Goal: Task Accomplishment & Management: Complete application form

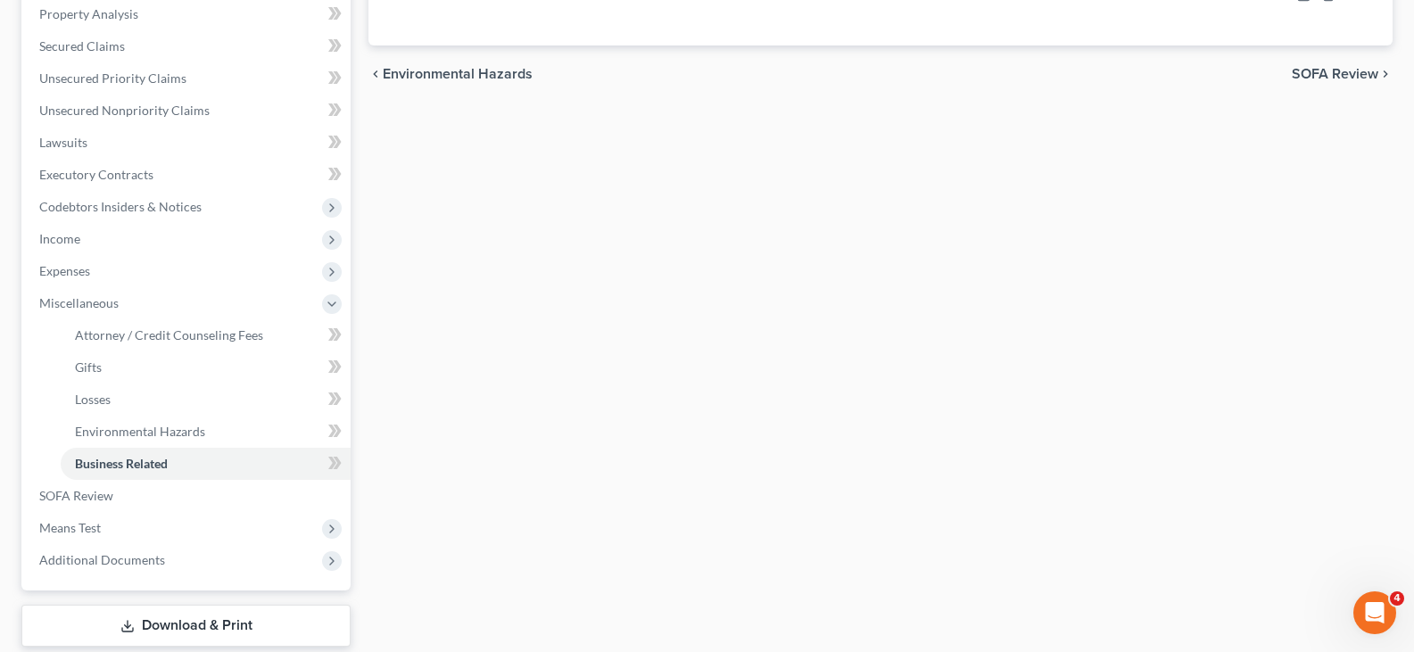
scroll to position [446, 0]
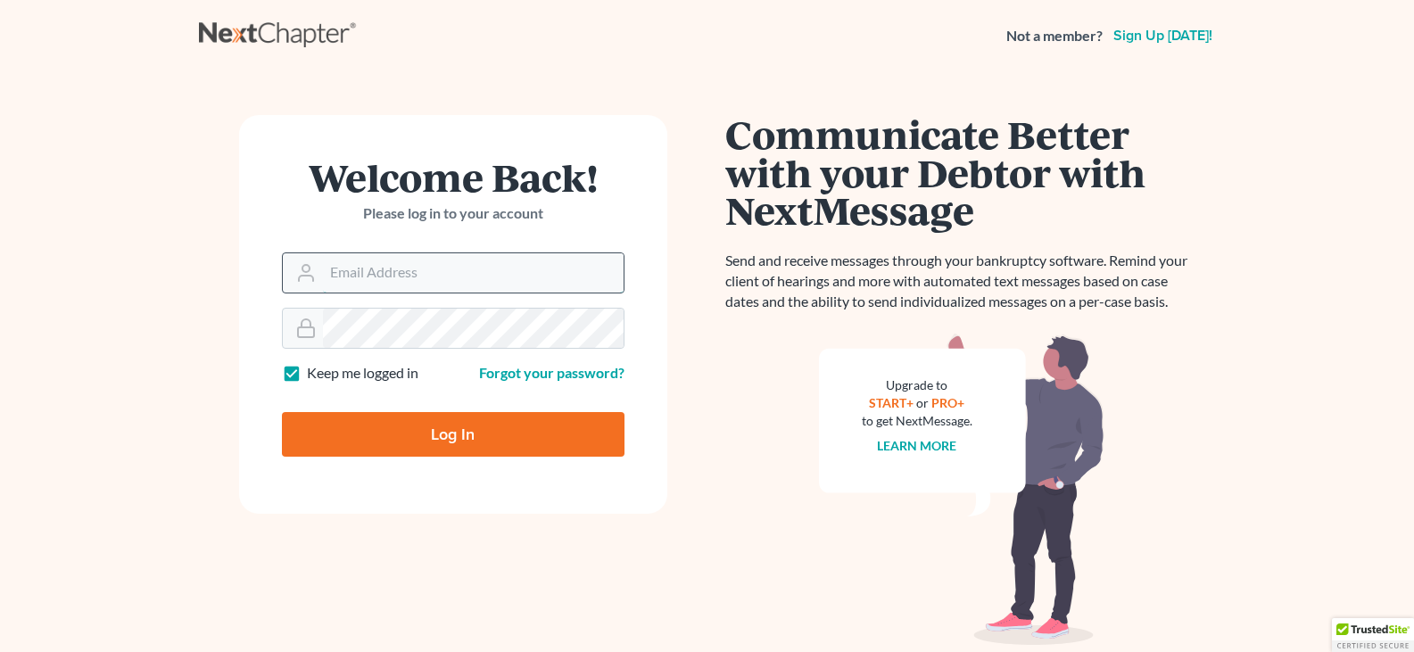
click at [428, 282] on input "Email Address" at bounding box center [473, 272] width 301 height 39
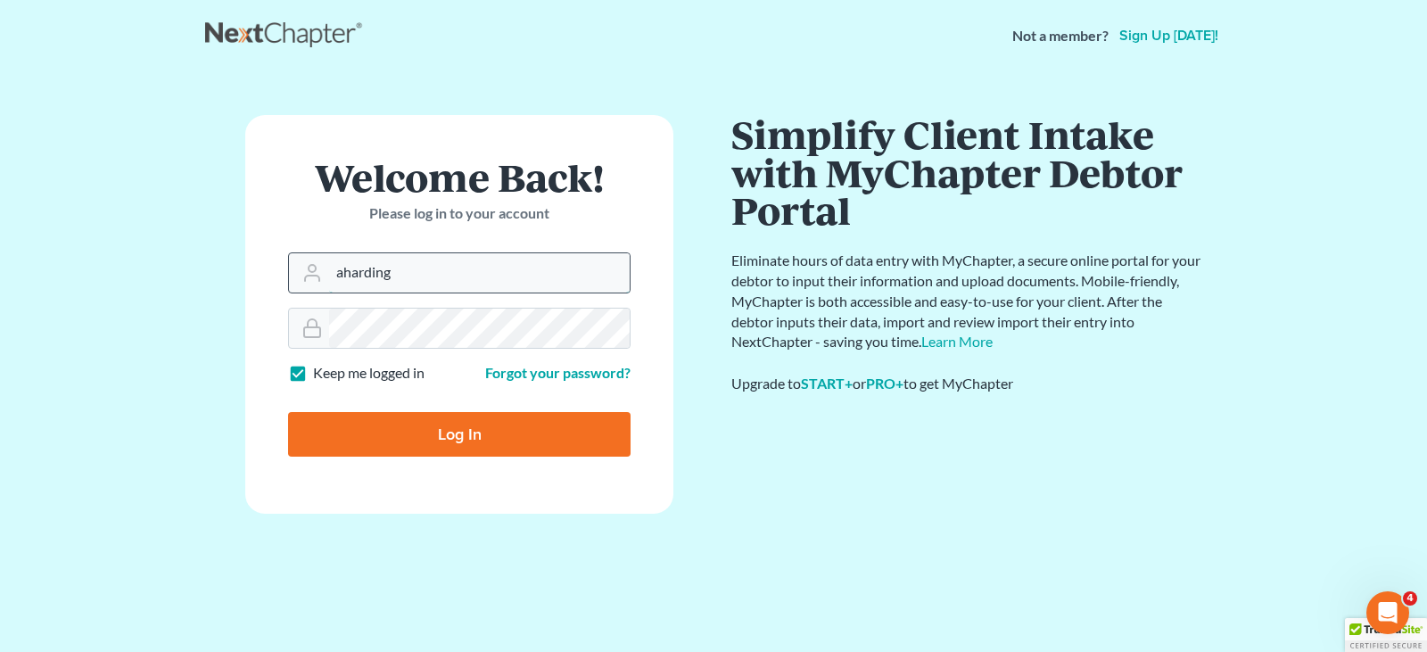
type input "[EMAIL_ADDRESS][DOMAIN_NAME]"
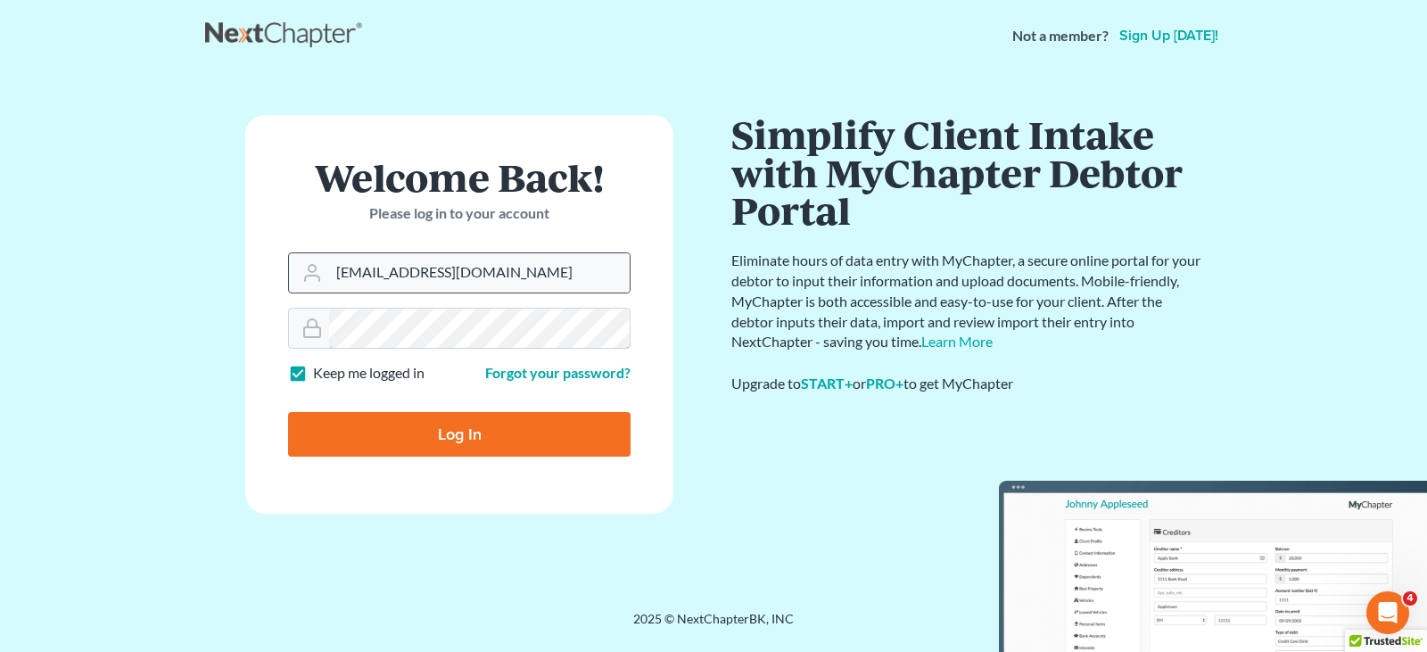
click at [288, 412] on input "Log In" at bounding box center [459, 434] width 343 height 45
type input "Thinking..."
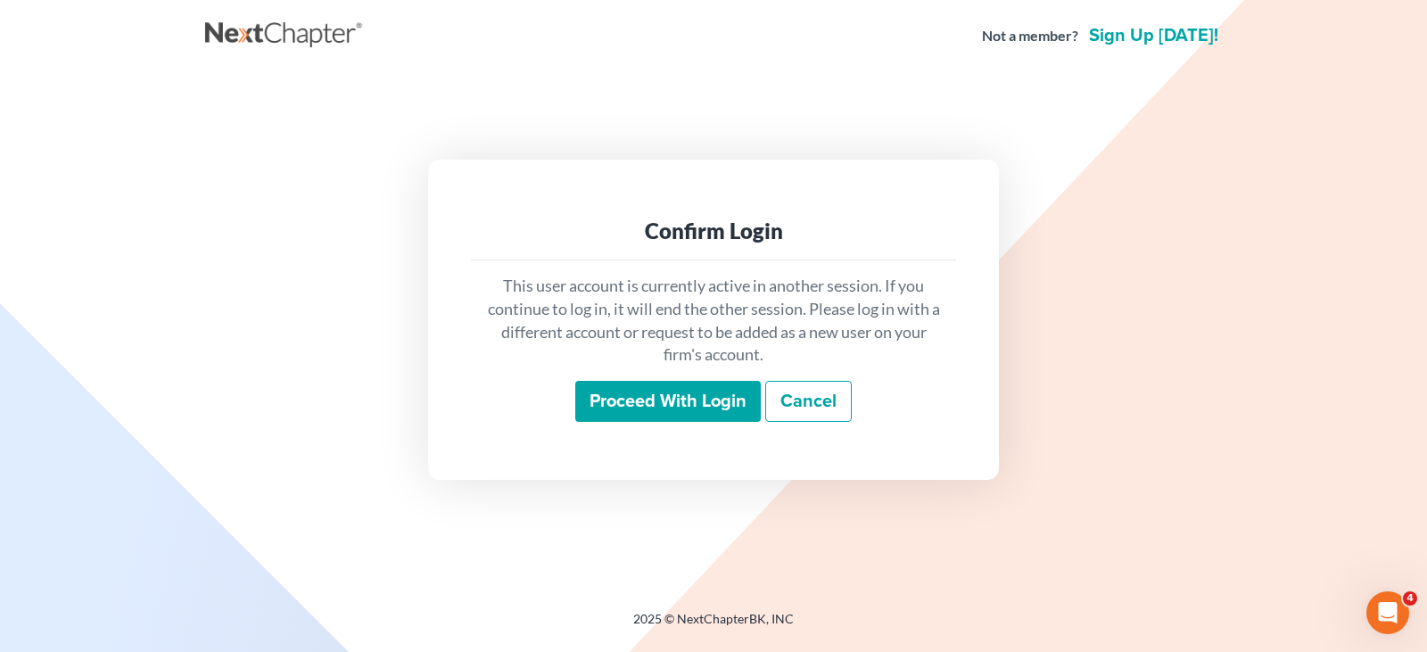
click at [653, 406] on input "Proceed with login" at bounding box center [668, 401] width 186 height 41
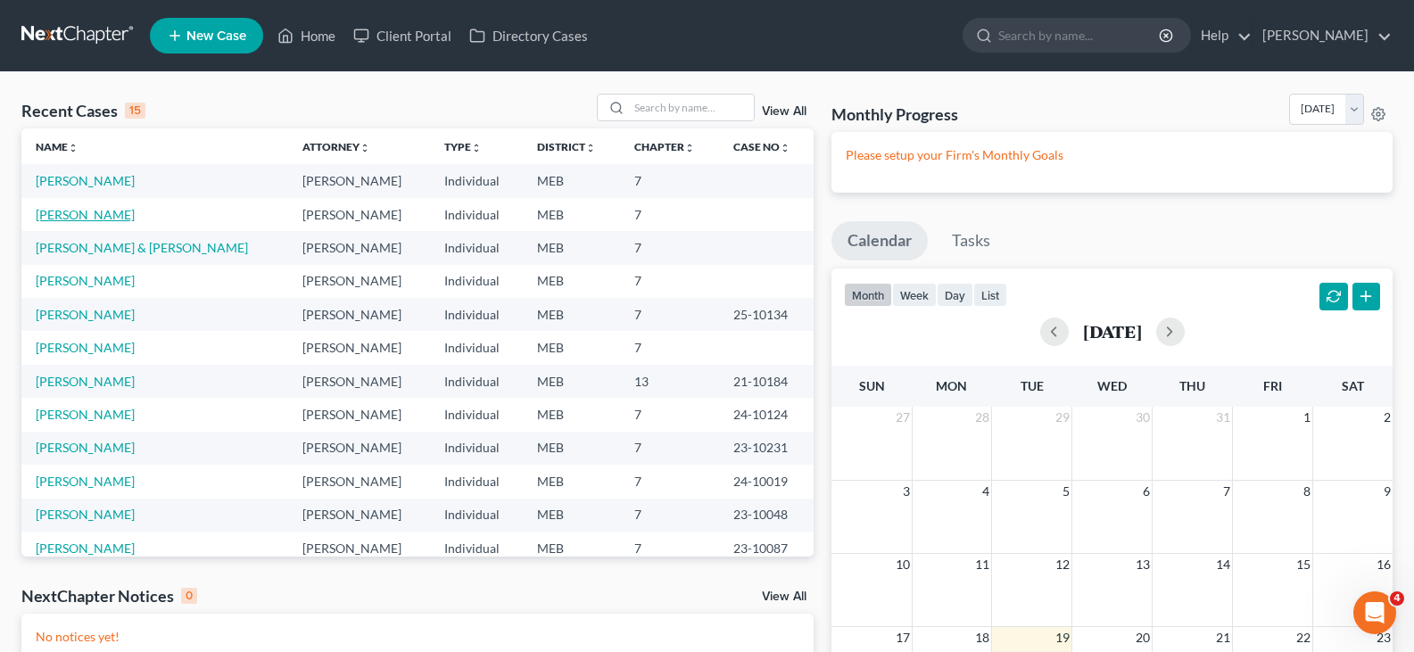
click at [53, 217] on link "[PERSON_NAME]" at bounding box center [85, 214] width 99 height 15
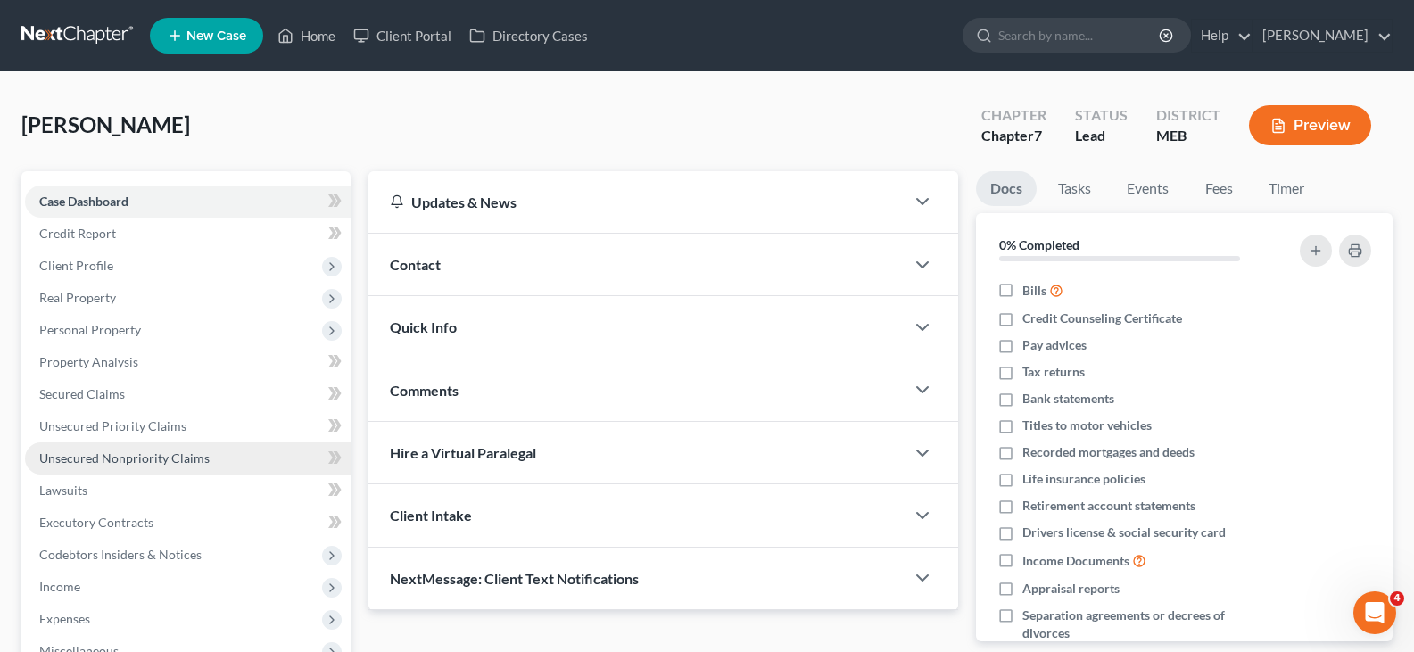
click at [139, 459] on span "Unsecured Nonpriority Claims" at bounding box center [124, 458] width 170 height 15
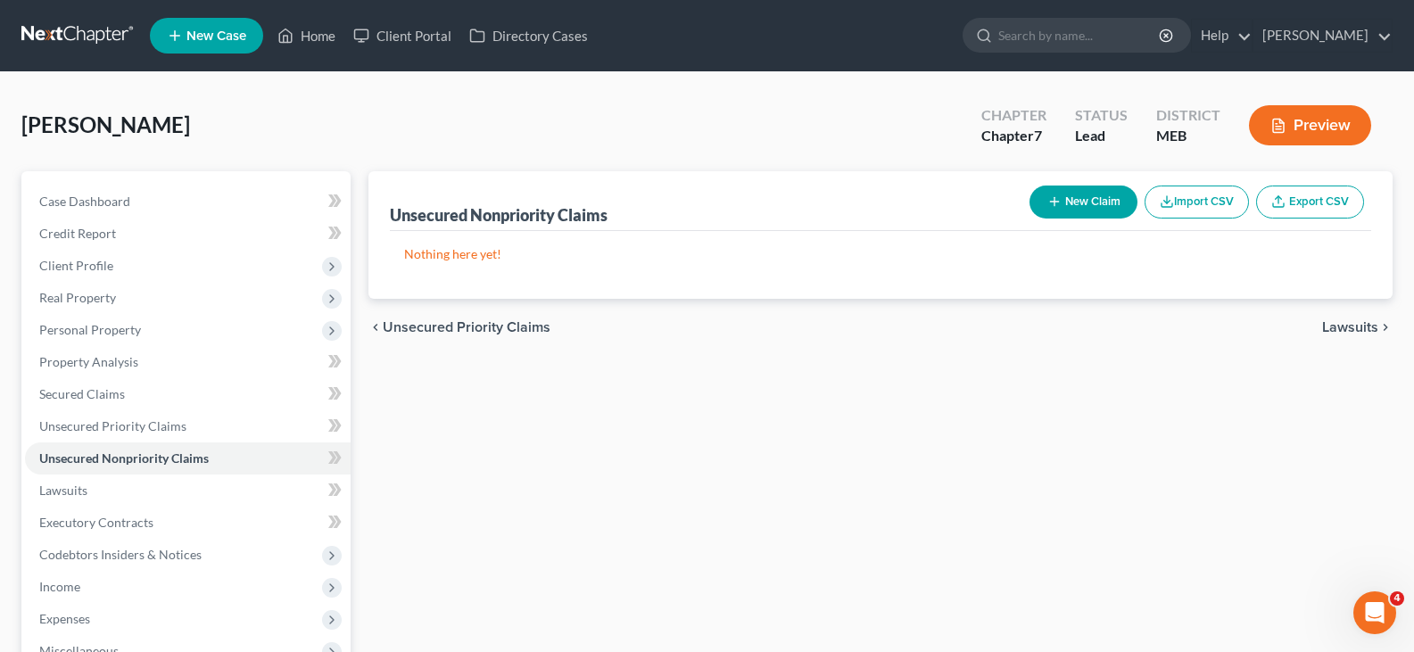
click at [1071, 205] on button "New Claim" at bounding box center [1084, 202] width 108 height 33
select select "0"
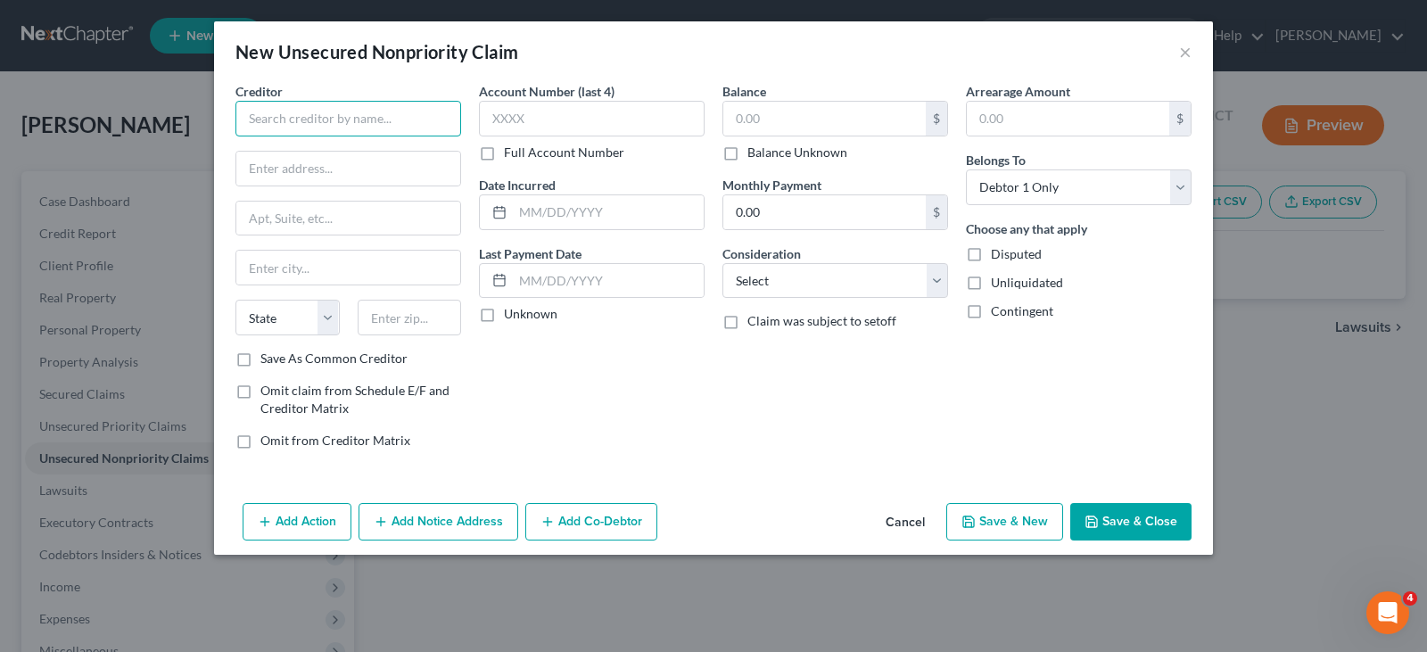
click at [286, 132] on input "text" at bounding box center [349, 119] width 226 height 36
type input "Kelley & Leger Law Offices"
type input "PO Box 66"
type input "Caribou"
select select "20"
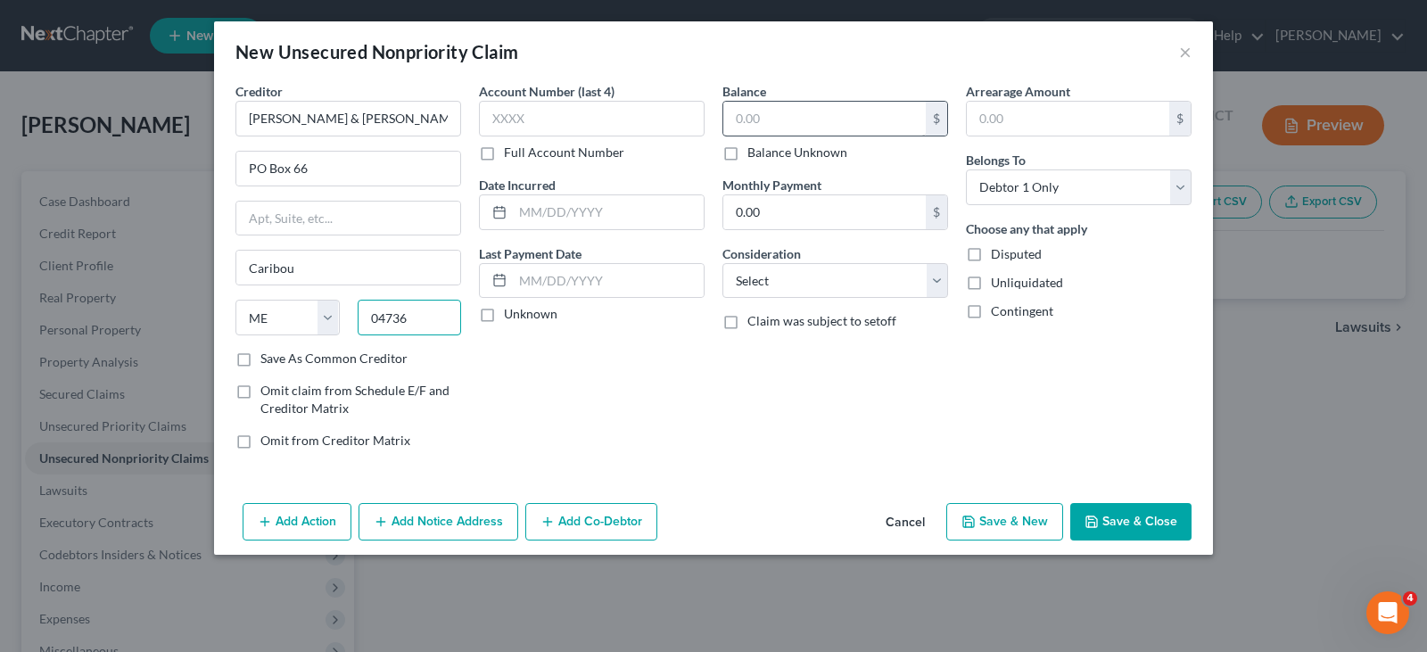
type input "04736"
click at [827, 117] on input "text" at bounding box center [825, 119] width 203 height 34
type input "920.00"
click at [814, 273] on select "Select Cable / Satellite Services Collection Agency Credit Card Debt Debt Couns…" at bounding box center [836, 281] width 226 height 36
select select "14"
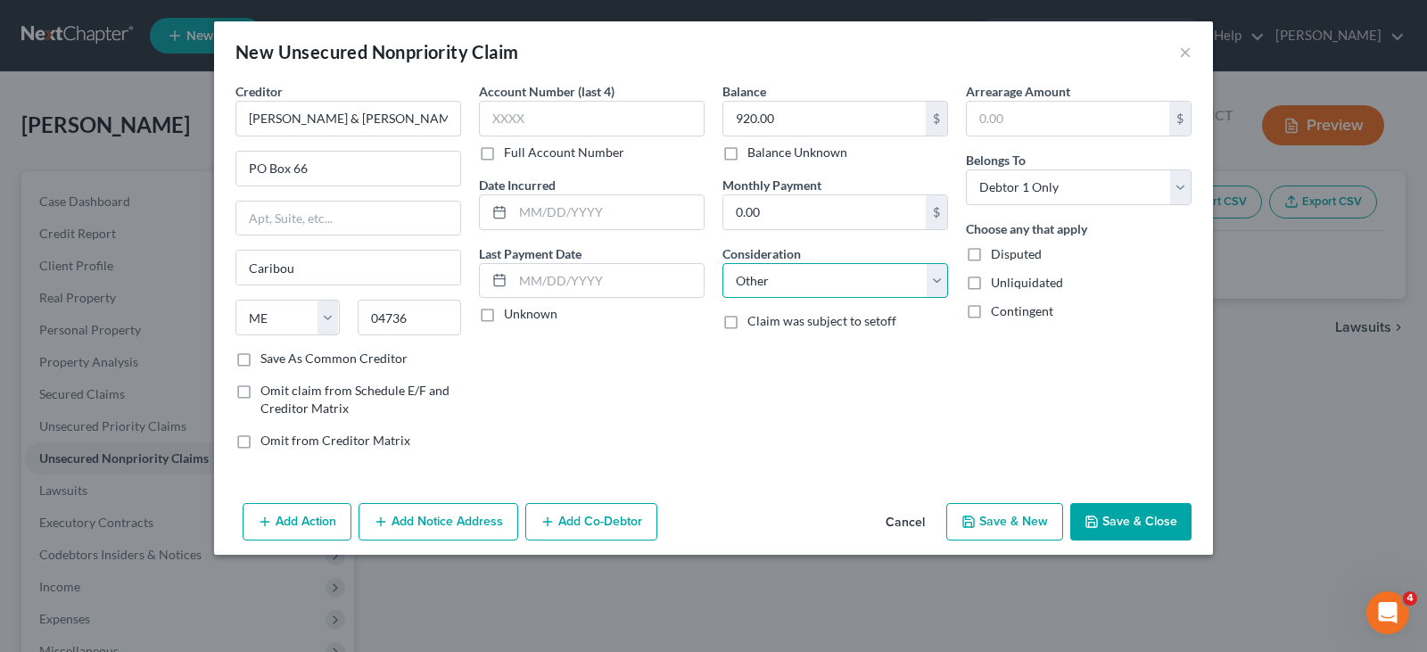
click at [723, 263] on select "Select Cable / Satellite Services Collection Agency Credit Card Debt Debt Couns…" at bounding box center [836, 281] width 226 height 36
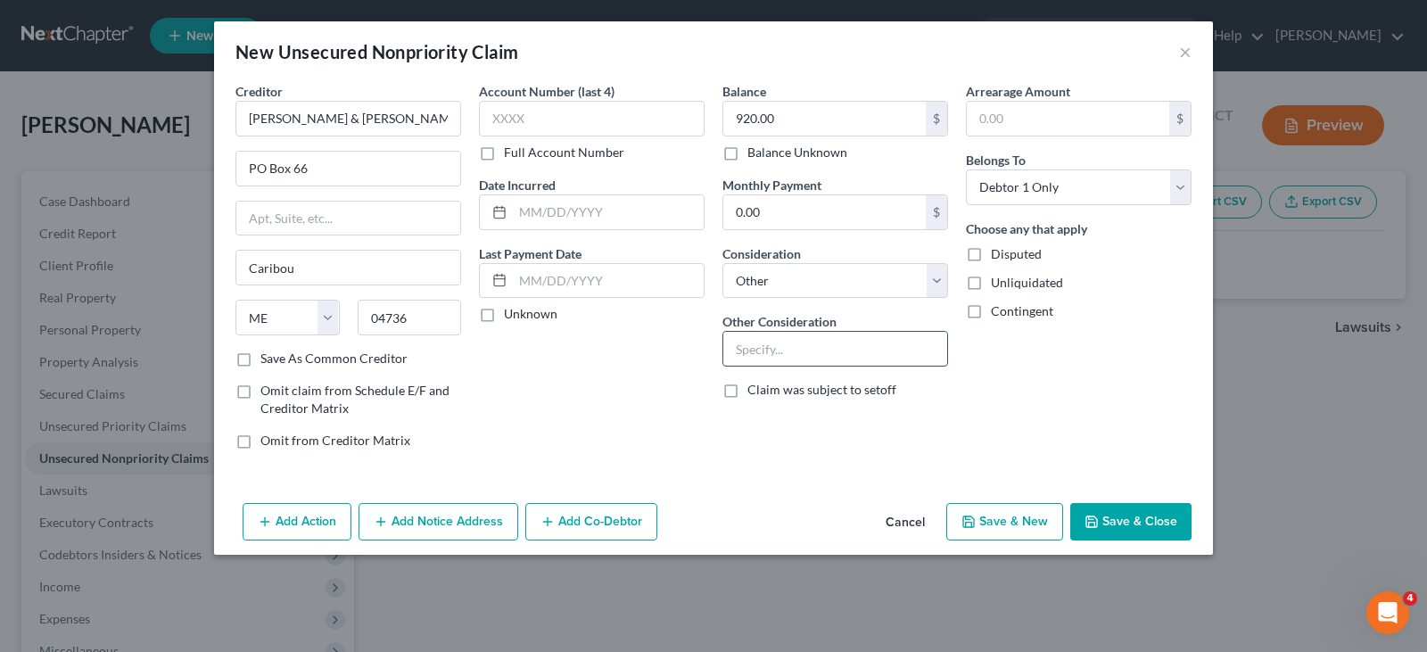
click at [797, 347] on input "text" at bounding box center [836, 349] width 224 height 34
type input "Legal Services"
click at [1122, 523] on button "Save & Close" at bounding box center [1131, 521] width 121 height 37
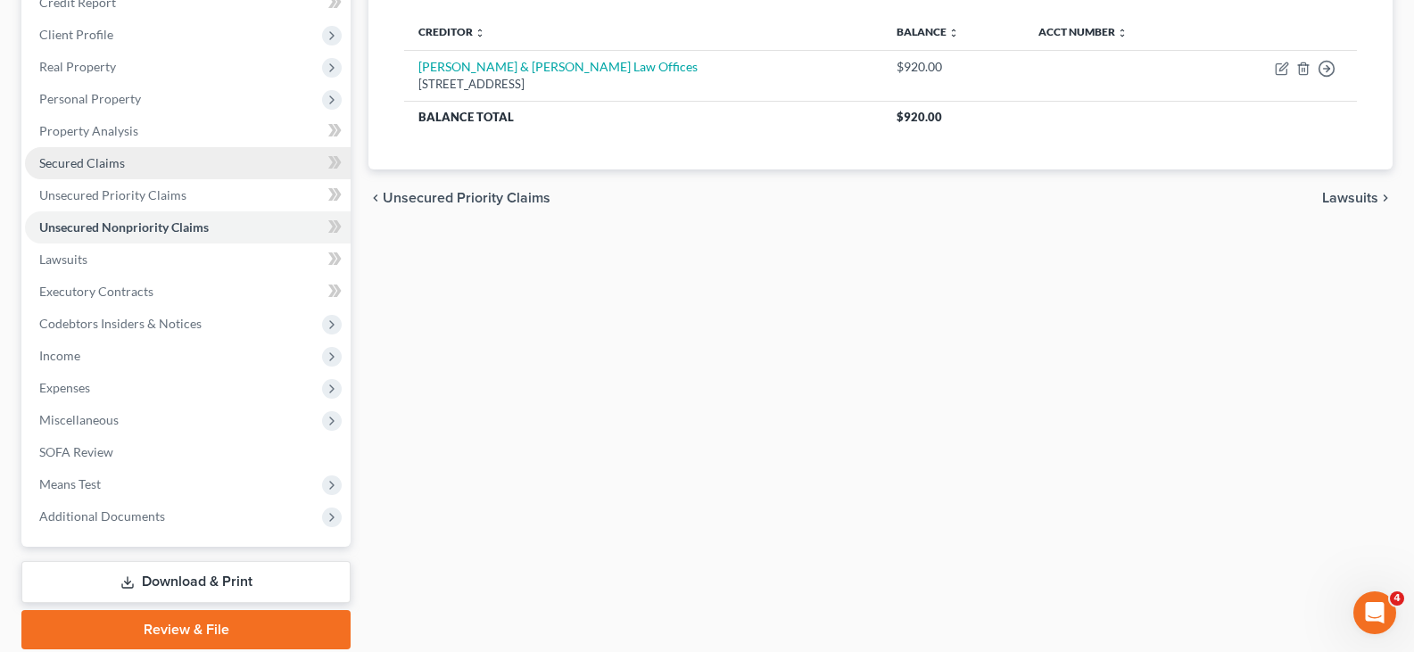
scroll to position [296, 0]
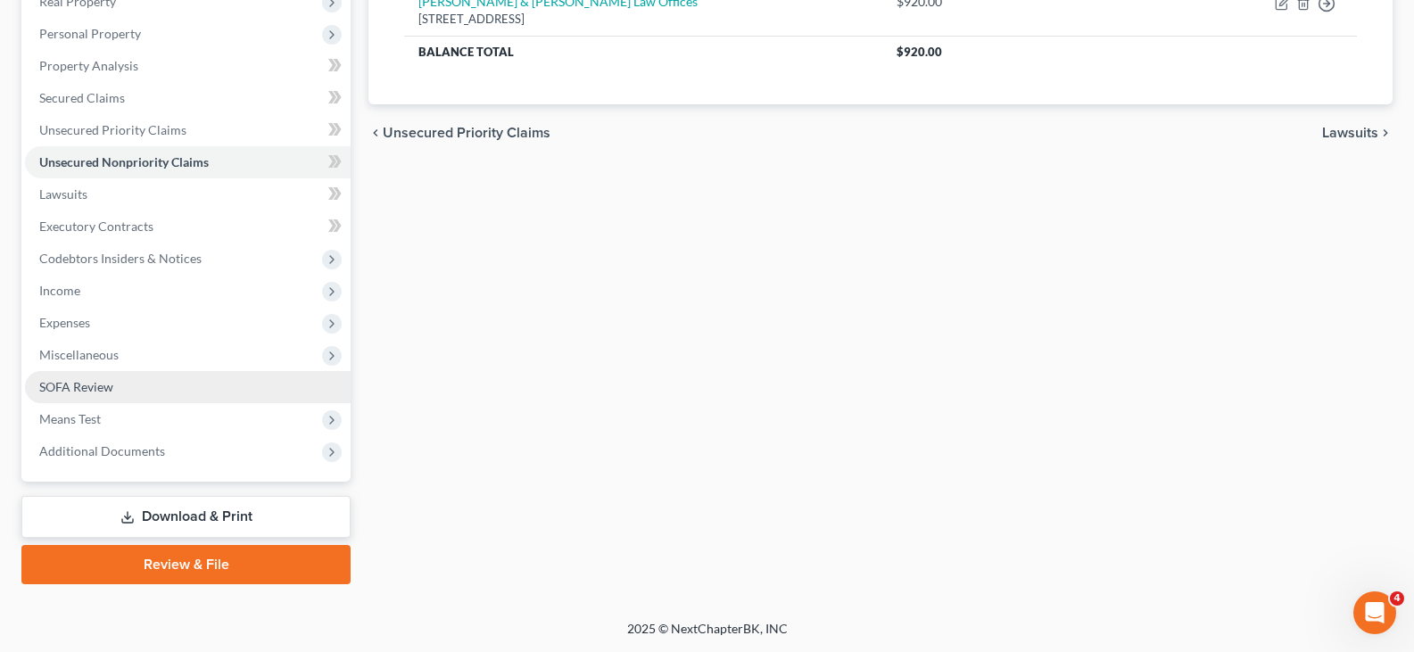
click at [76, 391] on span "SOFA Review" at bounding box center [76, 386] width 74 height 15
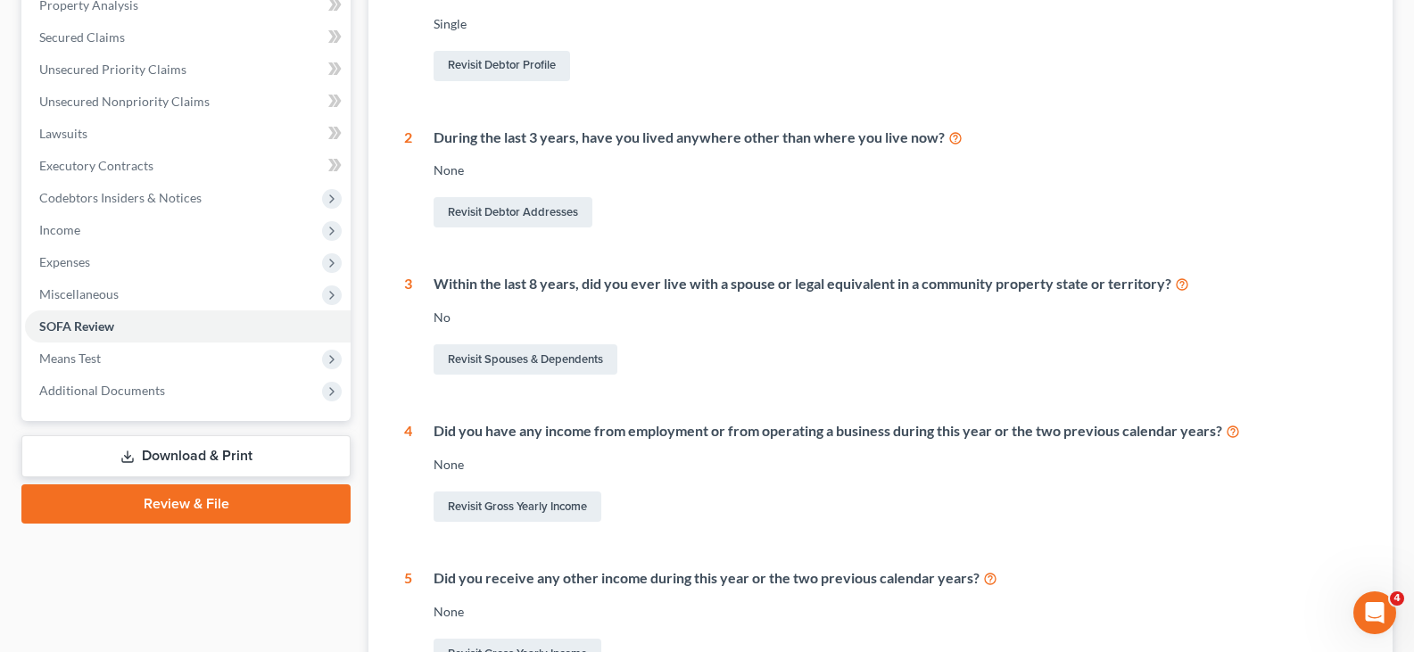
scroll to position [446, 0]
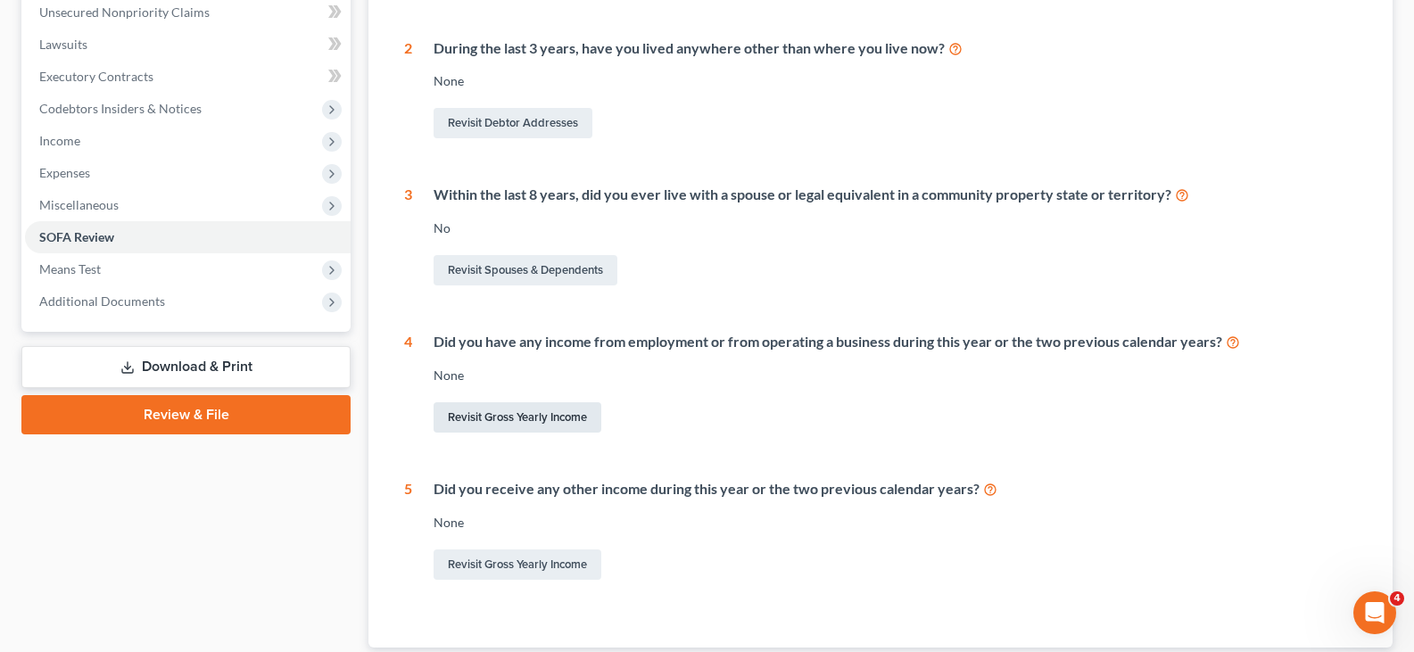
click at [554, 409] on link "Revisit Gross Yearly Income" at bounding box center [518, 417] width 168 height 30
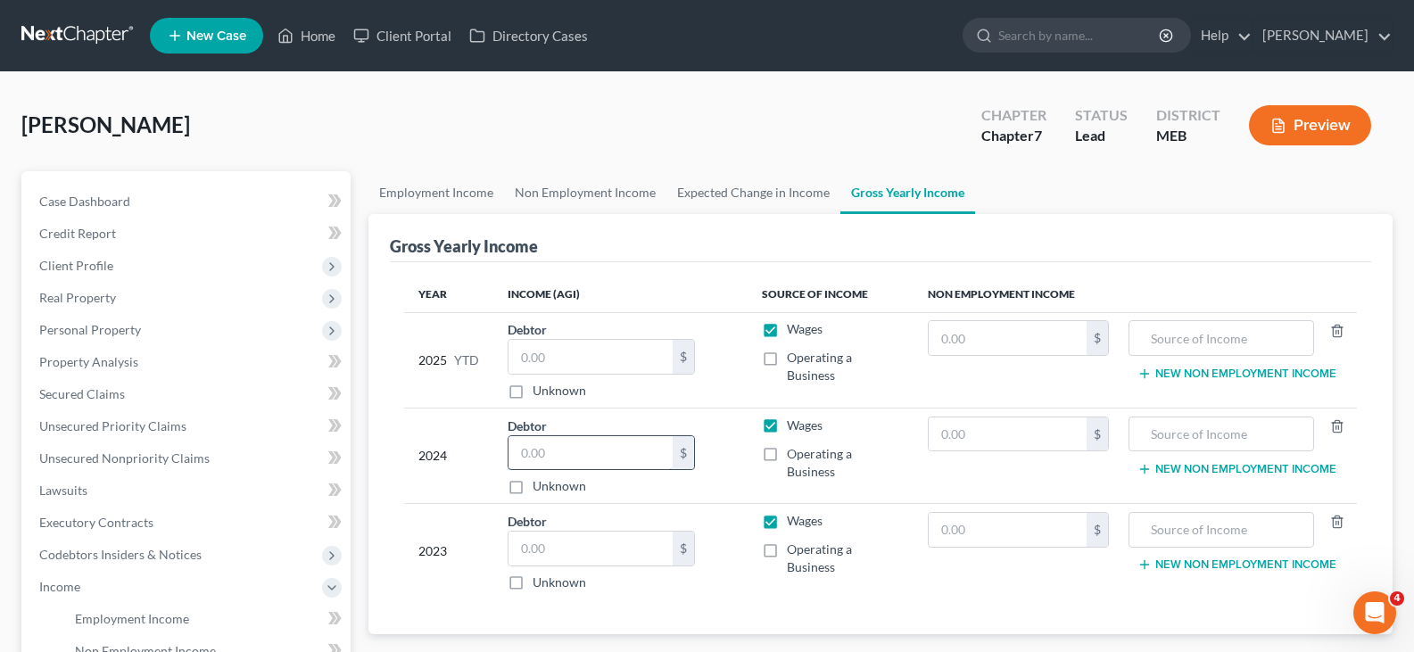
click at [584, 459] on input "text" at bounding box center [591, 453] width 164 height 34
type input "52,327.08"
click at [628, 484] on div "Unknown" at bounding box center [601, 486] width 187 height 18
click at [596, 542] on input "text" at bounding box center [591, 549] width 164 height 34
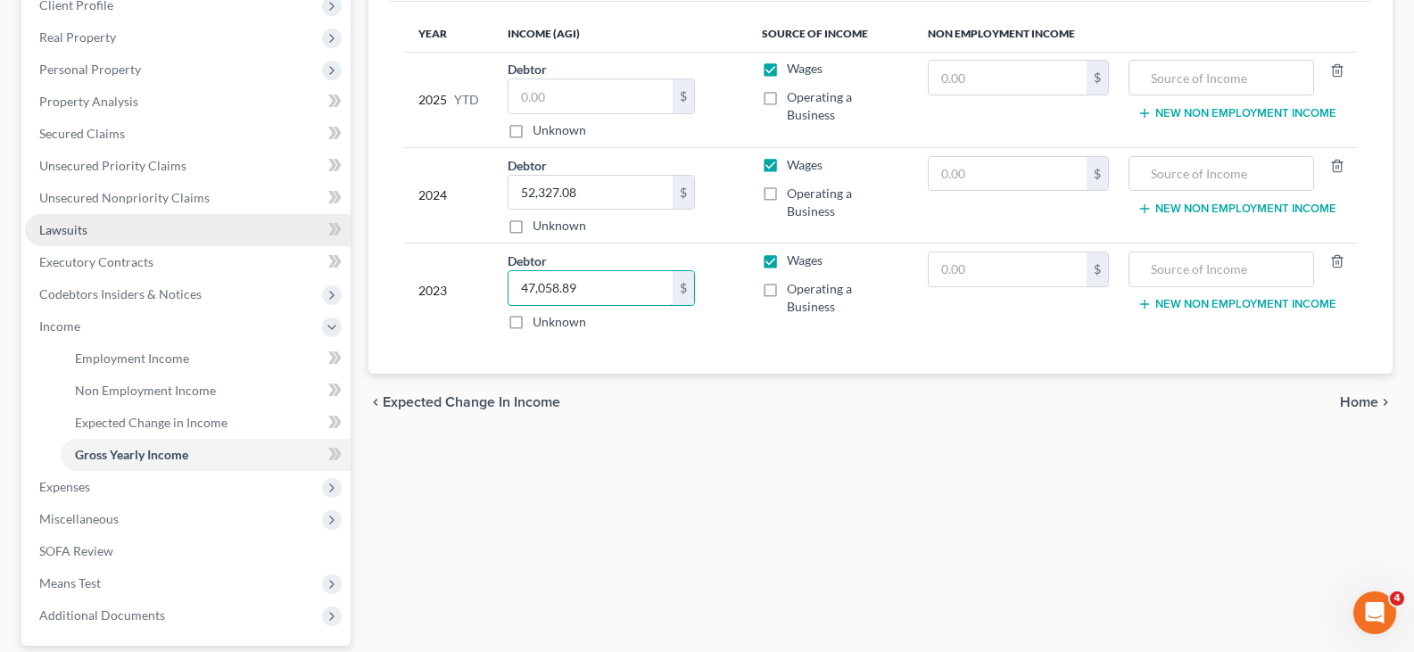
scroll to position [268, 0]
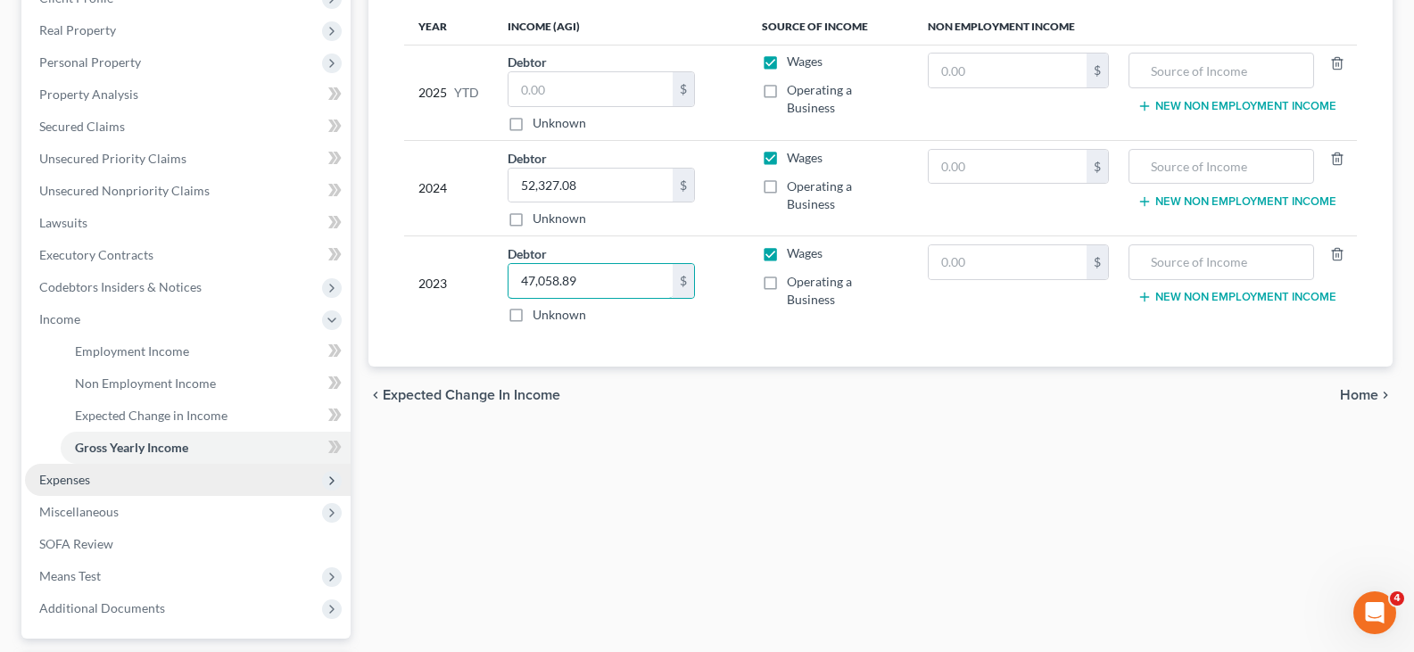
type input "47,058.89"
click at [72, 484] on span "Expenses" at bounding box center [64, 479] width 51 height 15
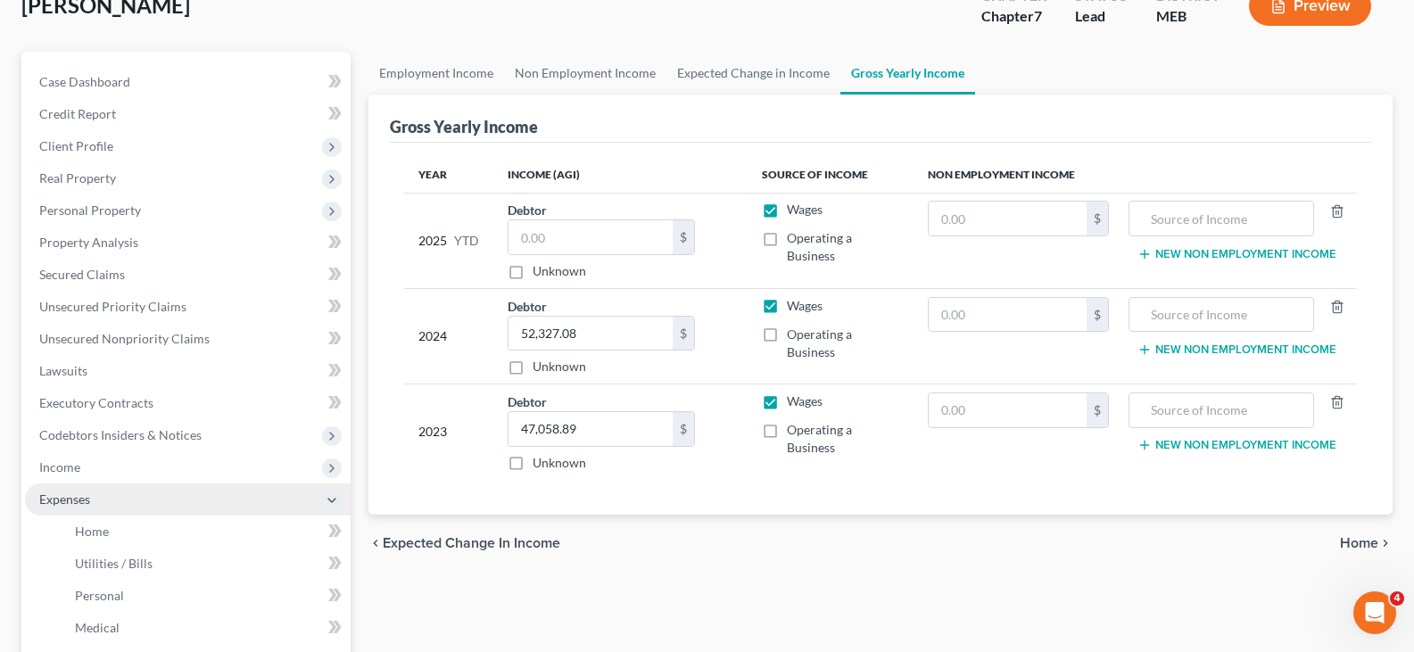
scroll to position [0, 0]
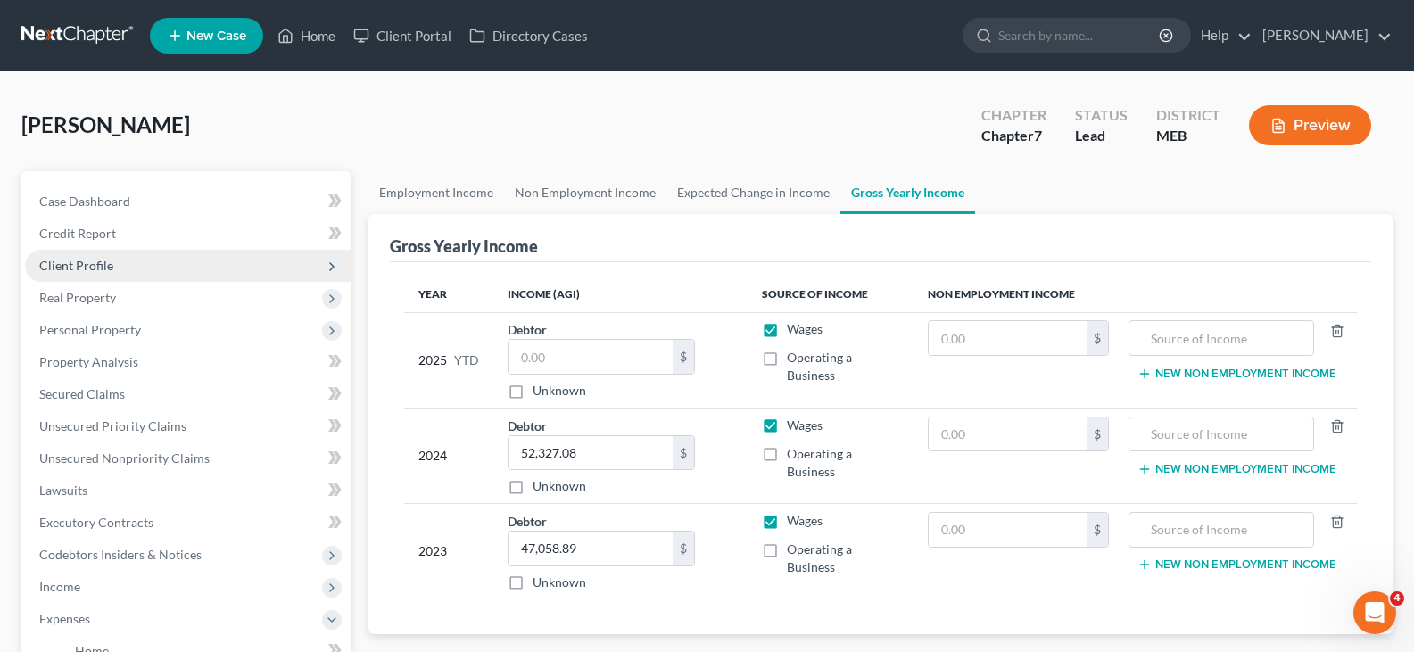
click at [86, 272] on span "Client Profile" at bounding box center [188, 266] width 326 height 32
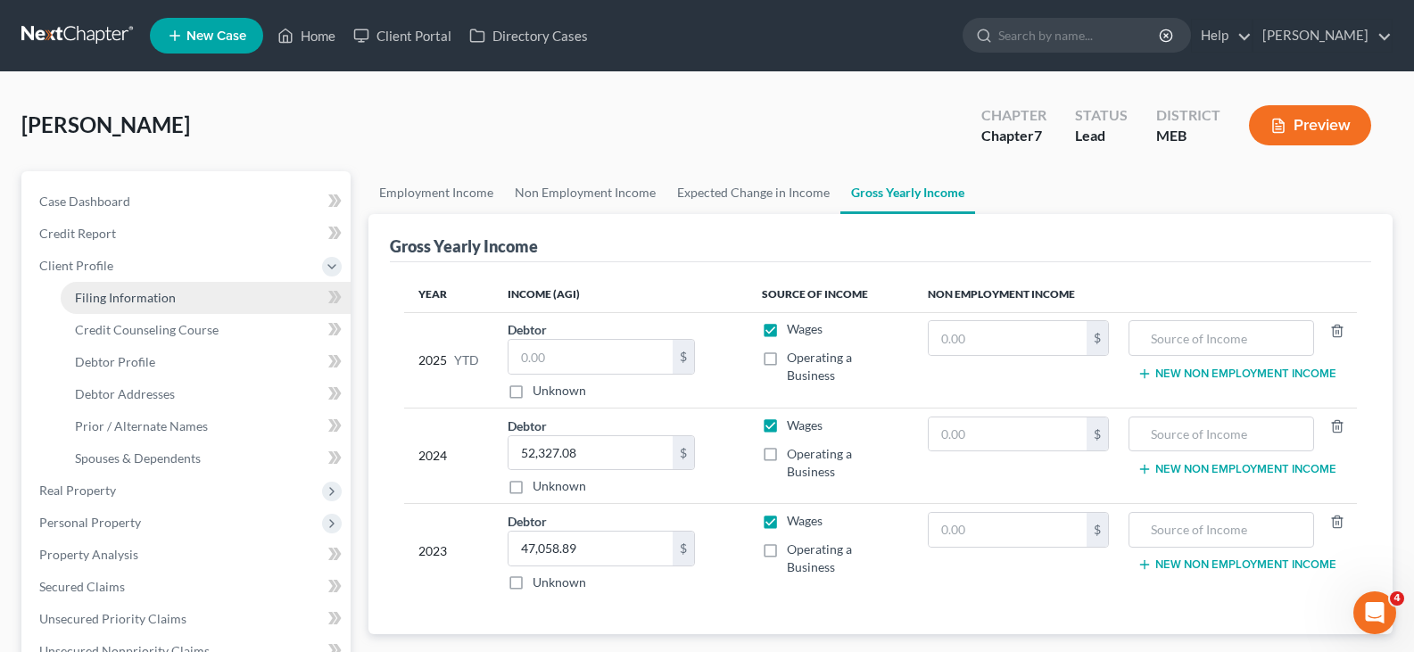
click at [94, 293] on span "Filing Information" at bounding box center [125, 297] width 101 height 15
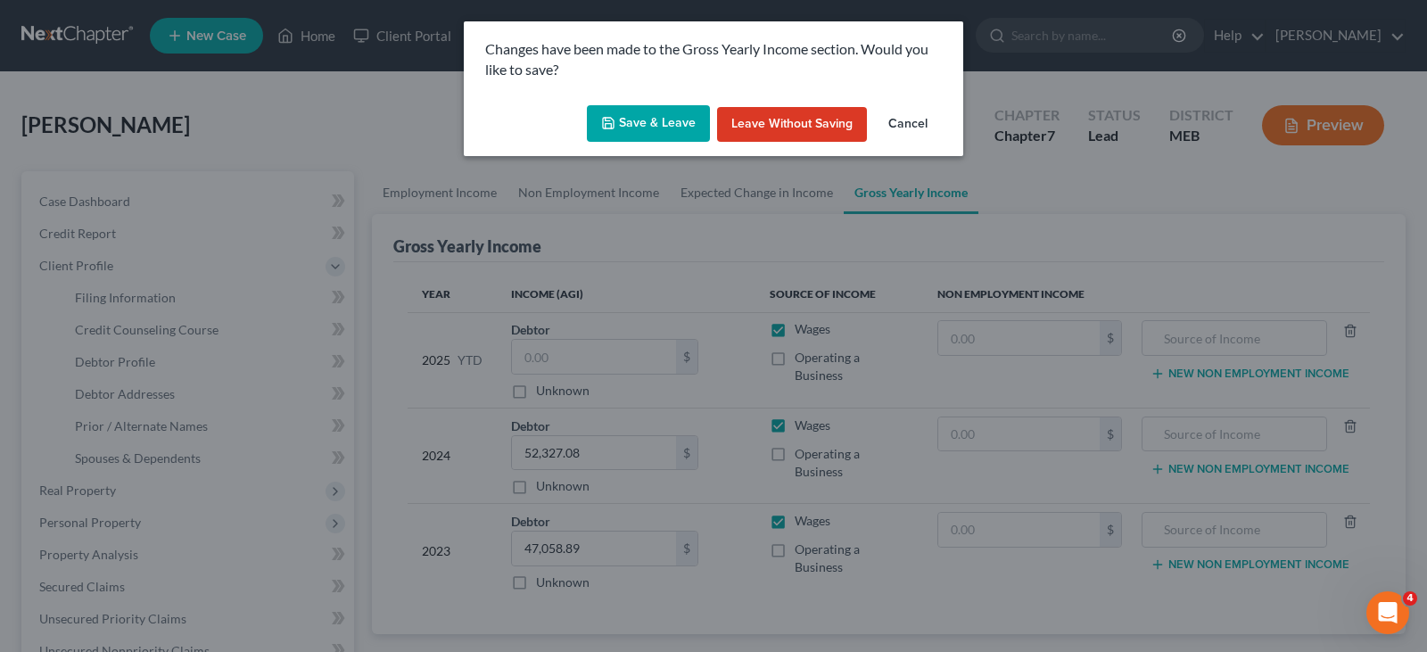
click at [634, 129] on button "Save & Leave" at bounding box center [648, 123] width 123 height 37
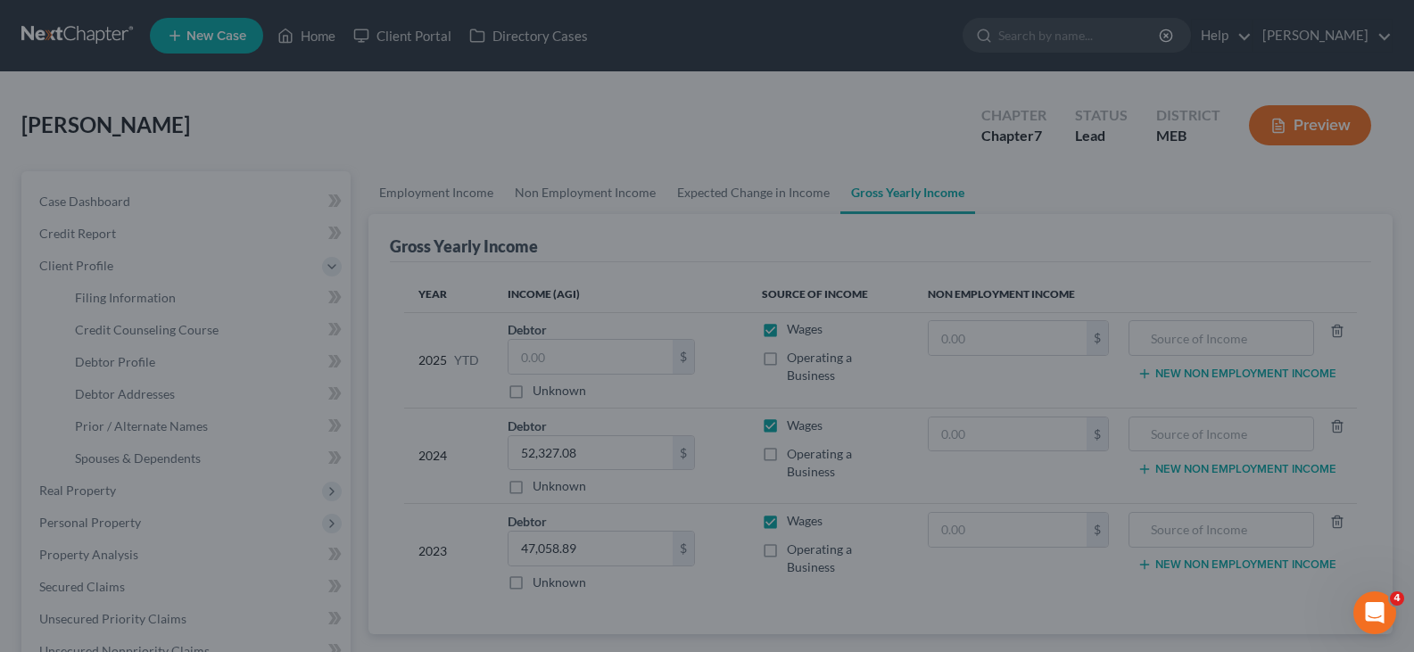
select select "1"
select select "0"
select select "20"
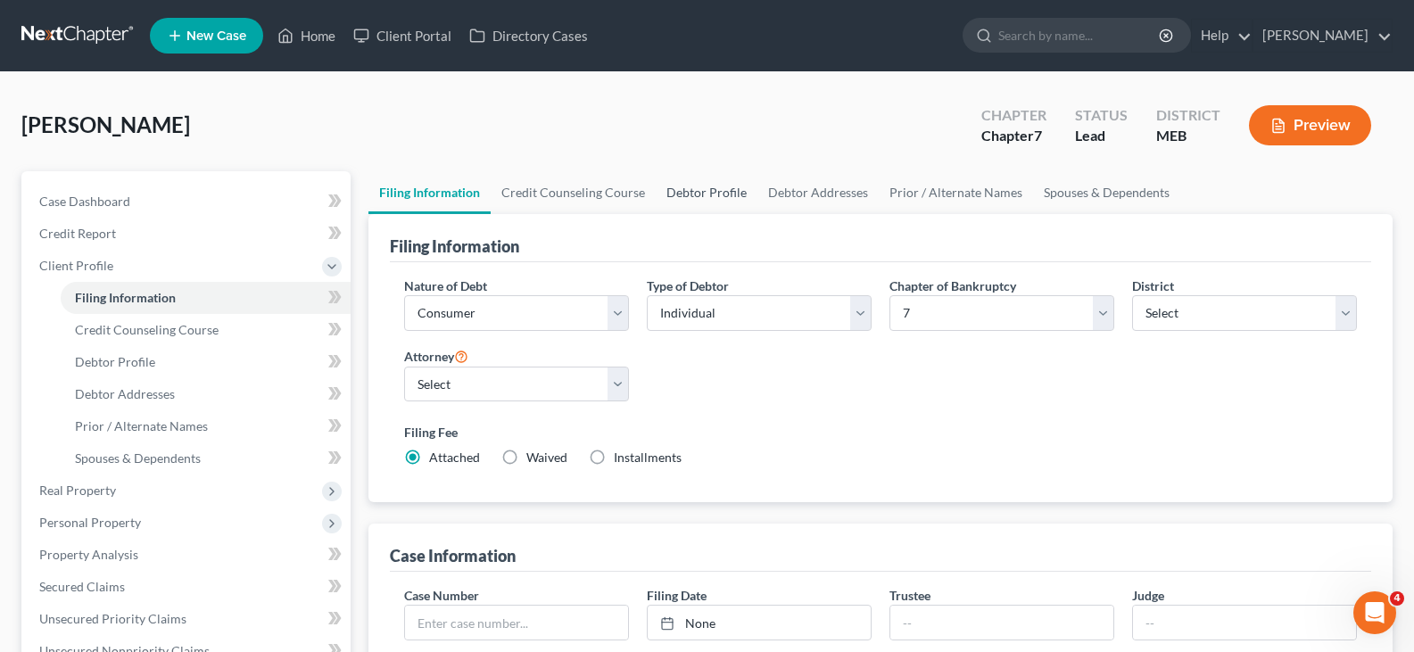
click at [685, 193] on link "Debtor Profile" at bounding box center [707, 192] width 102 height 43
select select "0"
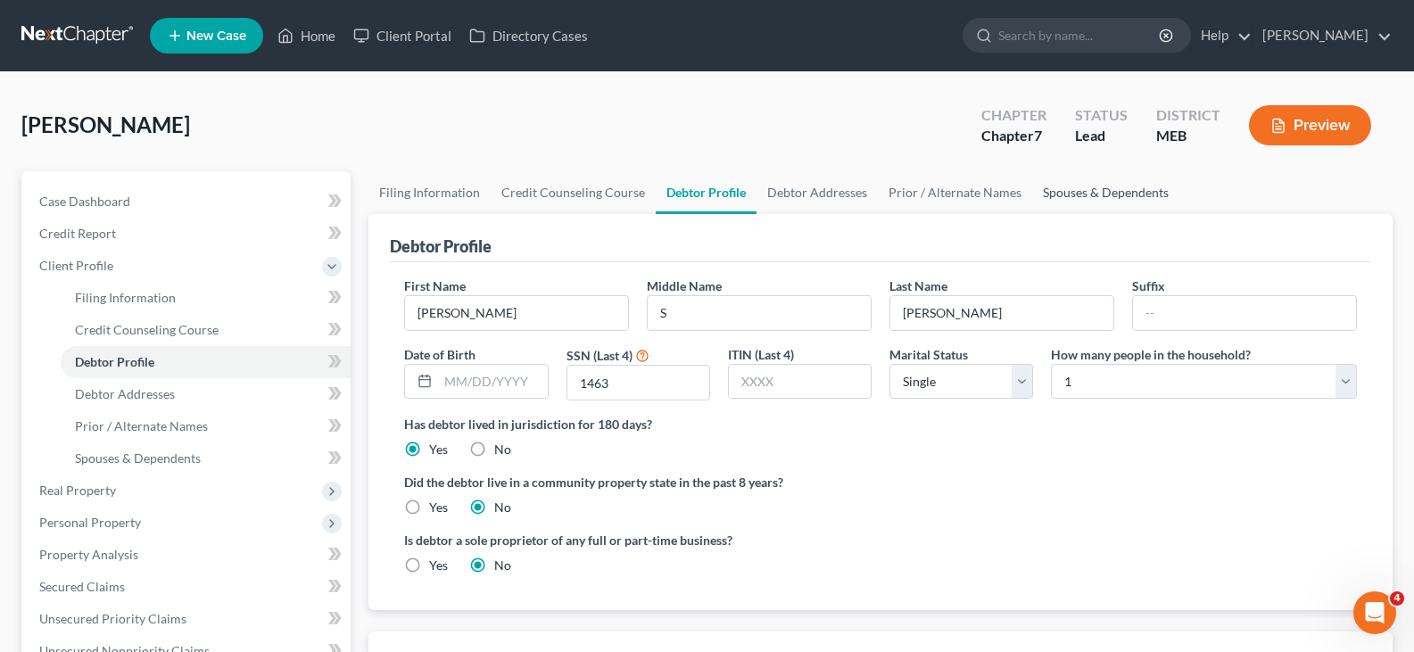
click at [1135, 186] on link "Spouses & Dependents" at bounding box center [1105, 192] width 147 height 43
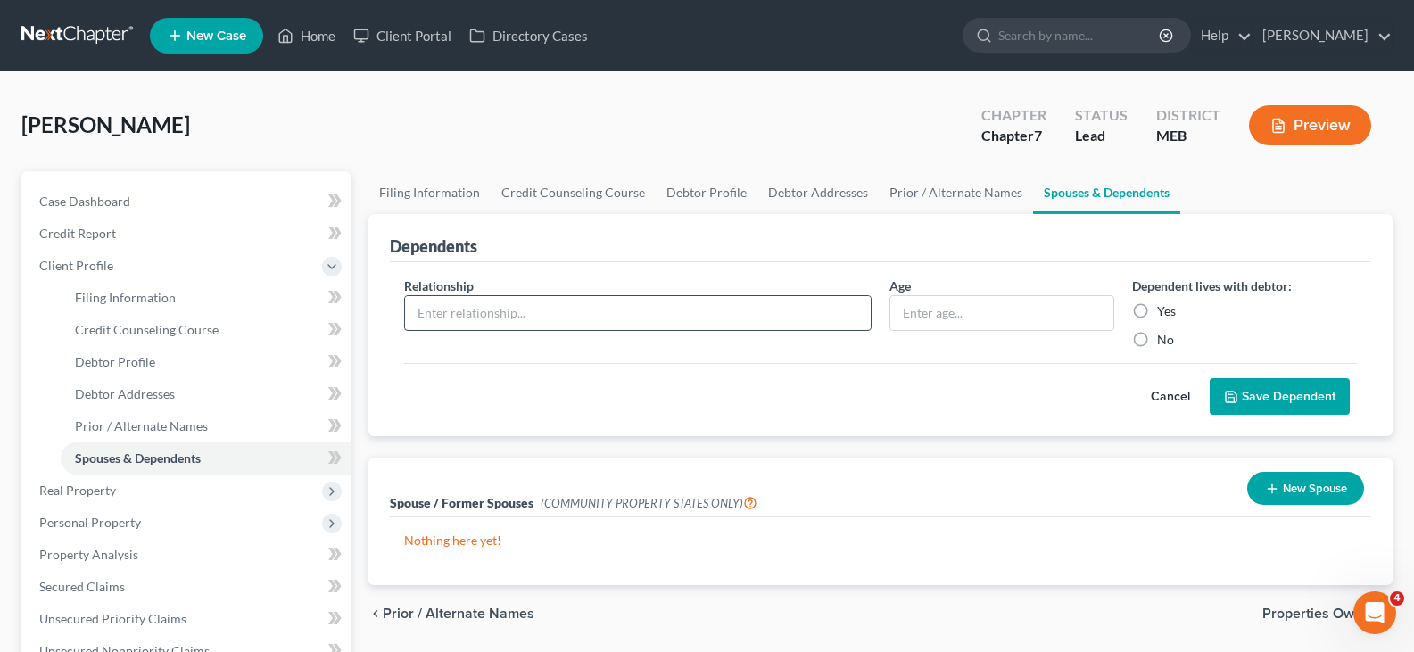
click at [592, 316] on input "text" at bounding box center [638, 313] width 466 height 34
type input "Son"
type input "1"
click at [1170, 305] on label "Yes" at bounding box center [1166, 311] width 19 height 18
click at [1170, 305] on input "Yes" at bounding box center [1170, 308] width 12 height 12
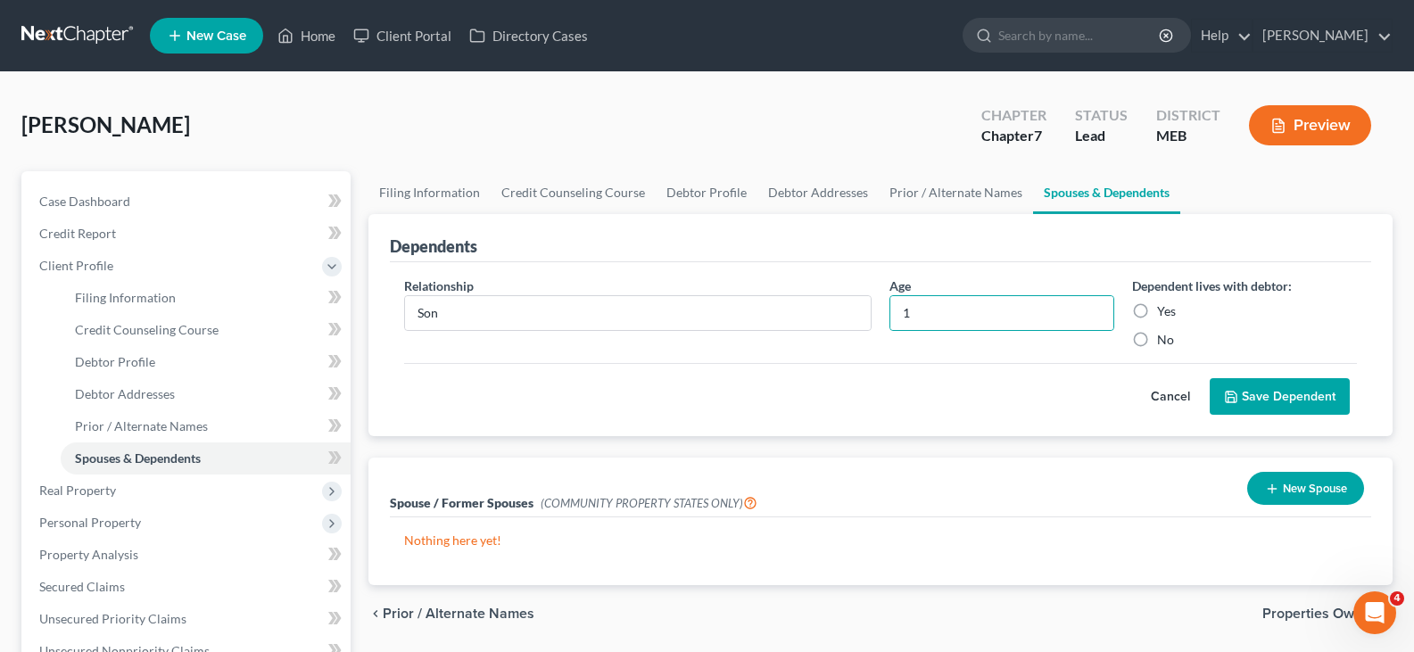
radio input "true"
click at [1246, 390] on button "Save Dependent" at bounding box center [1280, 396] width 140 height 37
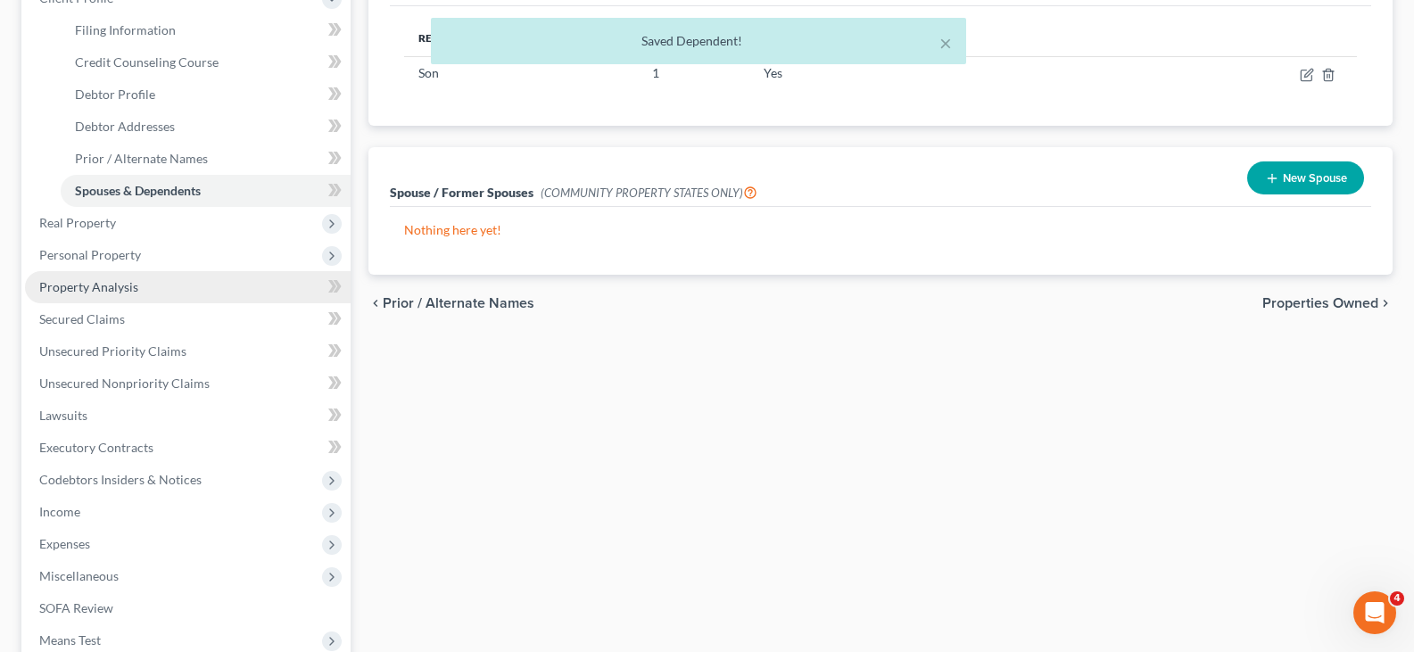
scroll to position [357, 0]
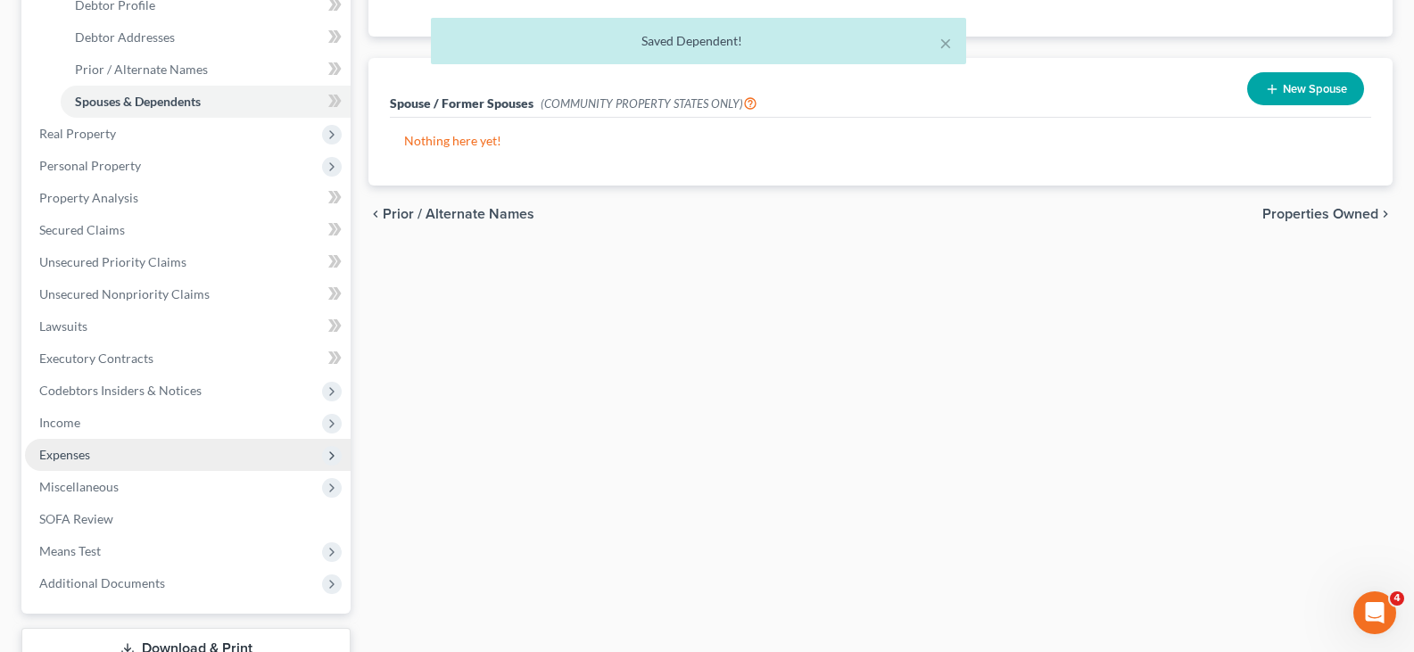
click at [84, 460] on span "Expenses" at bounding box center [64, 454] width 51 height 15
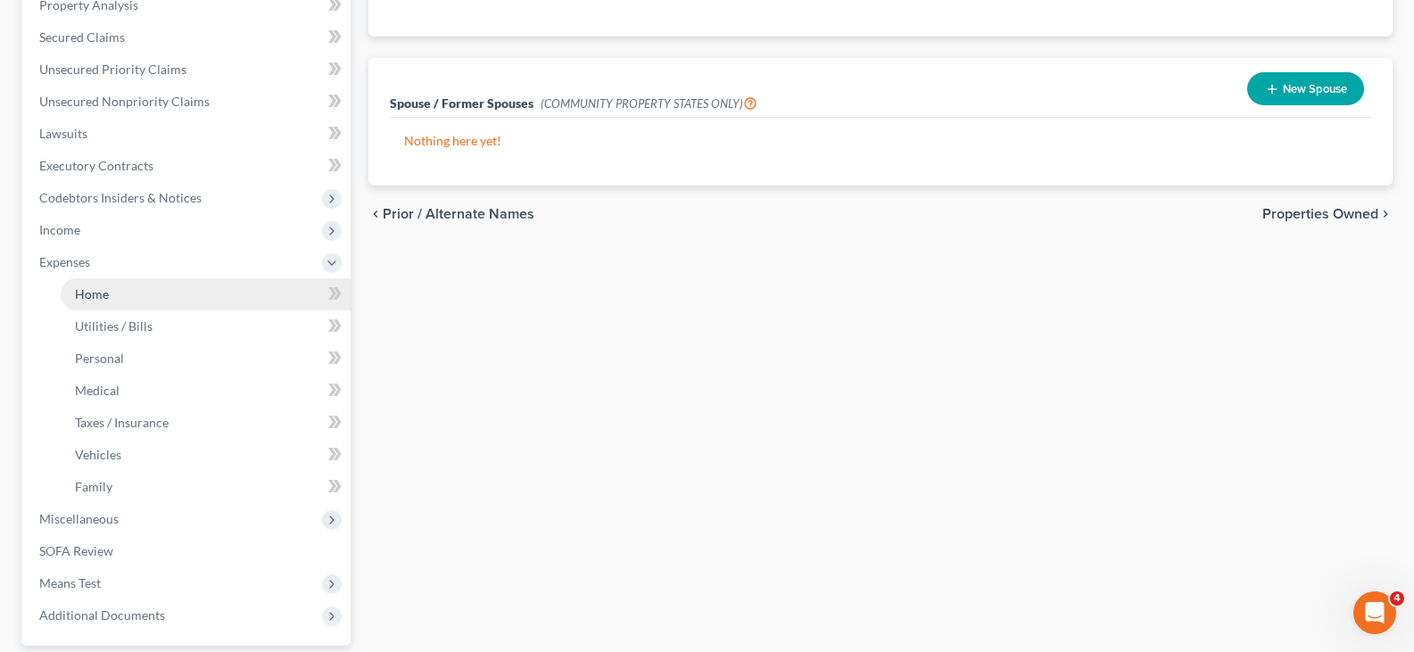
click at [114, 296] on link "Home" at bounding box center [206, 294] width 290 height 32
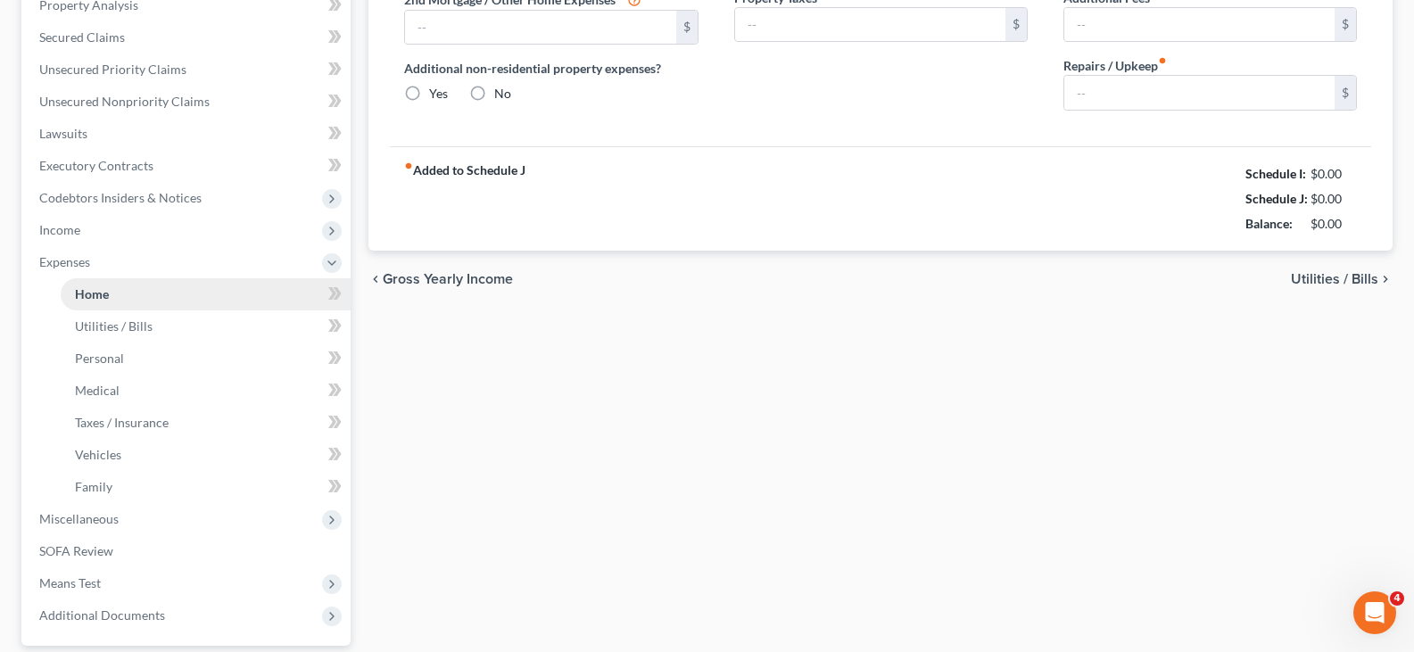
scroll to position [265, 0]
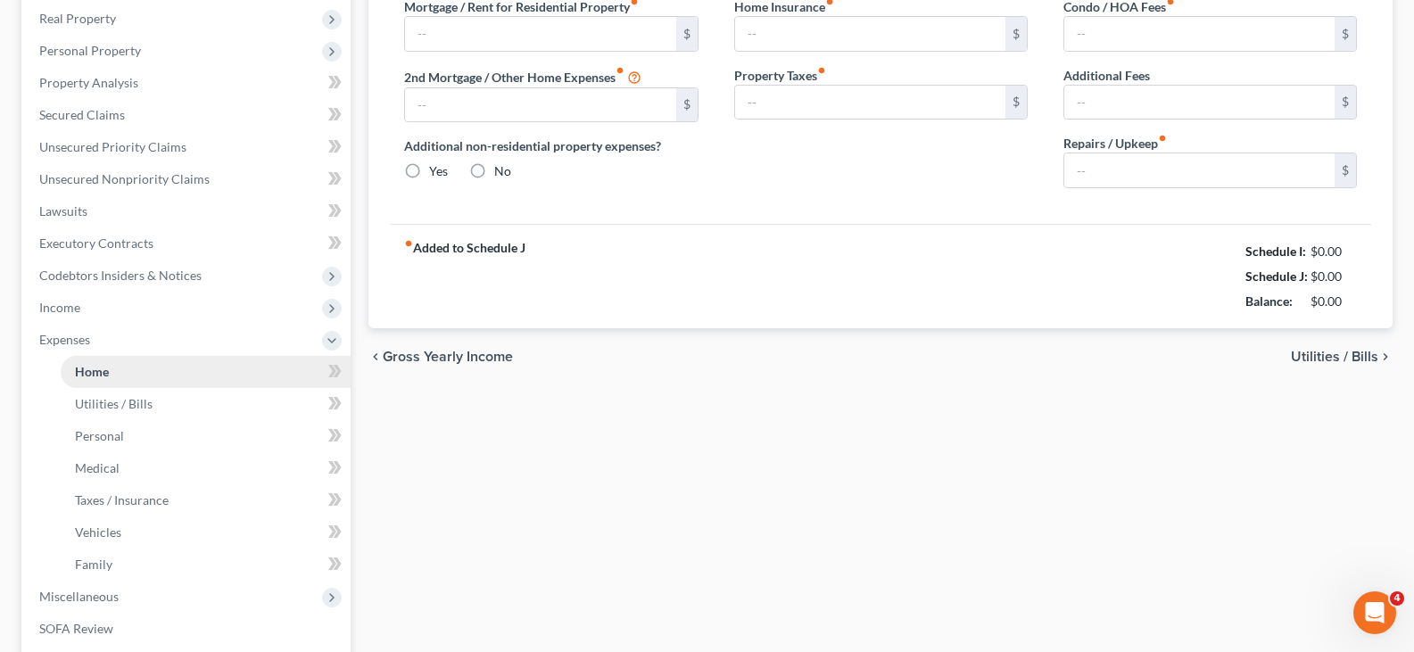
type input "0.00"
radio input "true"
type input "0.00"
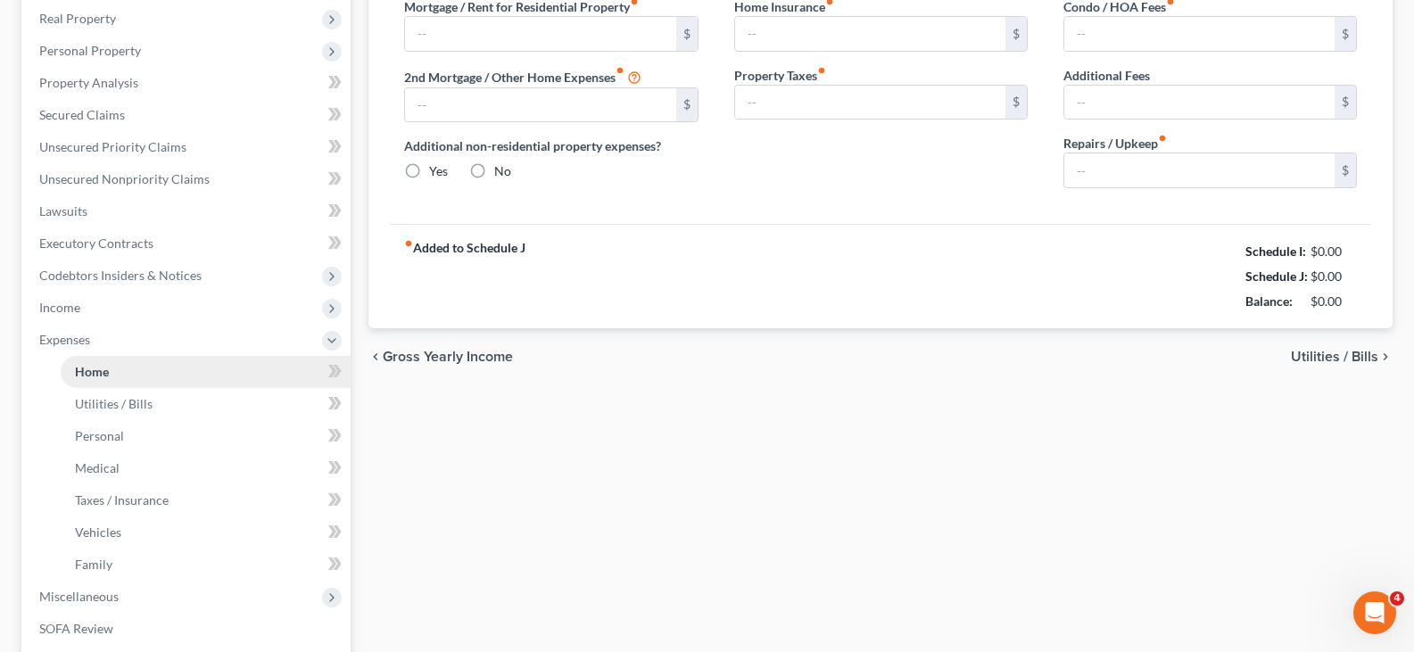
type input "0.00"
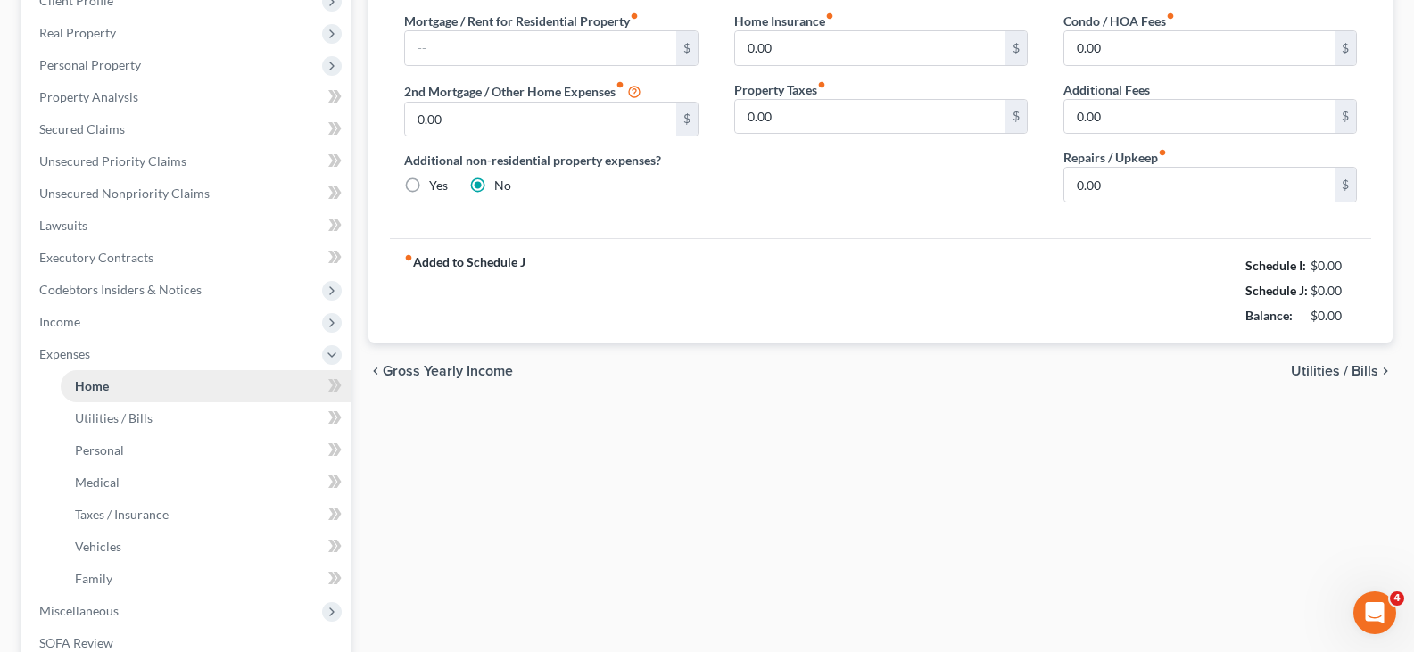
scroll to position [0, 0]
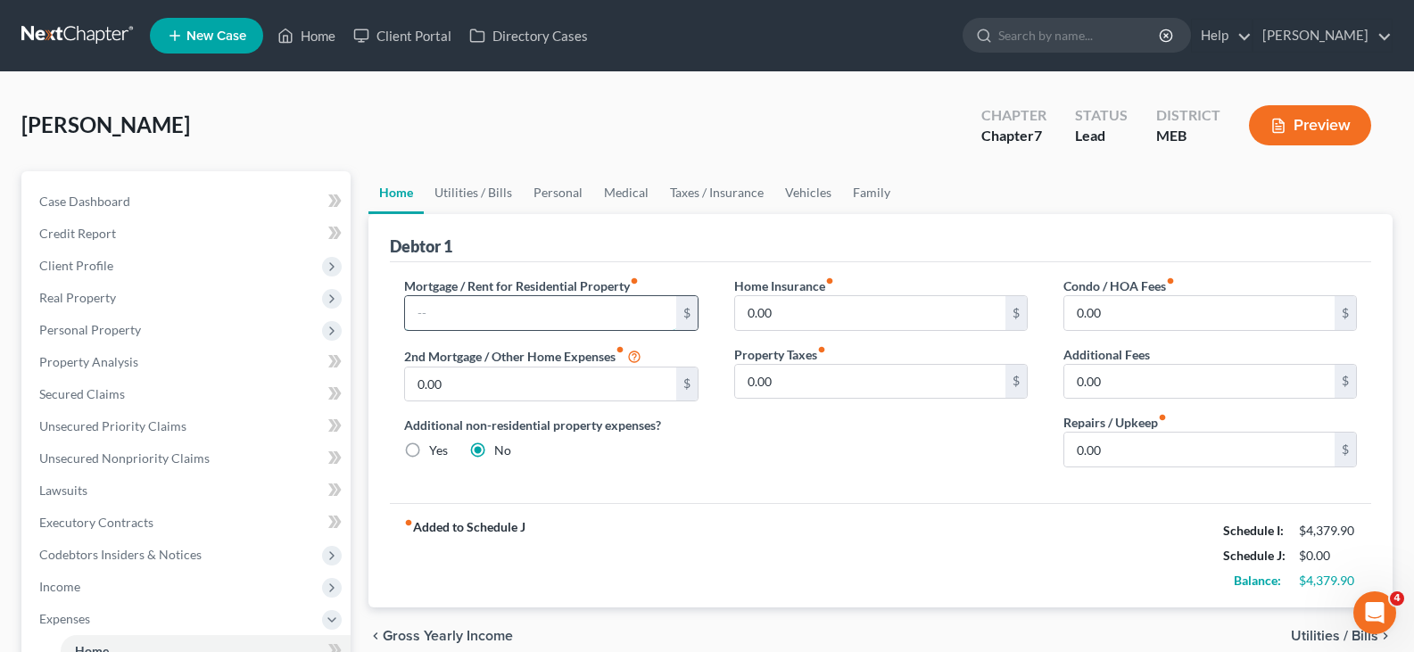
click at [562, 325] on input "text" at bounding box center [540, 313] width 270 height 34
type input "900.00"
click at [472, 198] on link "Utilities / Bills" at bounding box center [473, 192] width 99 height 43
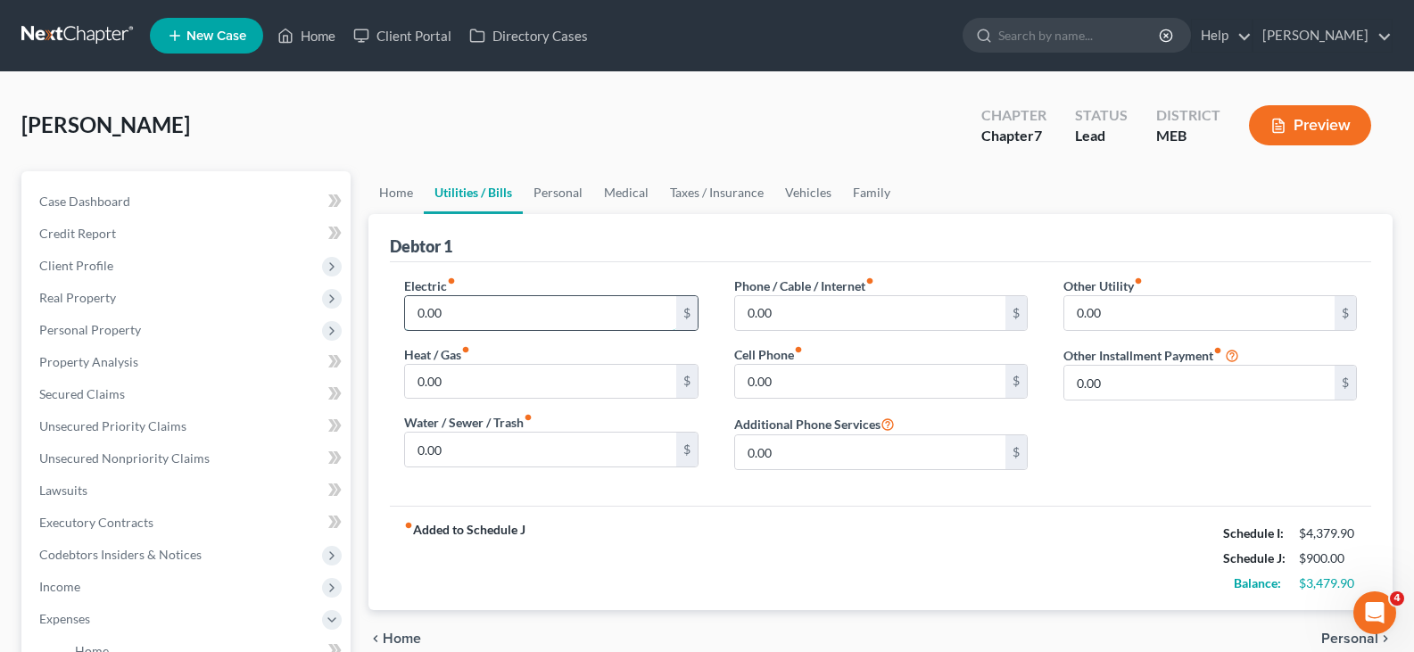
click at [476, 313] on input "0.00" at bounding box center [540, 313] width 270 height 34
type input "300.00"
click at [454, 441] on input "0.00" at bounding box center [540, 450] width 270 height 34
type input "60.00"
click at [781, 378] on input "0.00" at bounding box center [870, 382] width 270 height 34
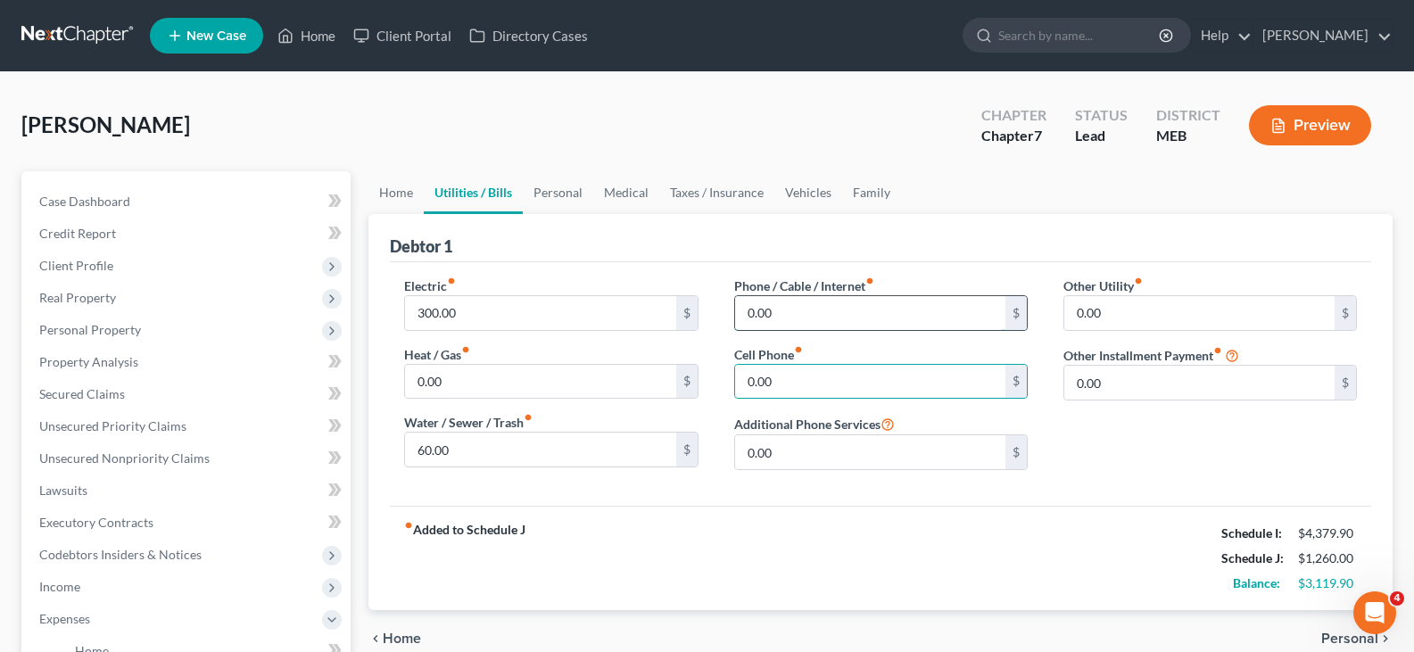
click at [754, 302] on input "0.00" at bounding box center [870, 313] width 270 height 34
type input "80.00"
click at [575, 197] on link "Personal" at bounding box center [558, 192] width 70 height 43
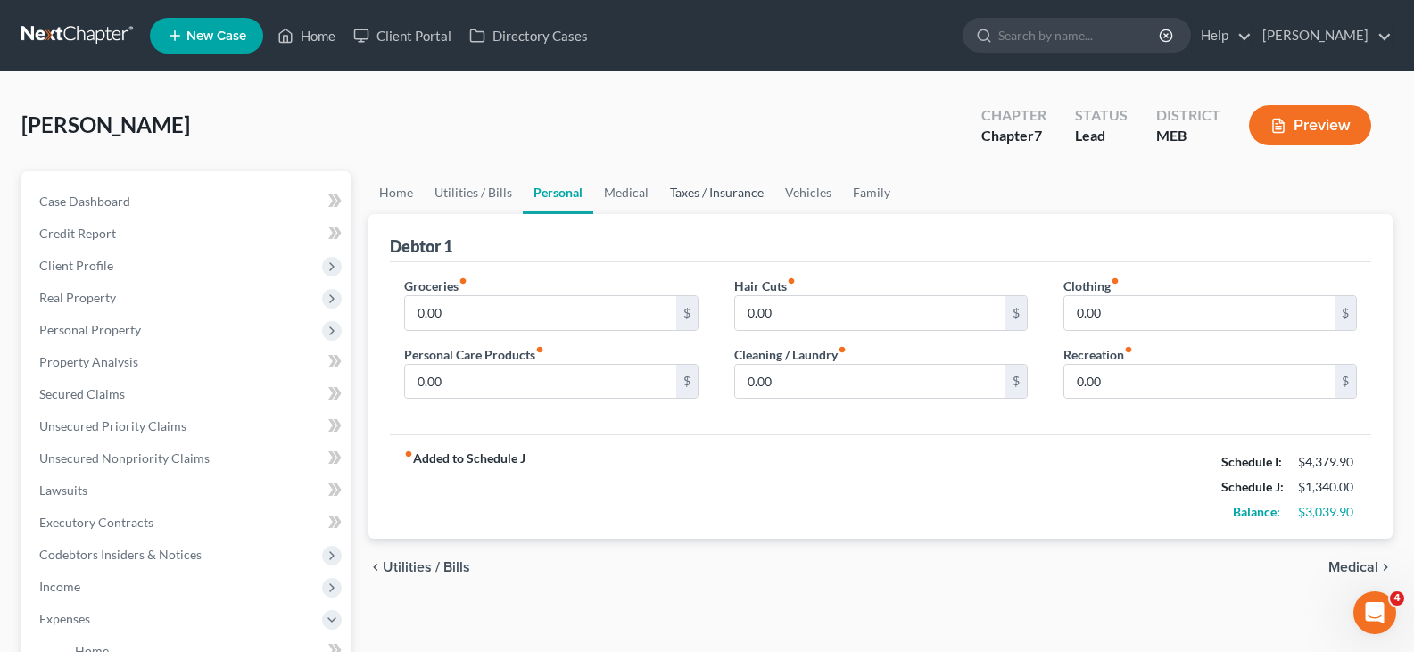
click at [732, 186] on link "Taxes / Insurance" at bounding box center [716, 192] width 115 height 43
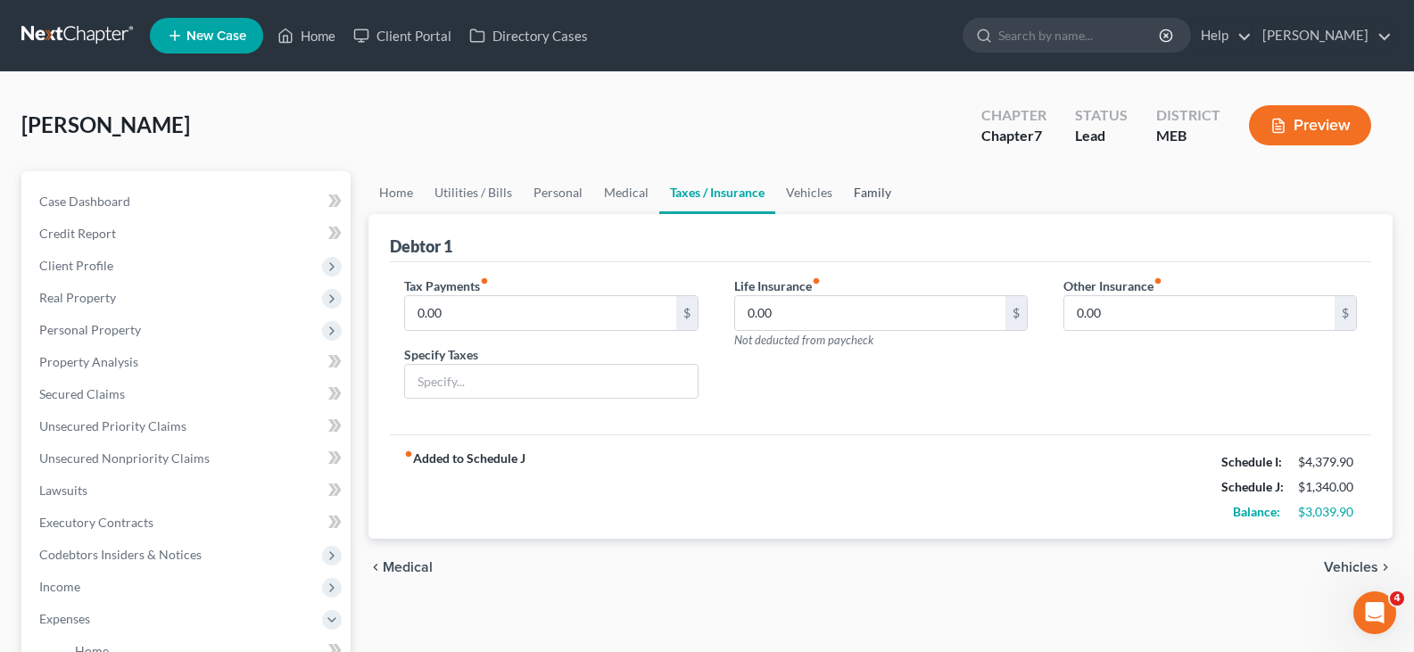
click at [843, 192] on link "Family" at bounding box center [872, 192] width 59 height 43
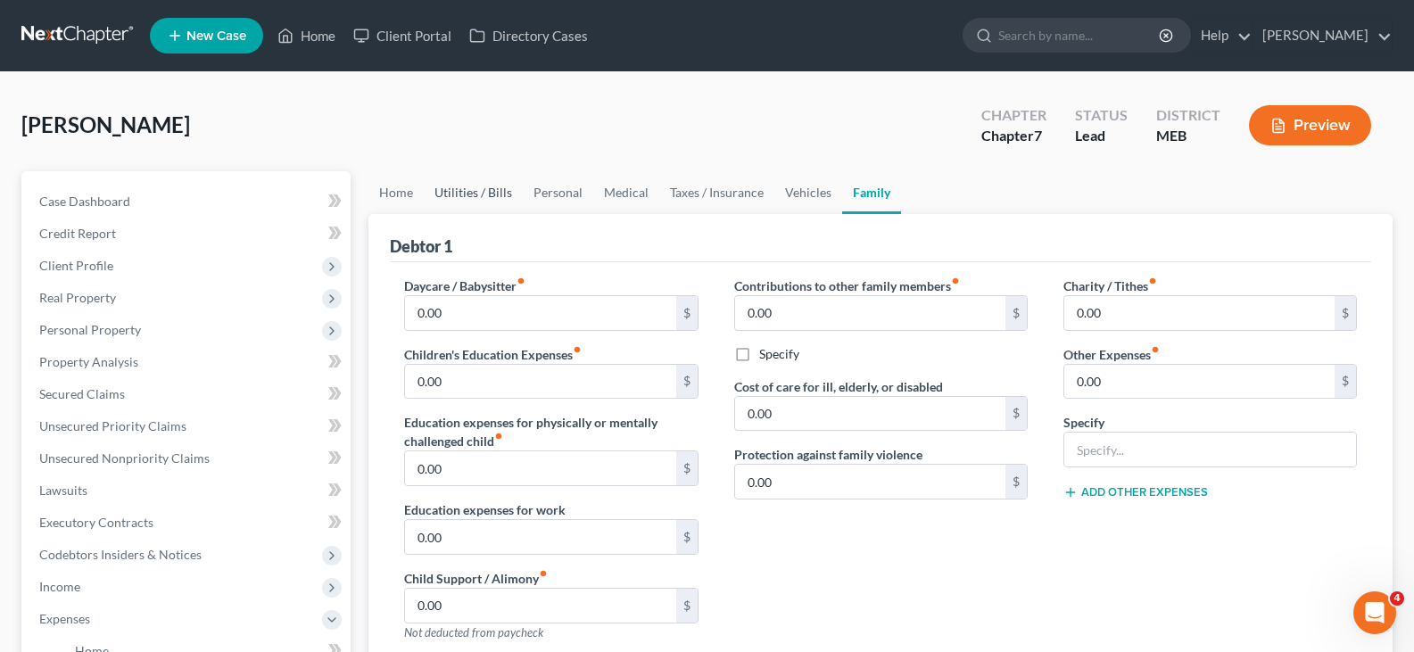
click at [468, 193] on link "Utilities / Bills" at bounding box center [473, 192] width 99 height 43
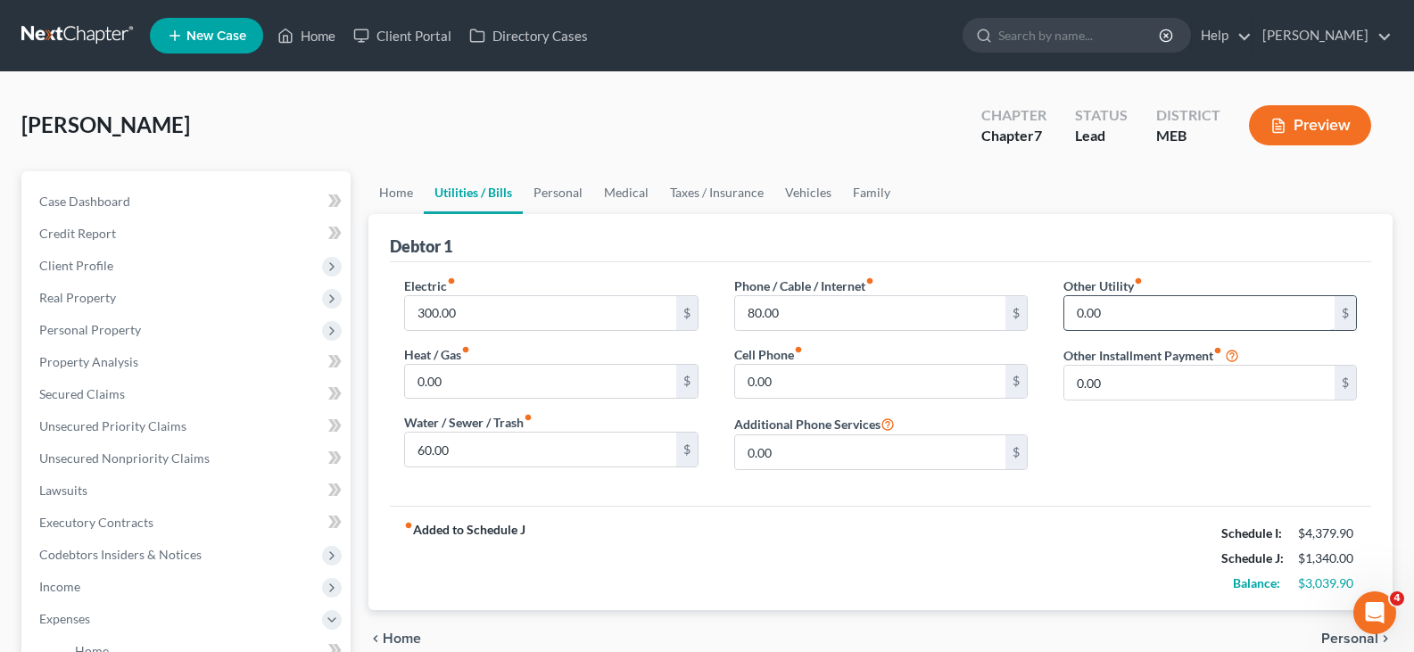
click at [1137, 308] on input "0.00" at bounding box center [1199, 313] width 270 height 34
type input "105.00"
click at [865, 533] on div "fiber_manual_record Added to Schedule J Schedule I: $4,379.90 Schedule J: $1,36…" at bounding box center [880, 558] width 981 height 104
click at [558, 196] on link "Personal" at bounding box center [558, 192] width 70 height 43
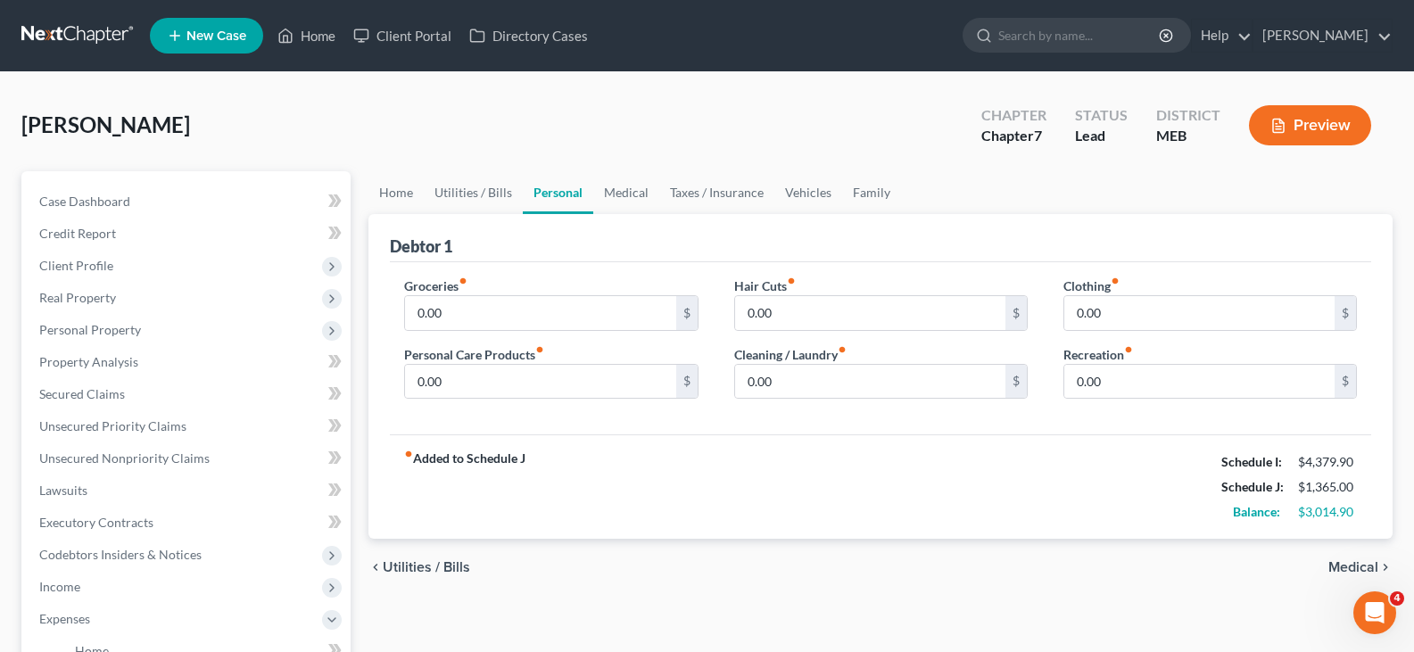
click at [498, 292] on div "Groceries fiber_manual_record 0.00 $" at bounding box center [551, 304] width 294 height 54
click at [433, 314] on input "0.00" at bounding box center [540, 313] width 270 height 34
type input "1,200.00"
click at [831, 371] on input "0.00" at bounding box center [870, 382] width 270 height 34
type input "40.00"
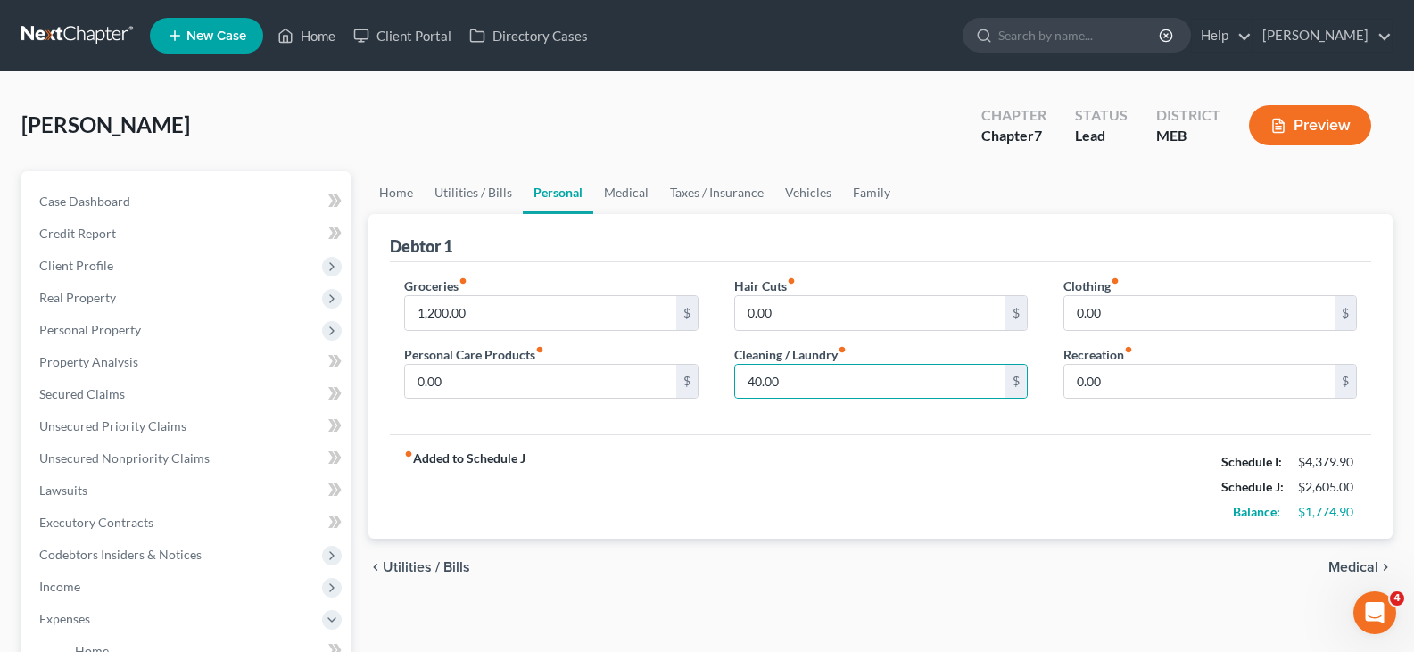
click at [467, 359] on label "Personal Care Products fiber_manual_record" at bounding box center [474, 354] width 140 height 19
click at [467, 387] on input "0.00" at bounding box center [540, 382] width 270 height 34
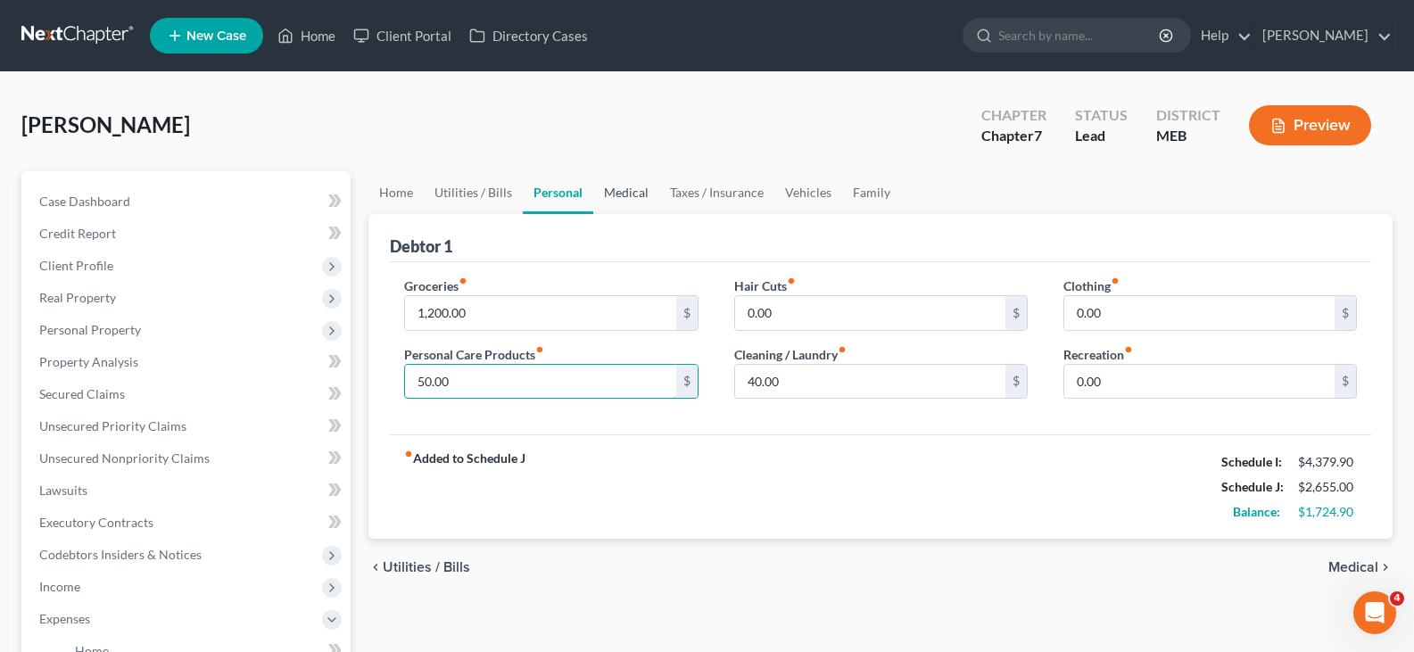
type input "50.00"
click at [633, 192] on link "Medical" at bounding box center [626, 192] width 66 height 43
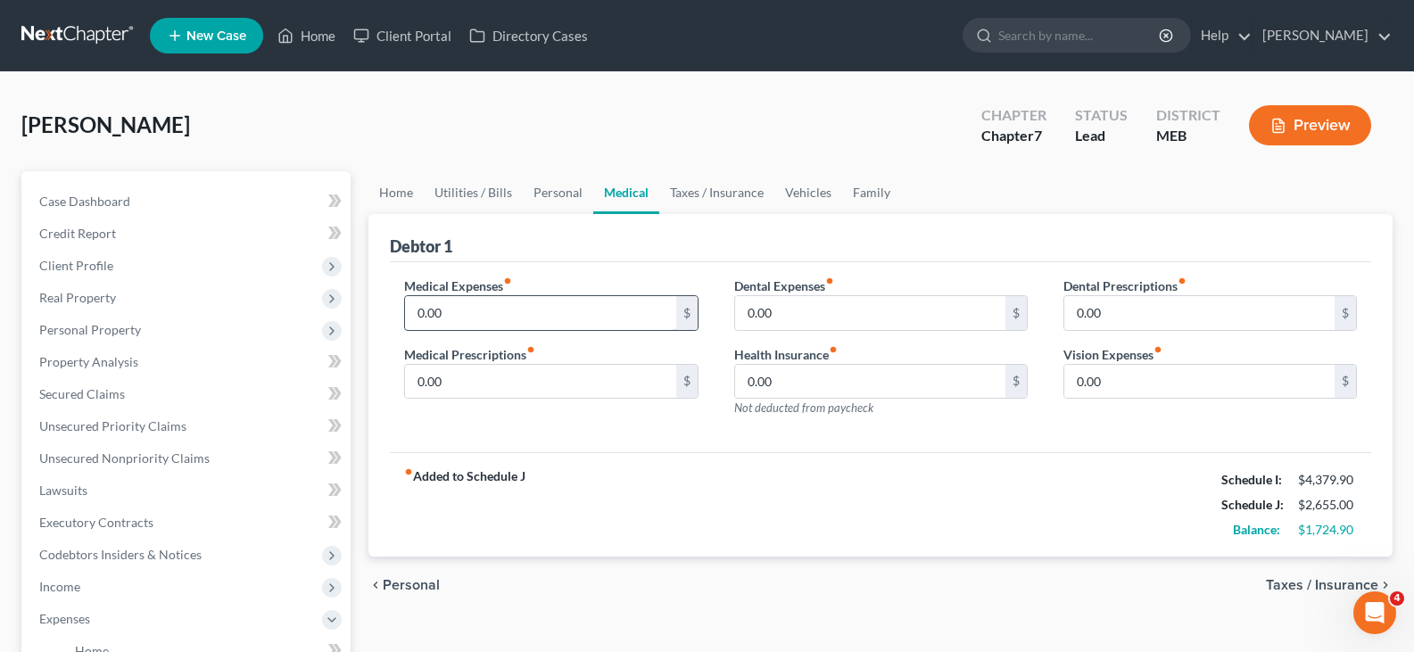
click at [569, 301] on input "0.00" at bounding box center [540, 313] width 270 height 34
type input "40.00"
click at [745, 191] on link "Taxes / Insurance" at bounding box center [716, 192] width 115 height 43
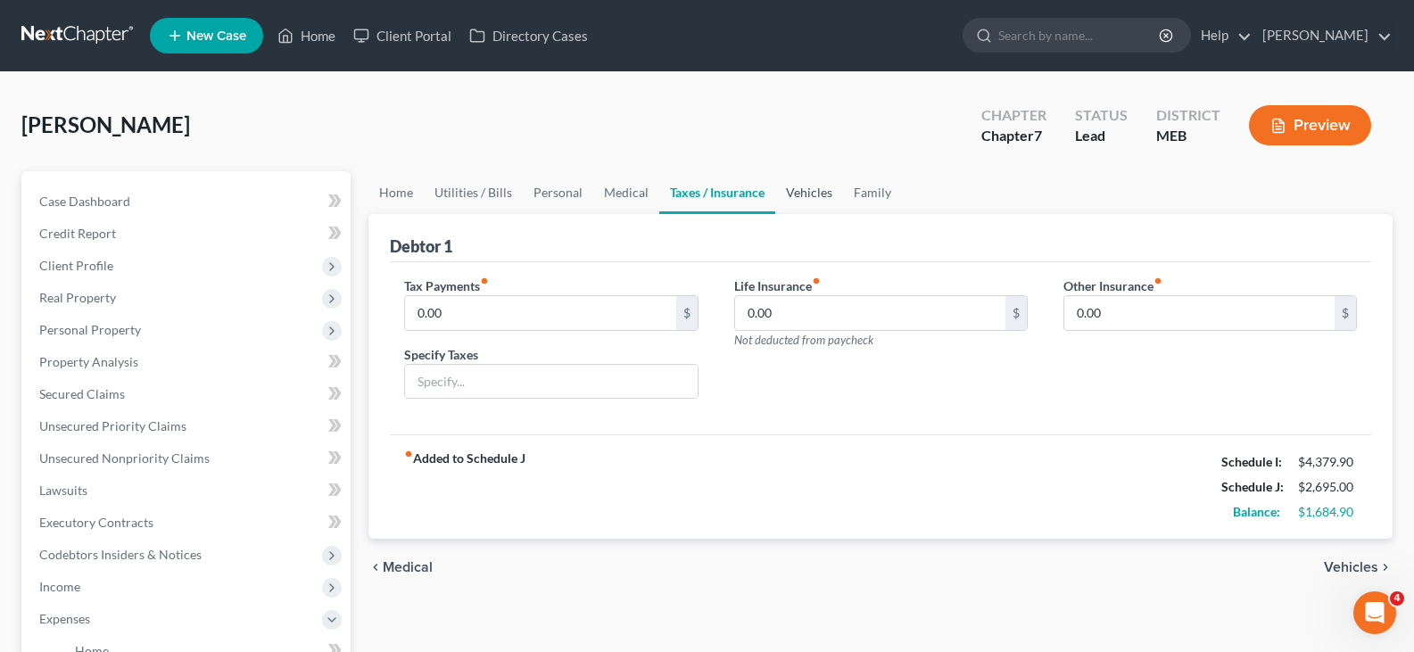
click at [798, 196] on link "Vehicles" at bounding box center [809, 192] width 68 height 43
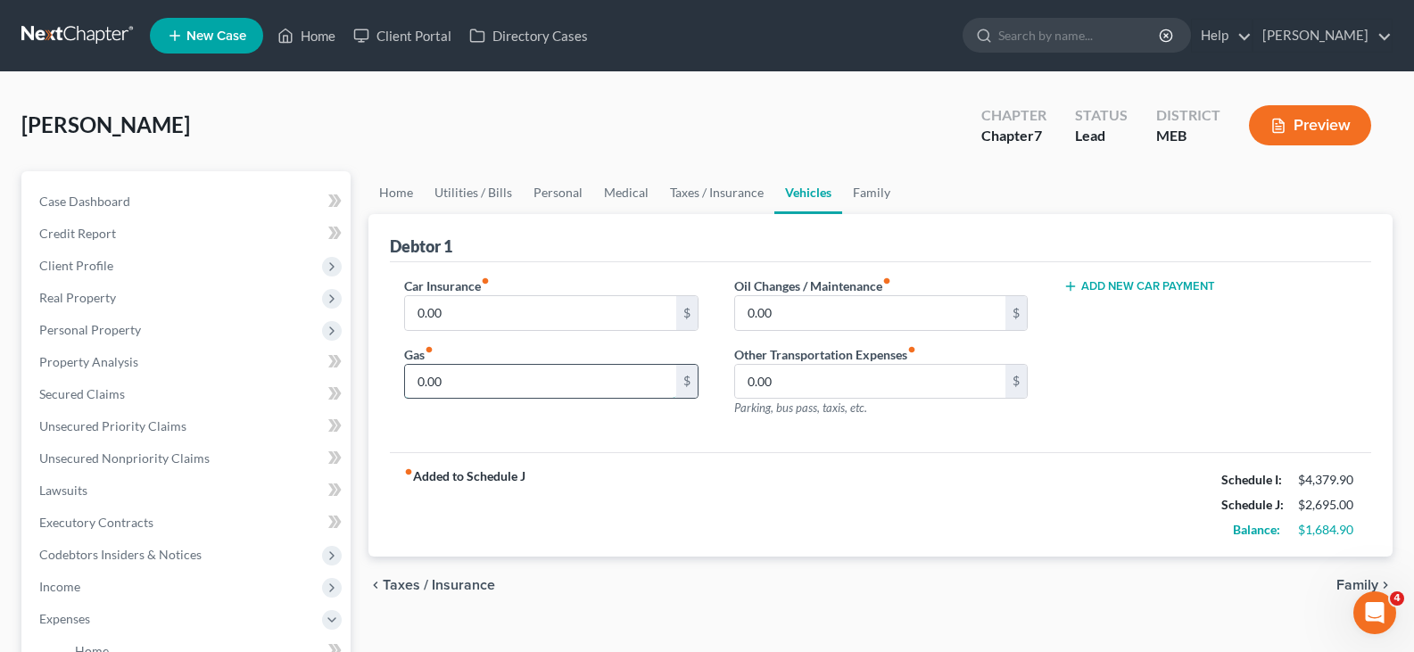
click at [455, 380] on input "0.00" at bounding box center [540, 382] width 270 height 34
type input "700.00"
click at [877, 195] on link "Family" at bounding box center [871, 192] width 59 height 43
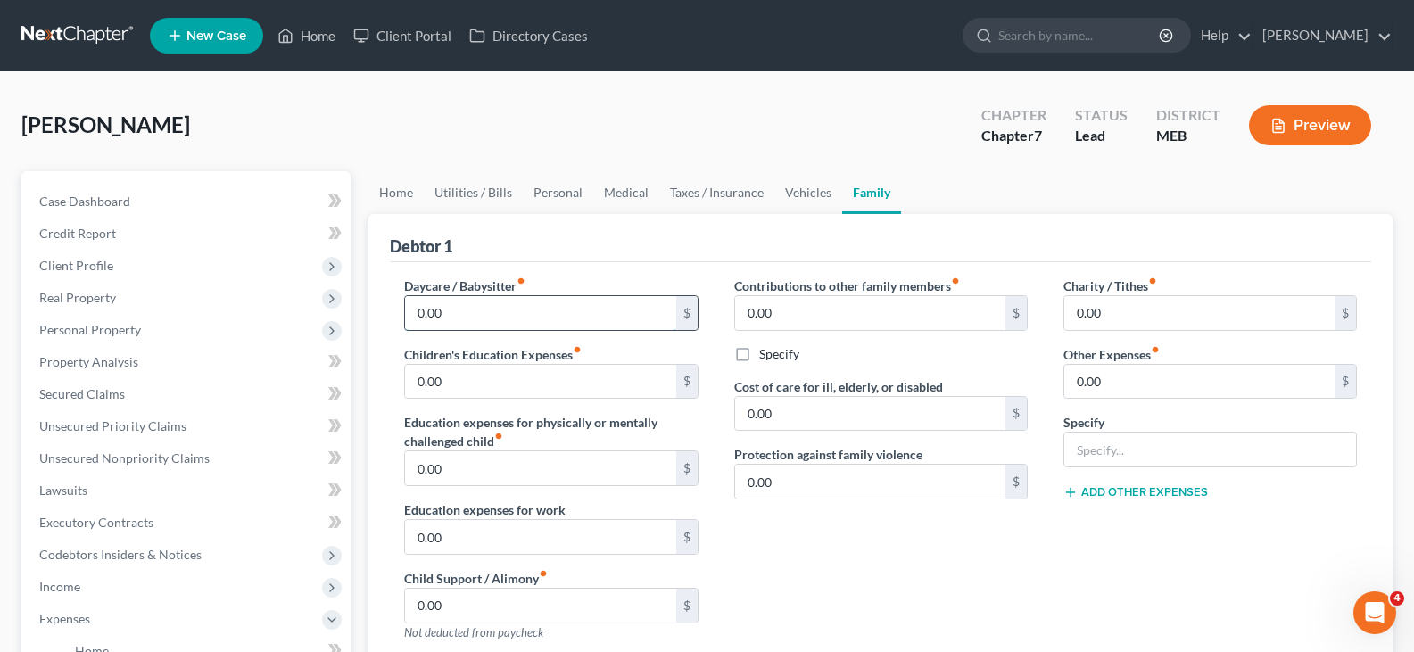
click at [608, 303] on input "0.00" at bounding box center [540, 313] width 270 height 34
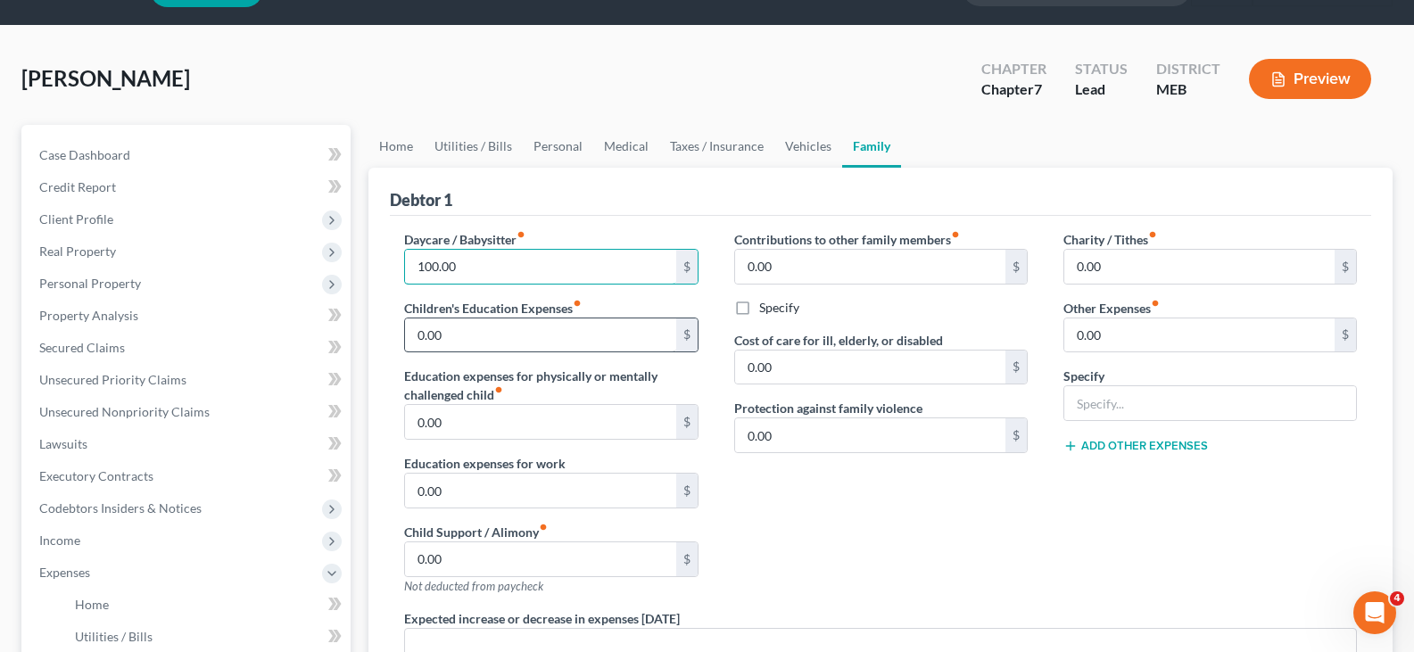
scroll to position [89, 0]
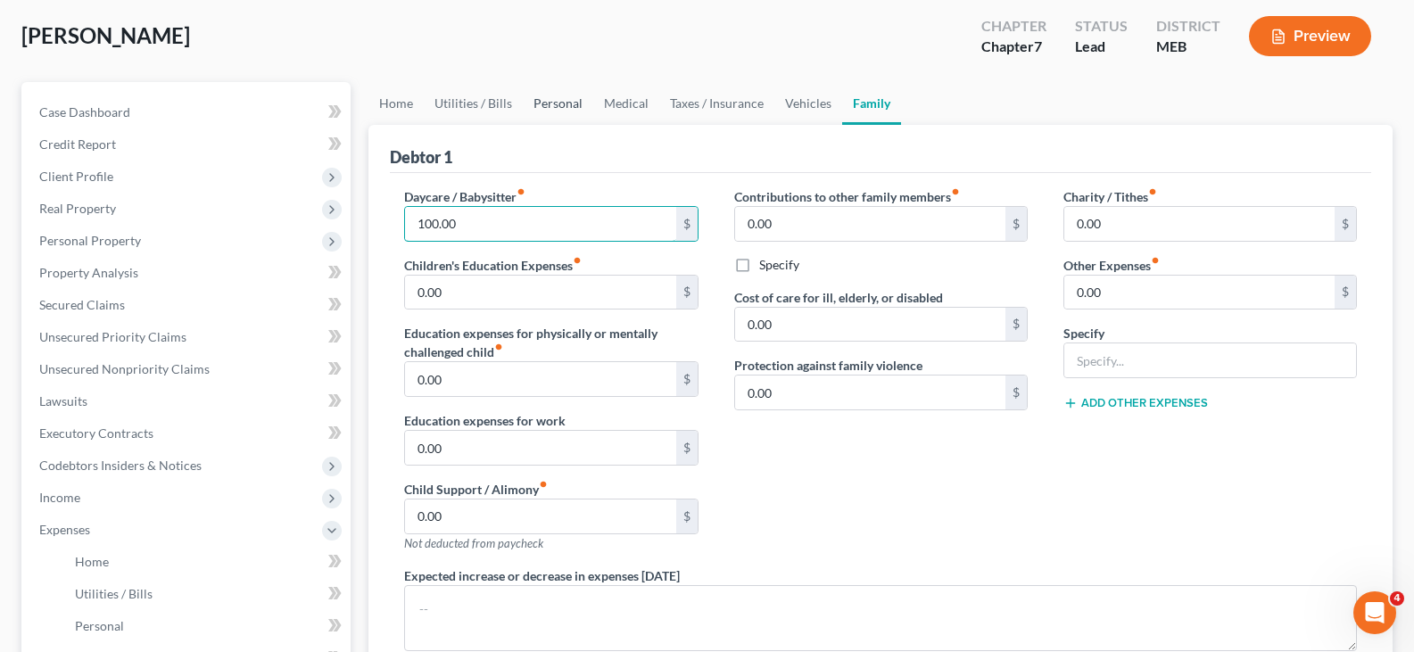
type input "100.00"
click at [549, 104] on link "Personal" at bounding box center [558, 103] width 70 height 43
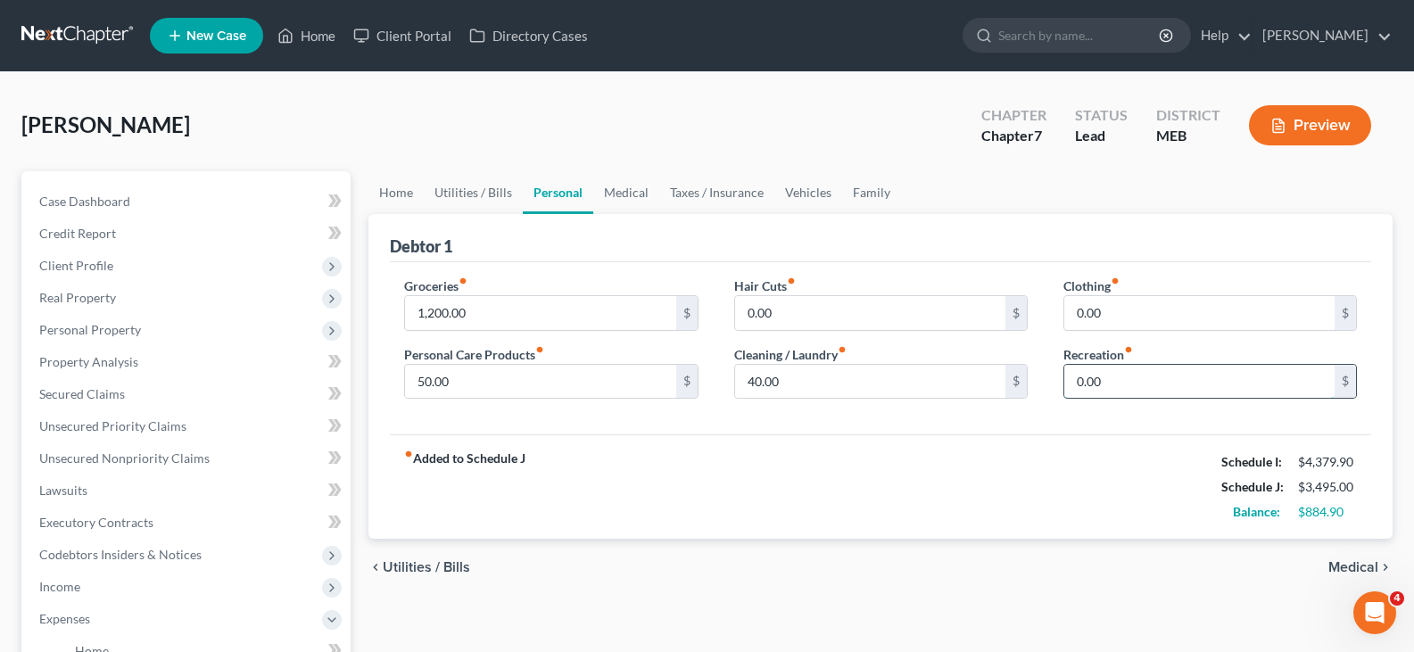
click at [1185, 379] on input "0.00" at bounding box center [1199, 382] width 270 height 34
type input "20.00"
click at [479, 193] on link "Utilities / Bills" at bounding box center [473, 192] width 99 height 43
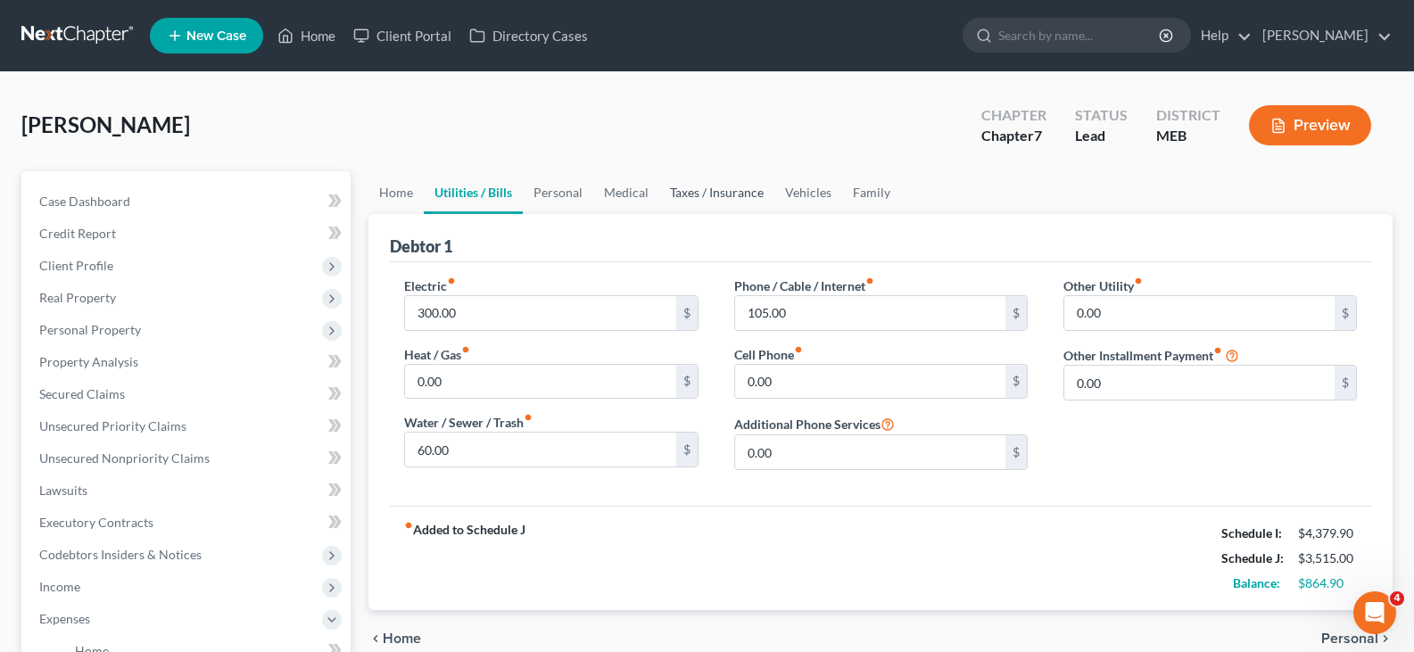
click at [694, 195] on link "Taxes / Insurance" at bounding box center [716, 192] width 115 height 43
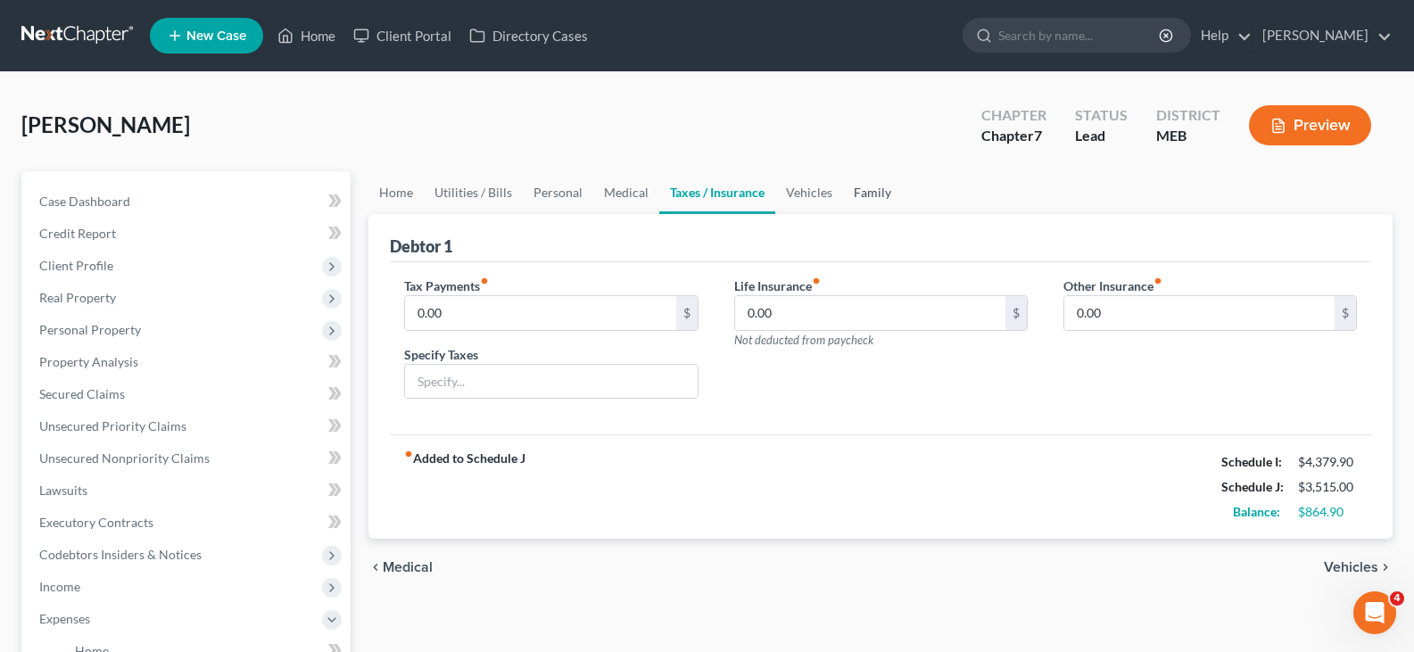
click at [879, 200] on link "Family" at bounding box center [872, 192] width 59 height 43
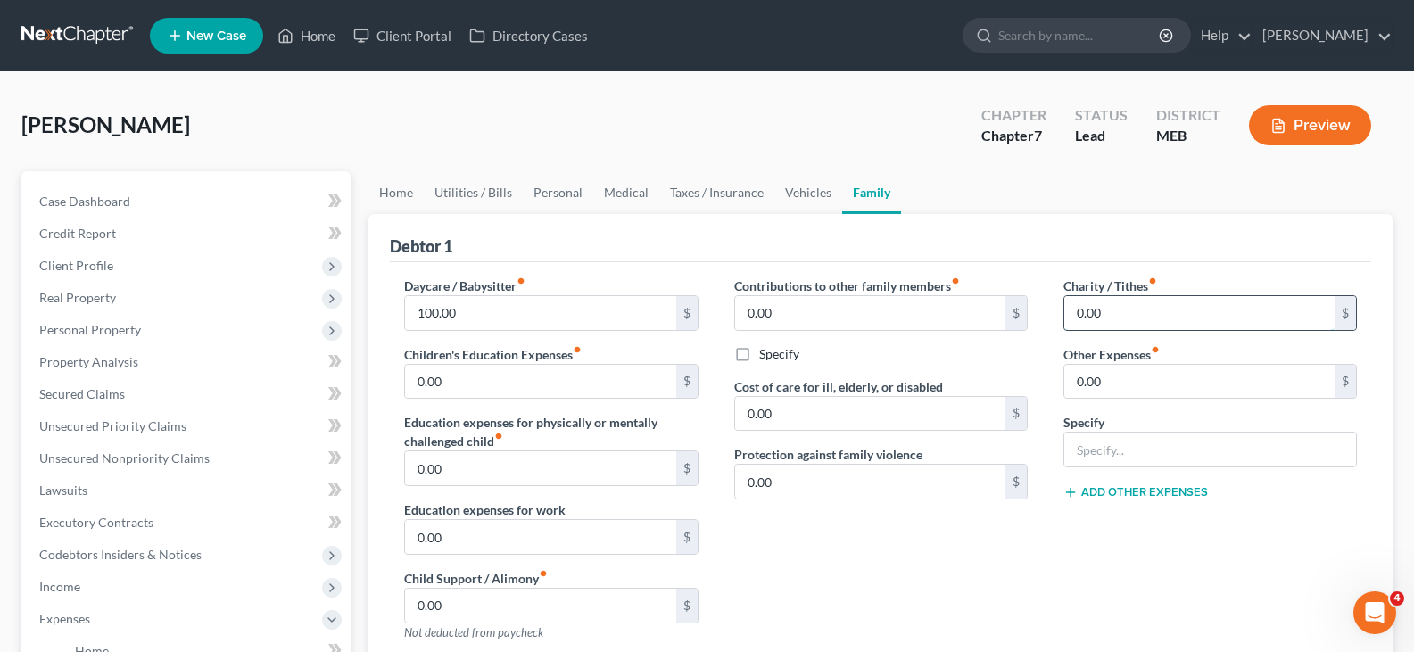
click at [1122, 321] on input "0.00" at bounding box center [1199, 313] width 270 height 34
type input "77.00"
click at [724, 191] on link "Taxes / Insurance" at bounding box center [716, 192] width 115 height 43
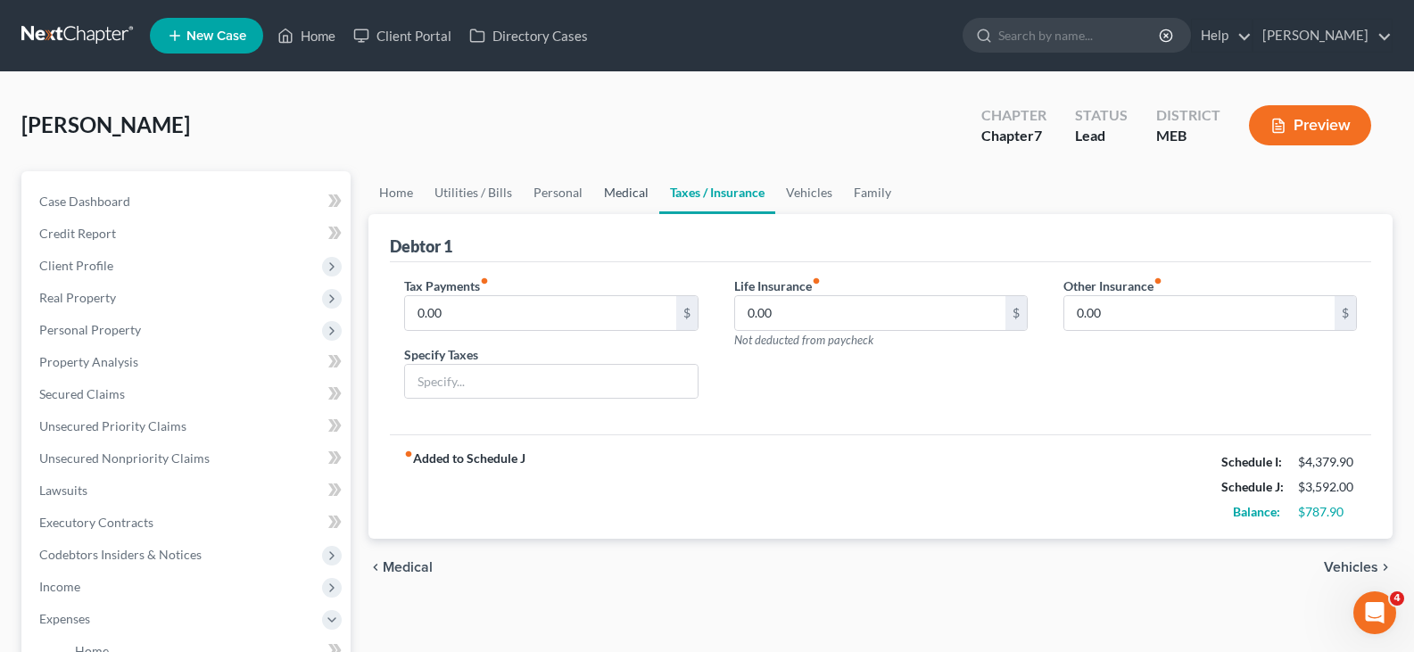
click at [601, 198] on link "Medical" at bounding box center [626, 192] width 66 height 43
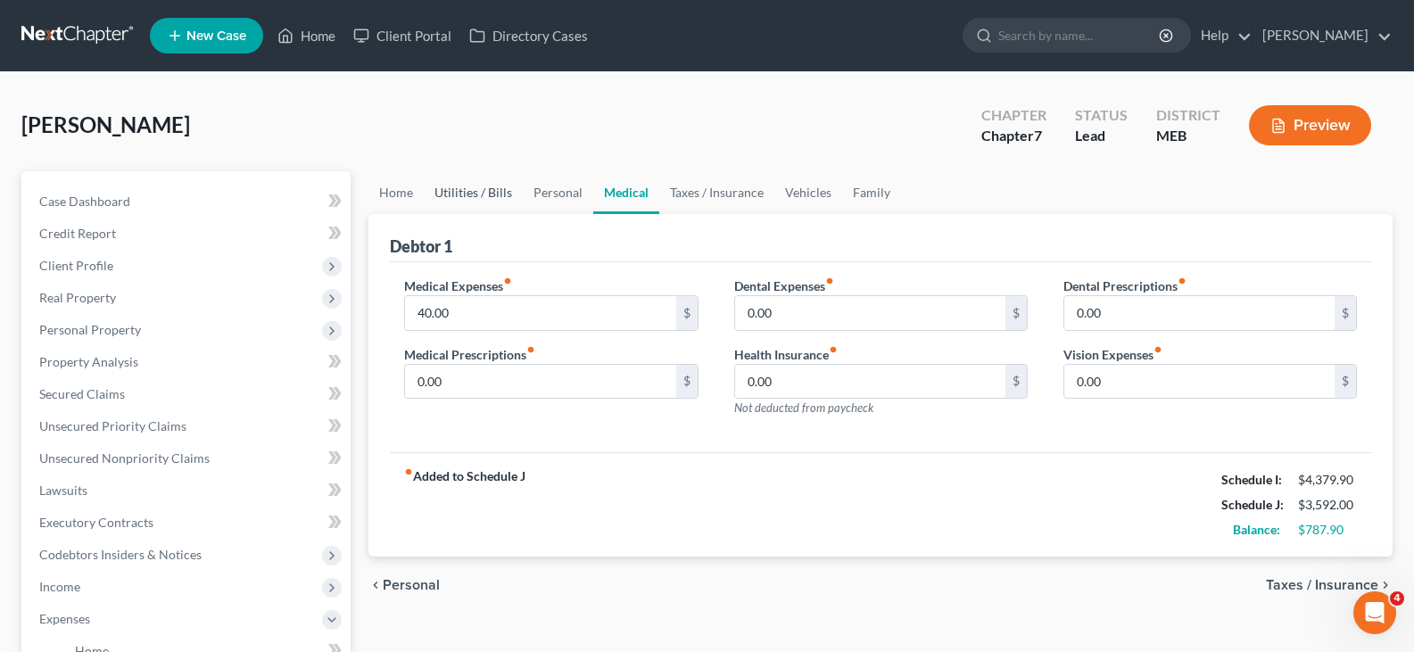
click at [443, 189] on link "Utilities / Bills" at bounding box center [473, 192] width 99 height 43
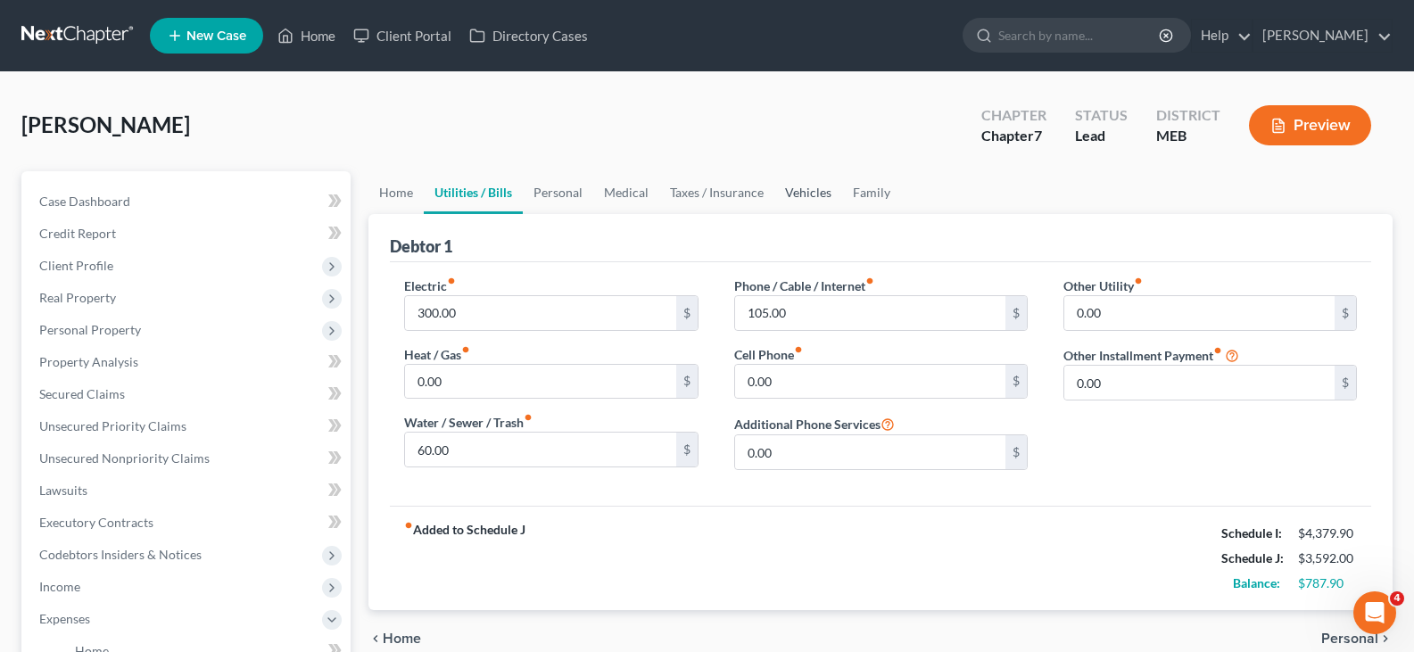
click at [793, 192] on link "Vehicles" at bounding box center [808, 192] width 68 height 43
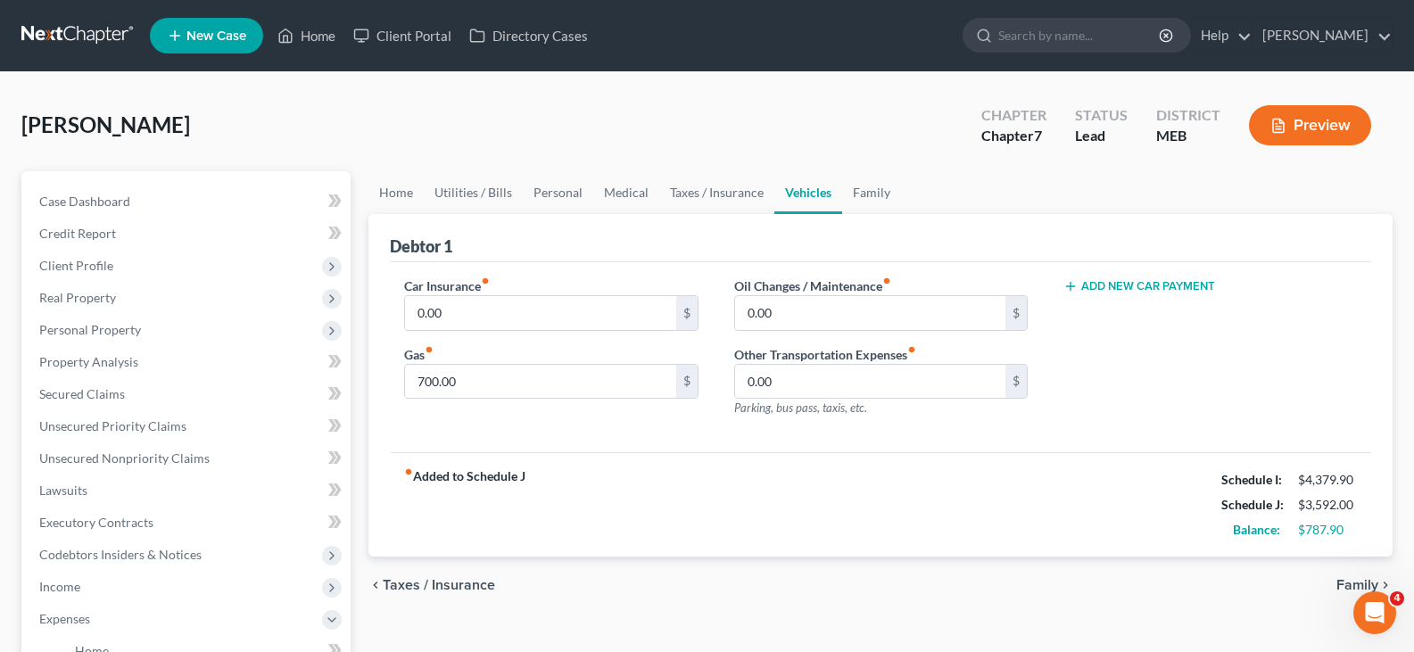
click at [1130, 287] on button "Add New Car Payment" at bounding box center [1139, 286] width 152 height 14
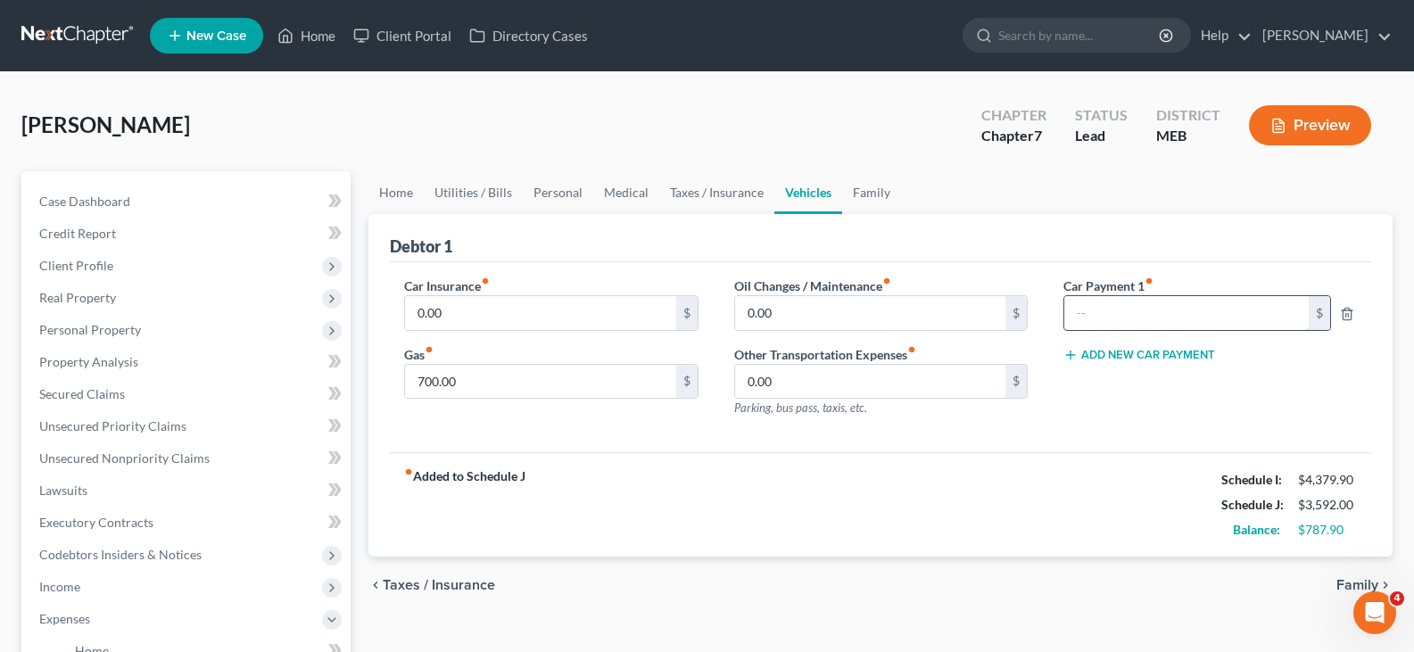
click at [1110, 300] on input "text" at bounding box center [1186, 313] width 244 height 34
type input "290.00"
click at [881, 190] on link "Family" at bounding box center [871, 192] width 59 height 43
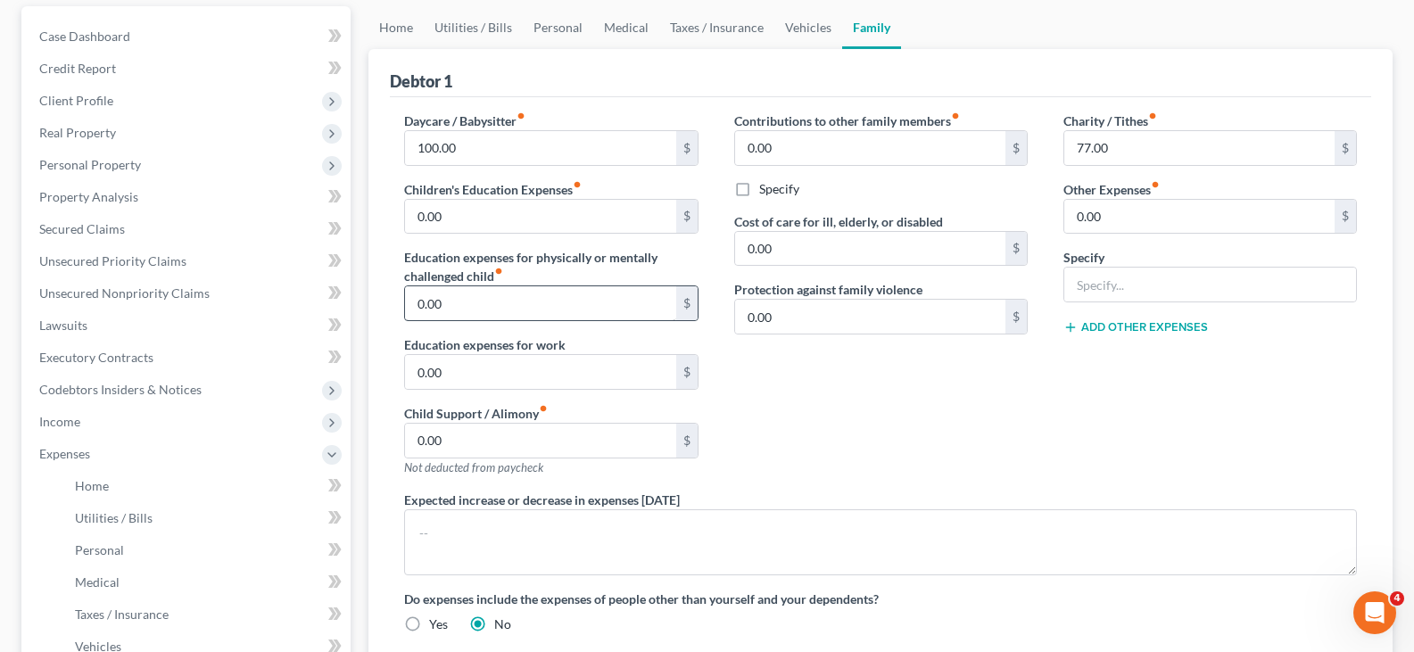
scroll to position [178, 0]
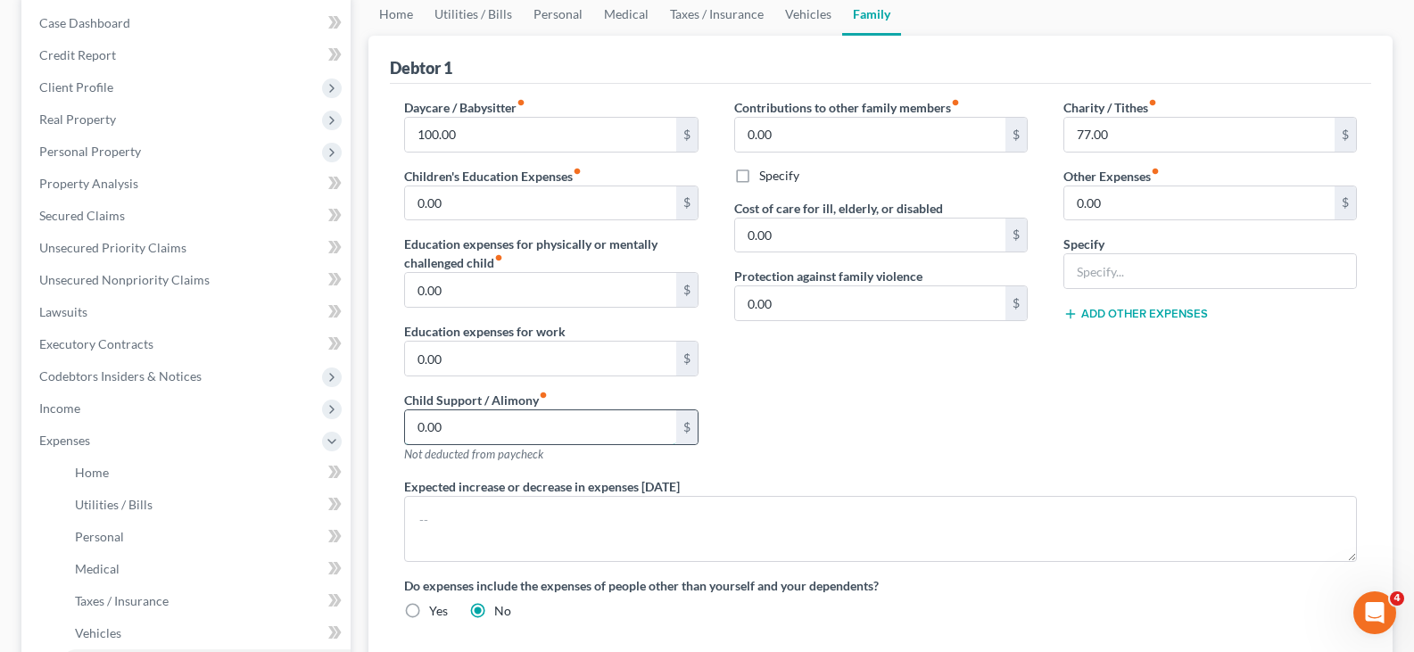
click at [501, 425] on input "0.00" at bounding box center [540, 427] width 270 height 34
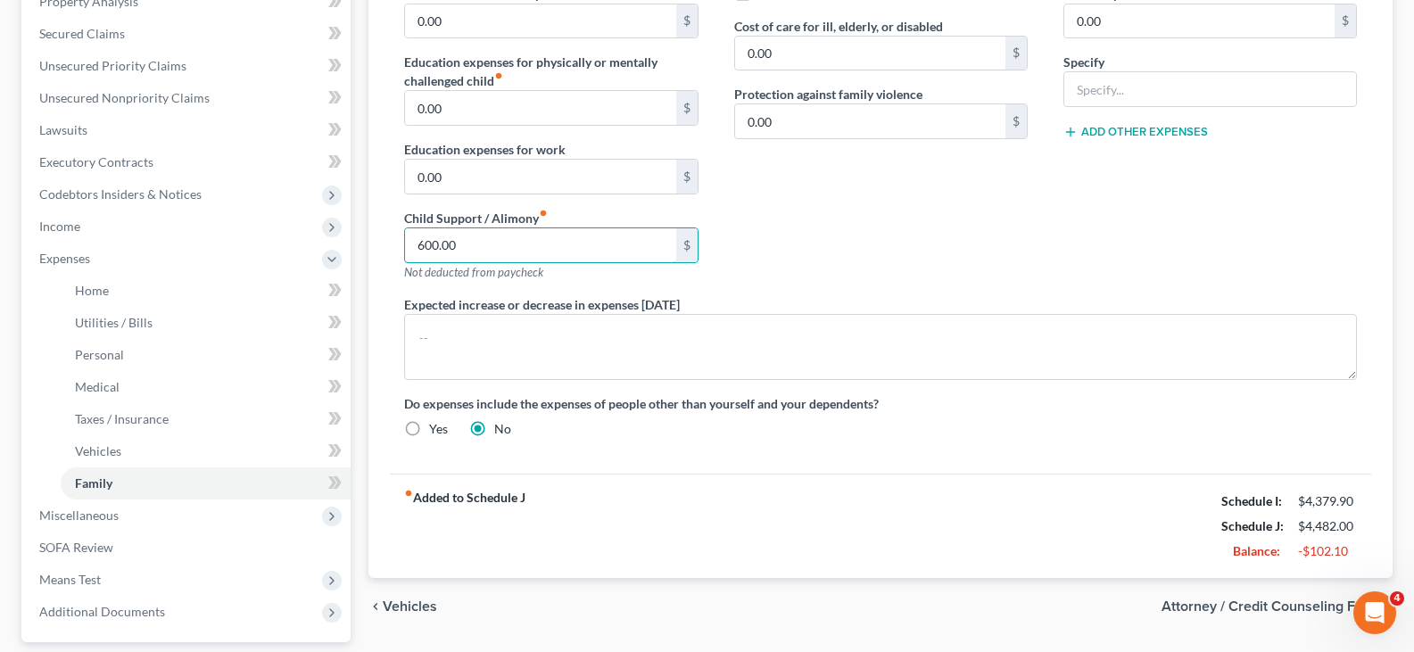
scroll to position [164, 0]
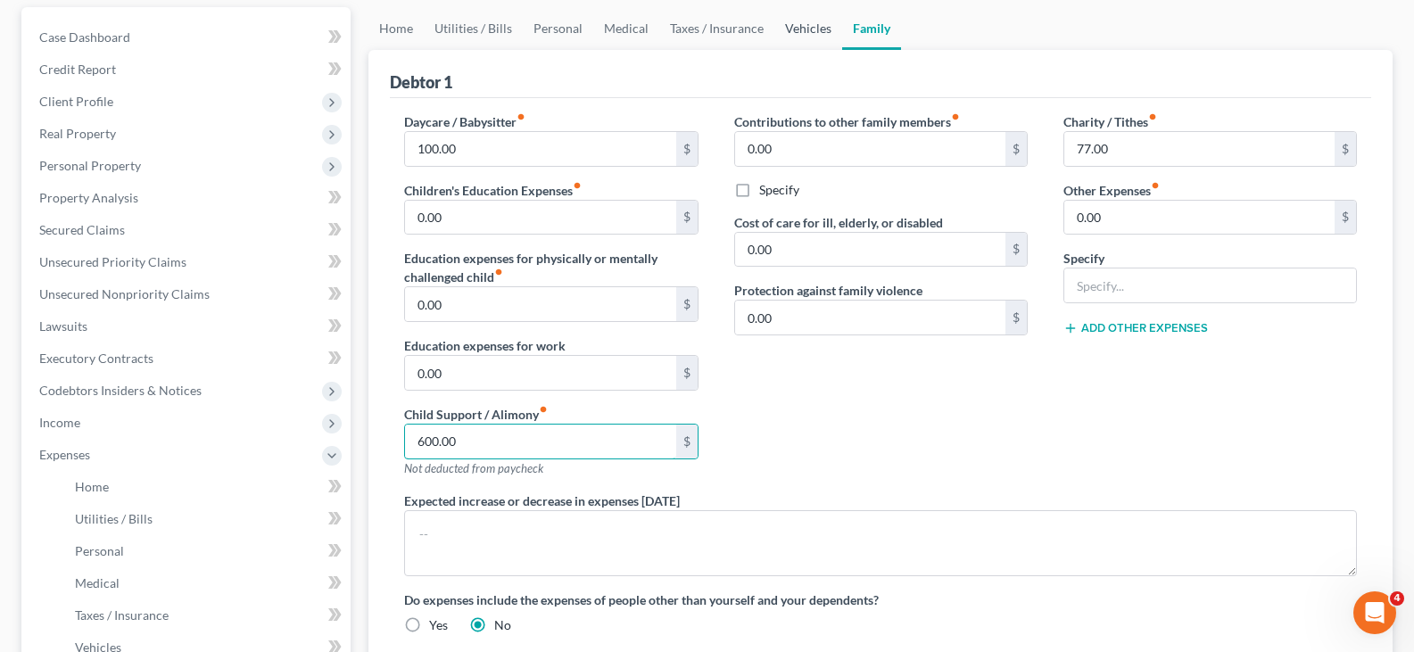
type input "600.00"
click at [790, 19] on link "Vehicles" at bounding box center [808, 28] width 68 height 43
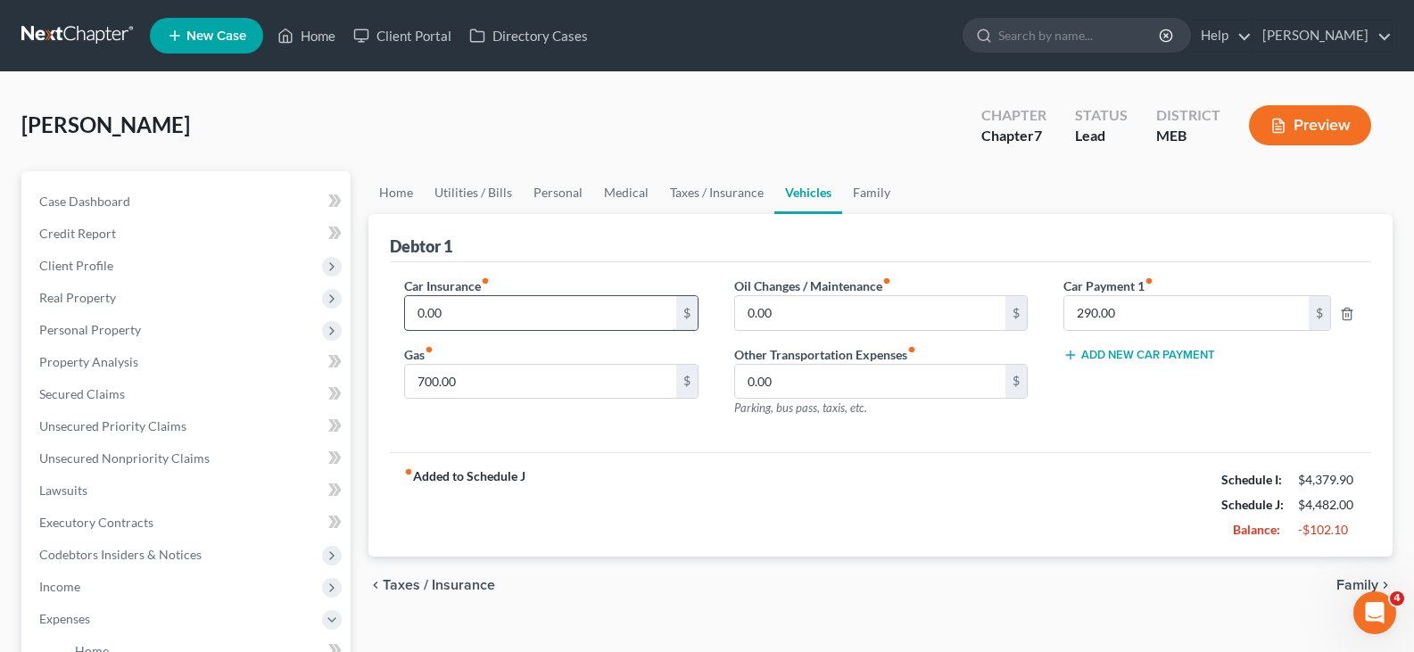
click at [490, 312] on input "0.00" at bounding box center [540, 313] width 270 height 34
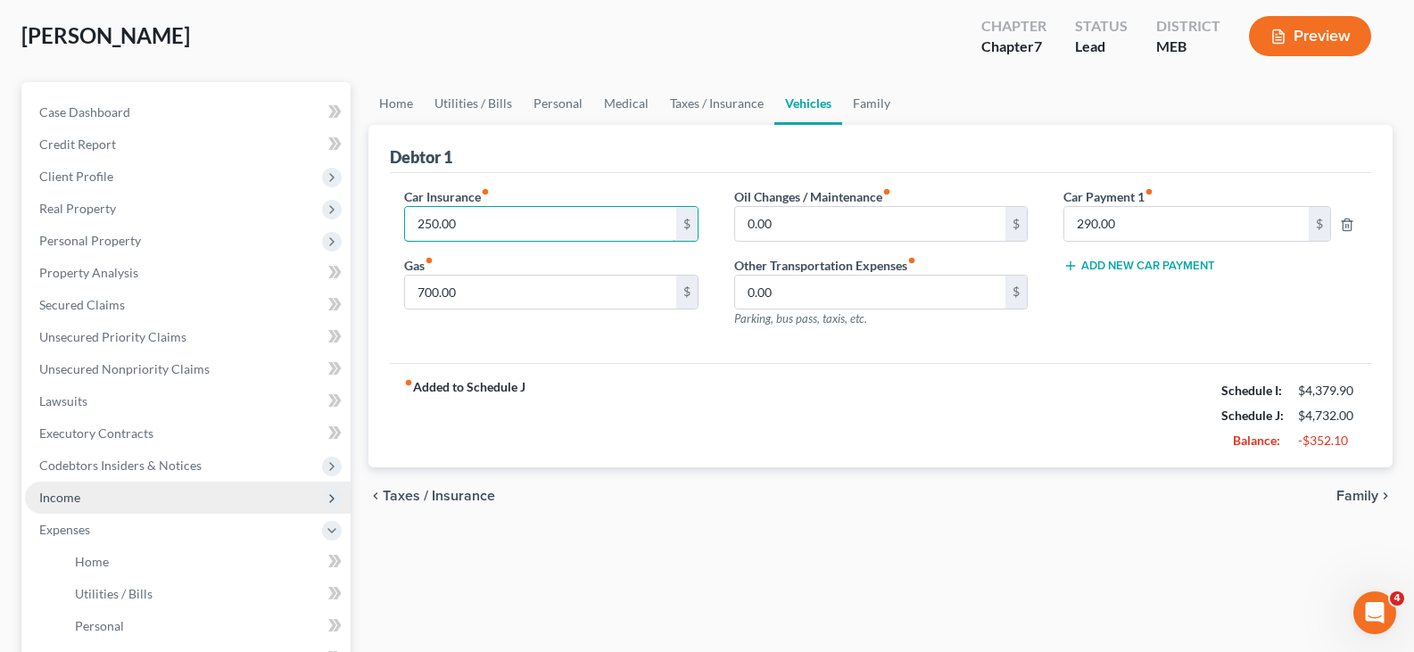
type input "250.00"
click at [48, 492] on span "Income" at bounding box center [59, 497] width 41 height 15
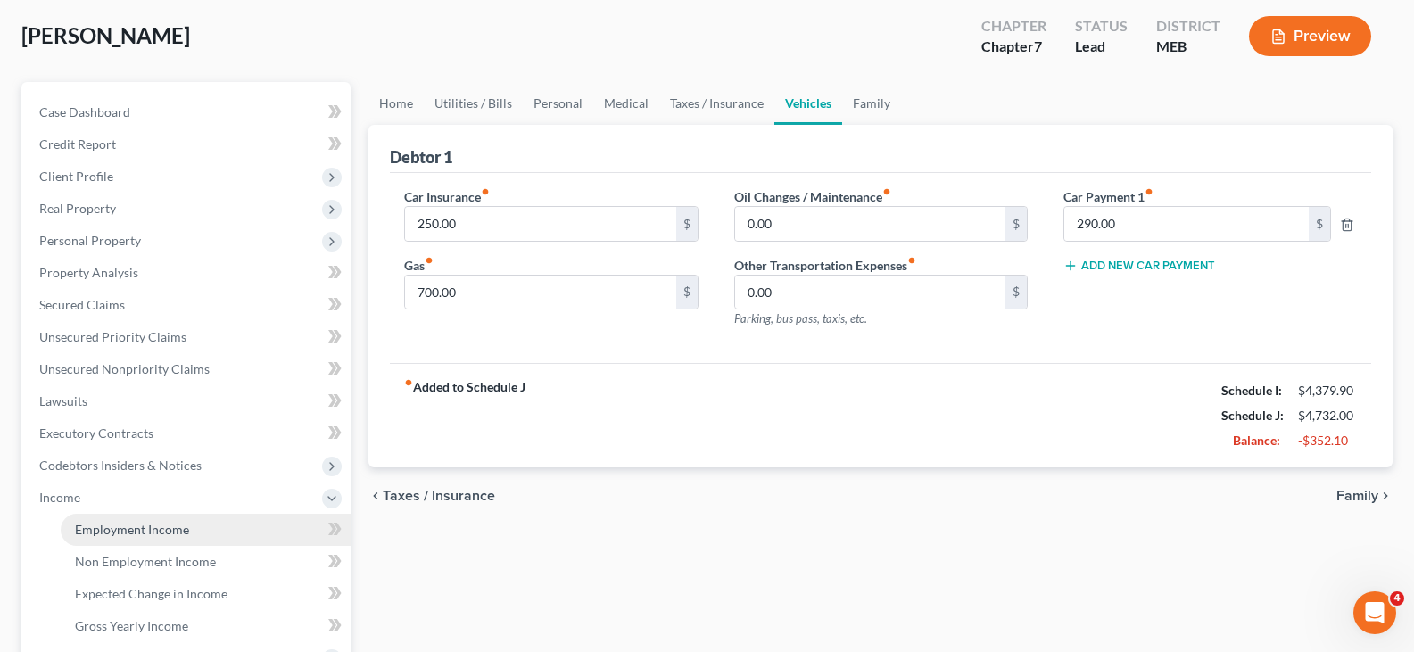
click at [87, 535] on span "Employment Income" at bounding box center [132, 529] width 114 height 15
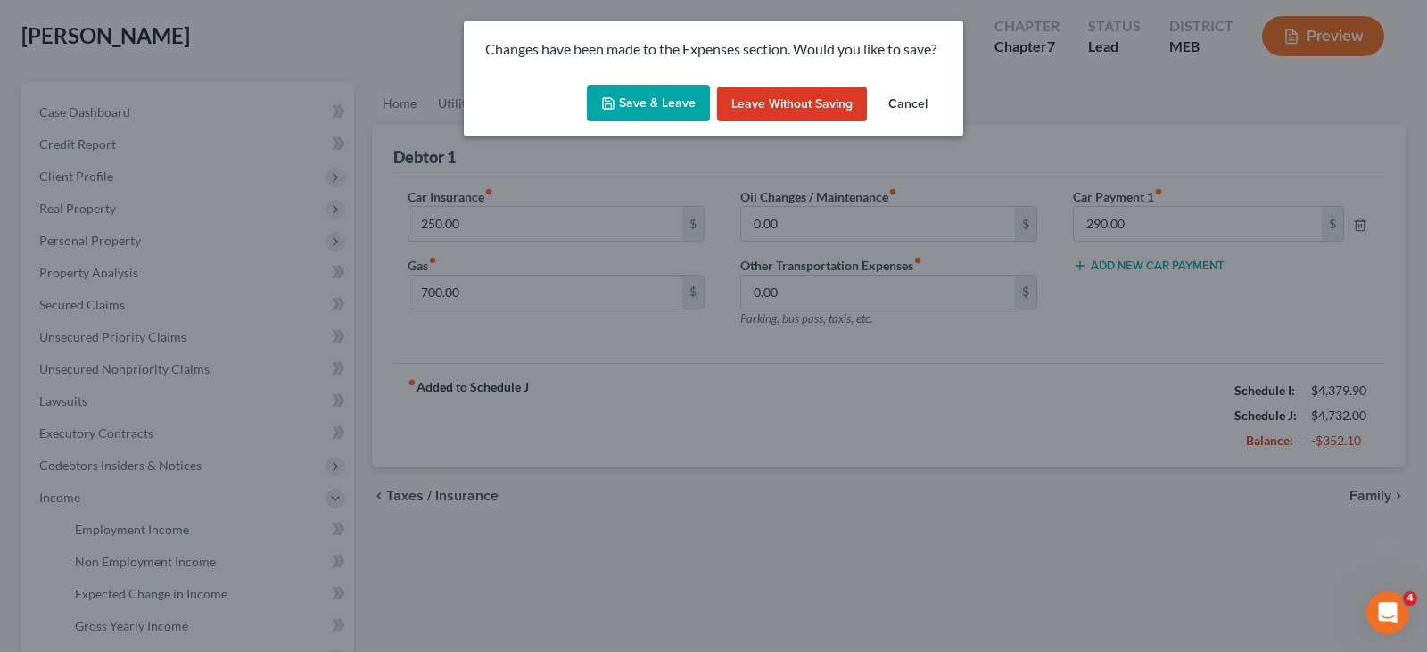
click at [674, 108] on button "Save & Leave" at bounding box center [648, 103] width 123 height 37
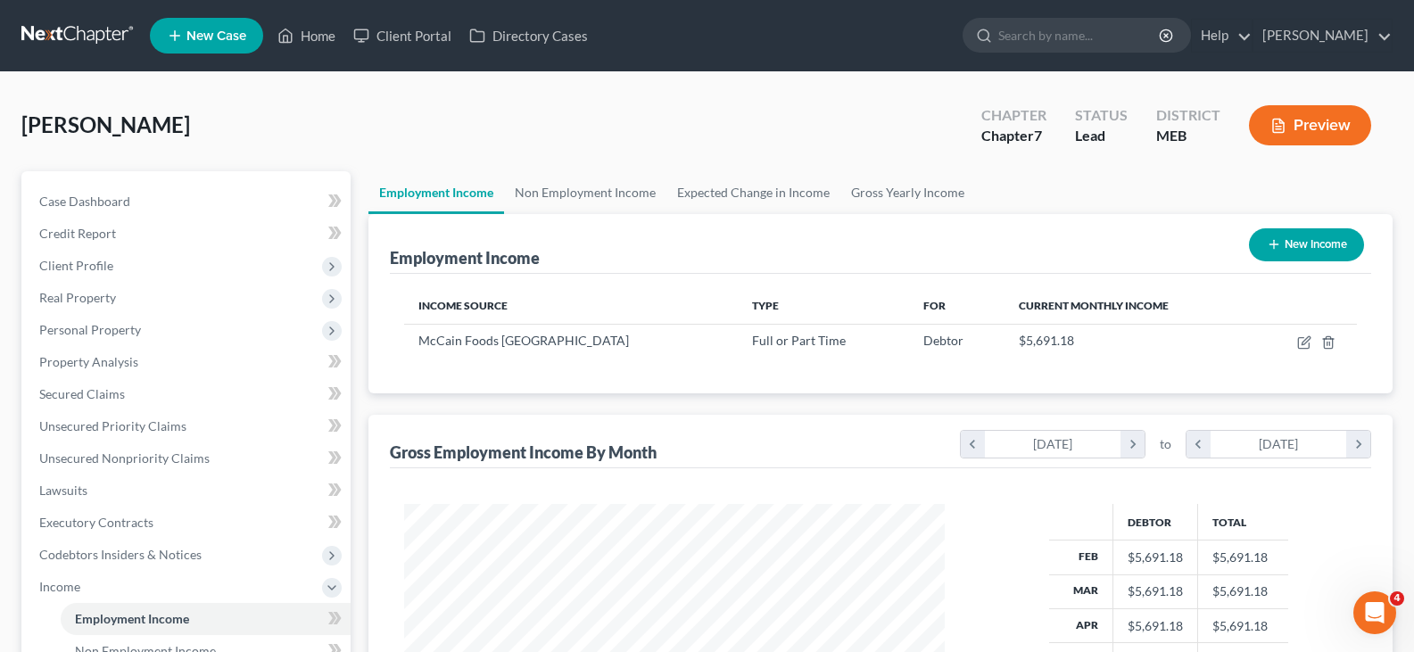
scroll to position [320, 576]
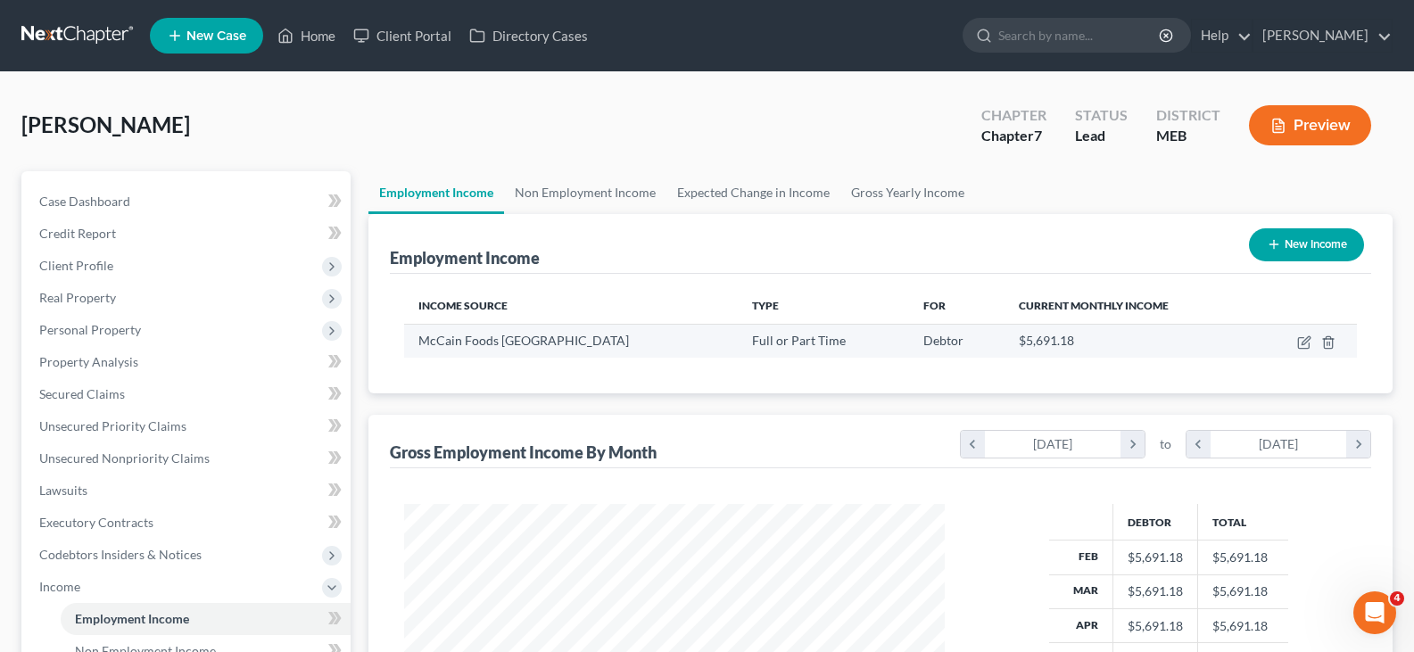
click at [1304, 351] on td at bounding box center [1304, 341] width 103 height 34
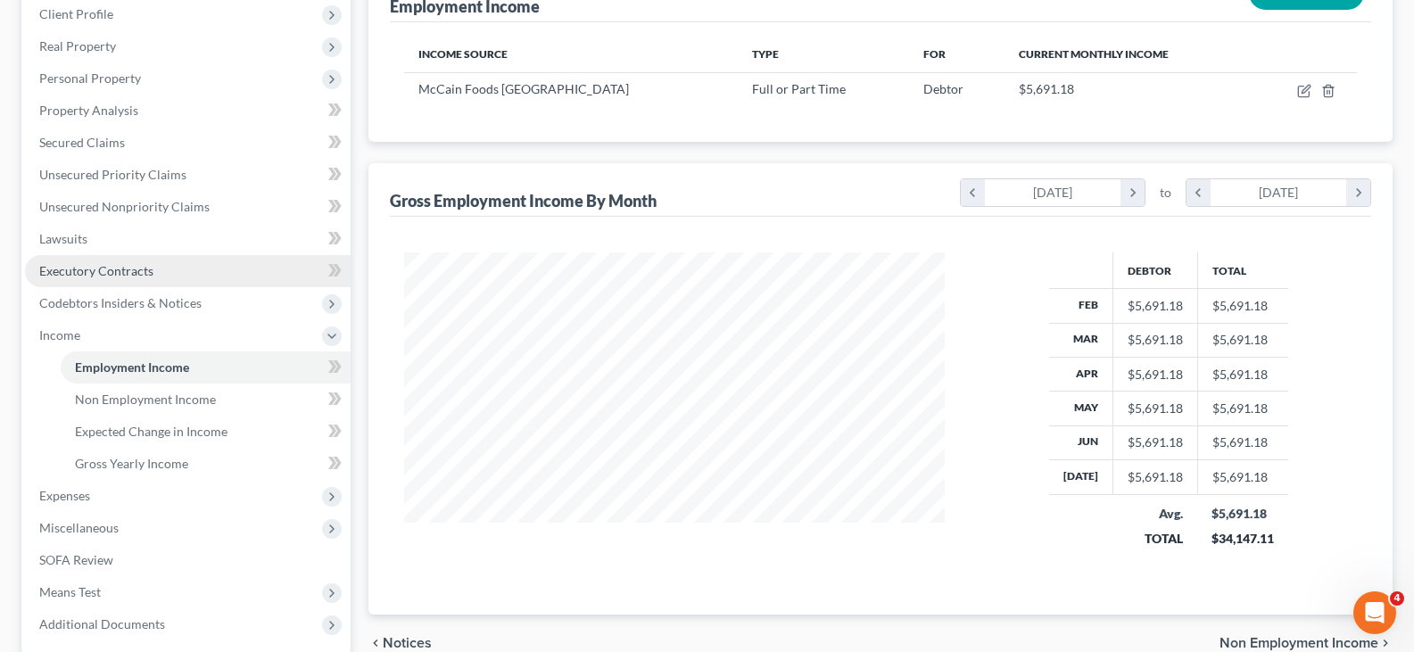
scroll to position [268, 0]
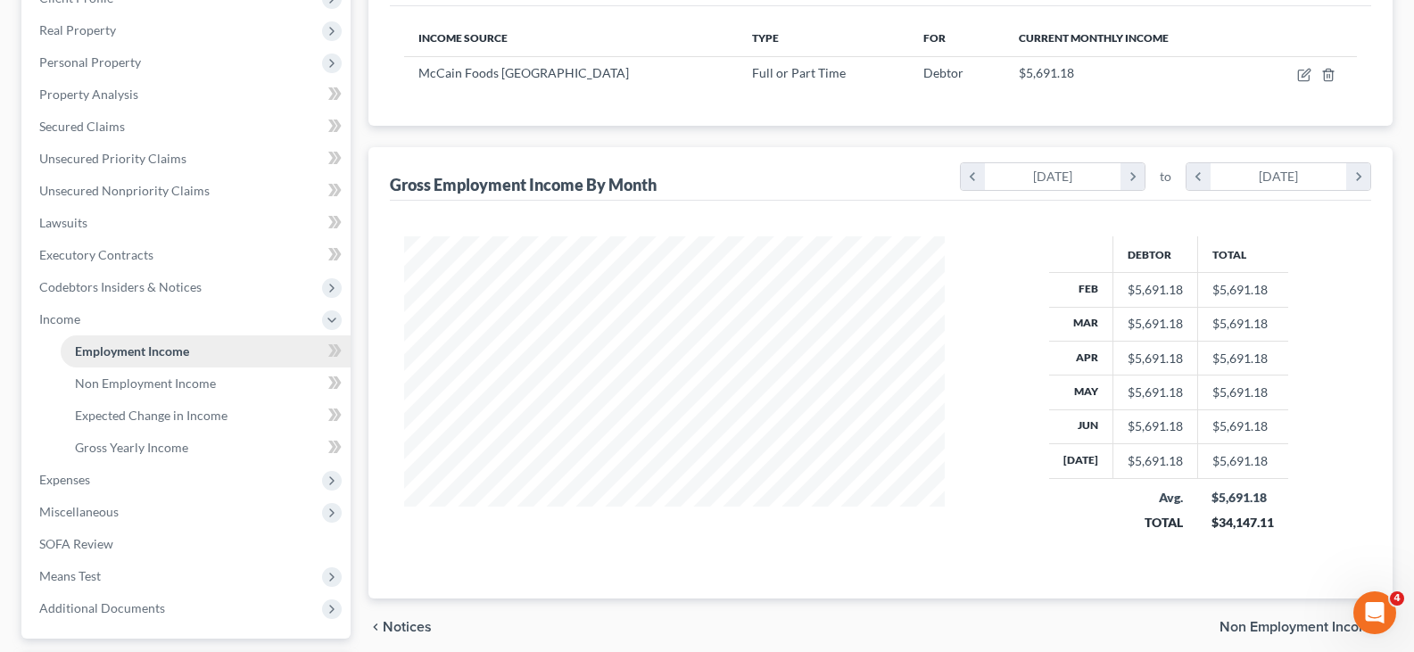
click at [122, 357] on span "Employment Income" at bounding box center [132, 350] width 114 height 15
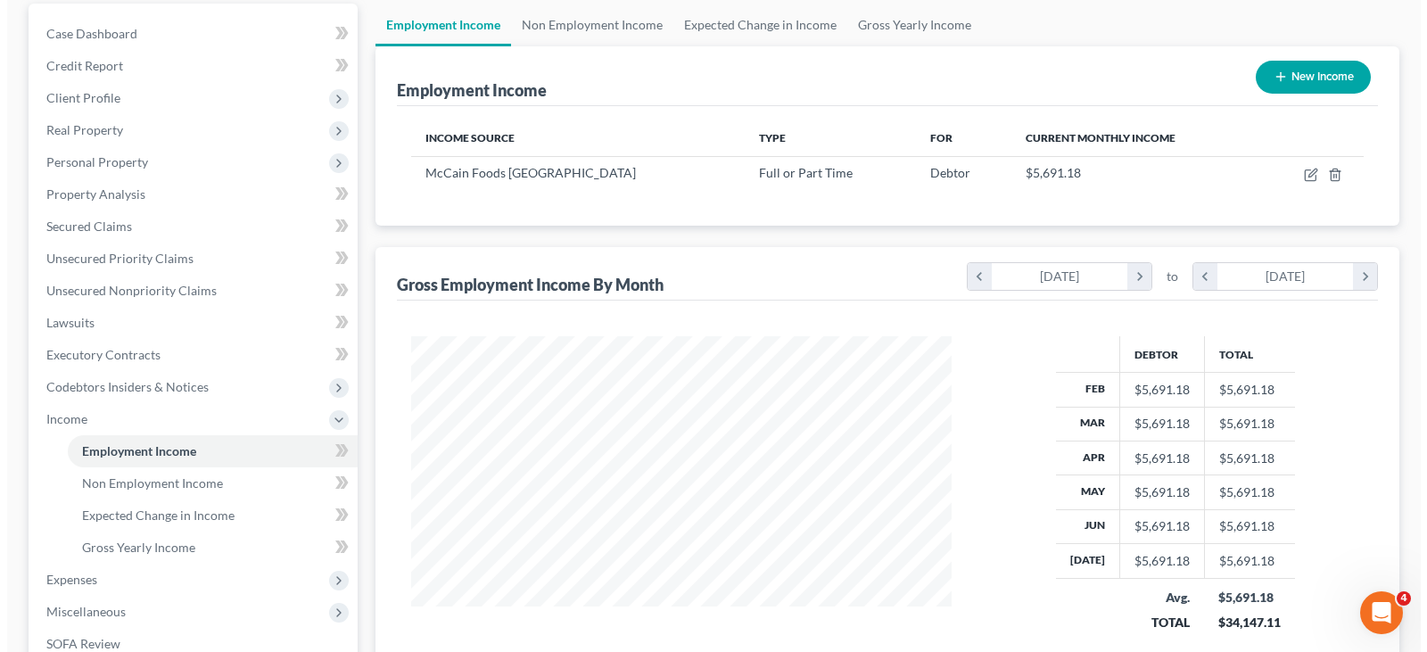
scroll to position [0, 0]
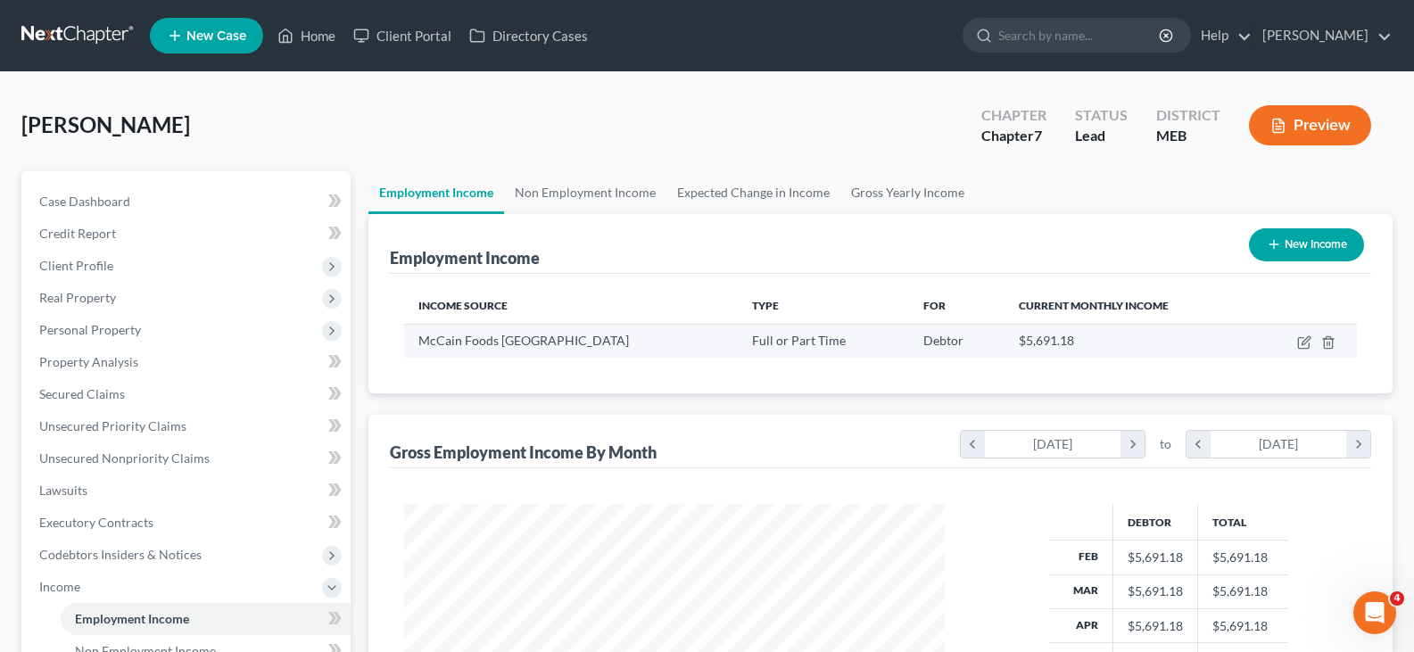
click at [1294, 344] on td at bounding box center [1304, 341] width 103 height 34
click at [1300, 351] on td at bounding box center [1304, 341] width 103 height 34
click at [1298, 344] on icon "button" at bounding box center [1303, 343] width 11 height 11
select select "0"
select select "20"
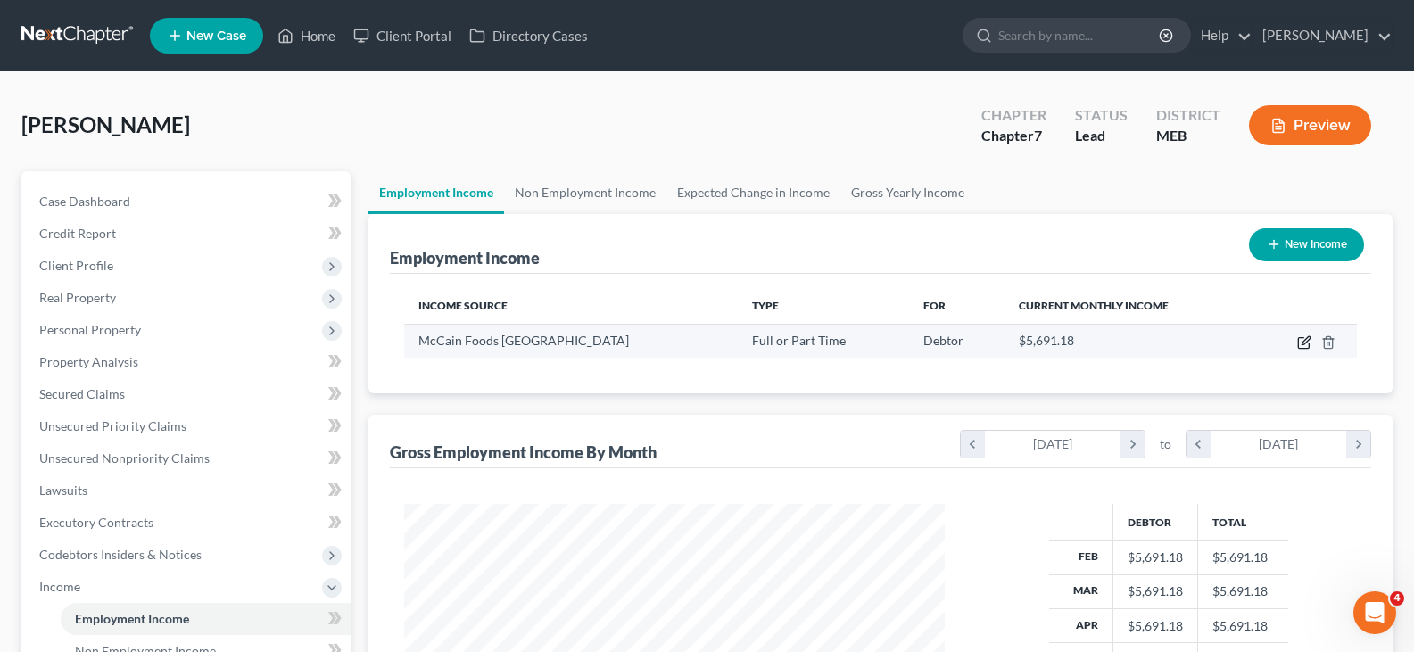
select select "2"
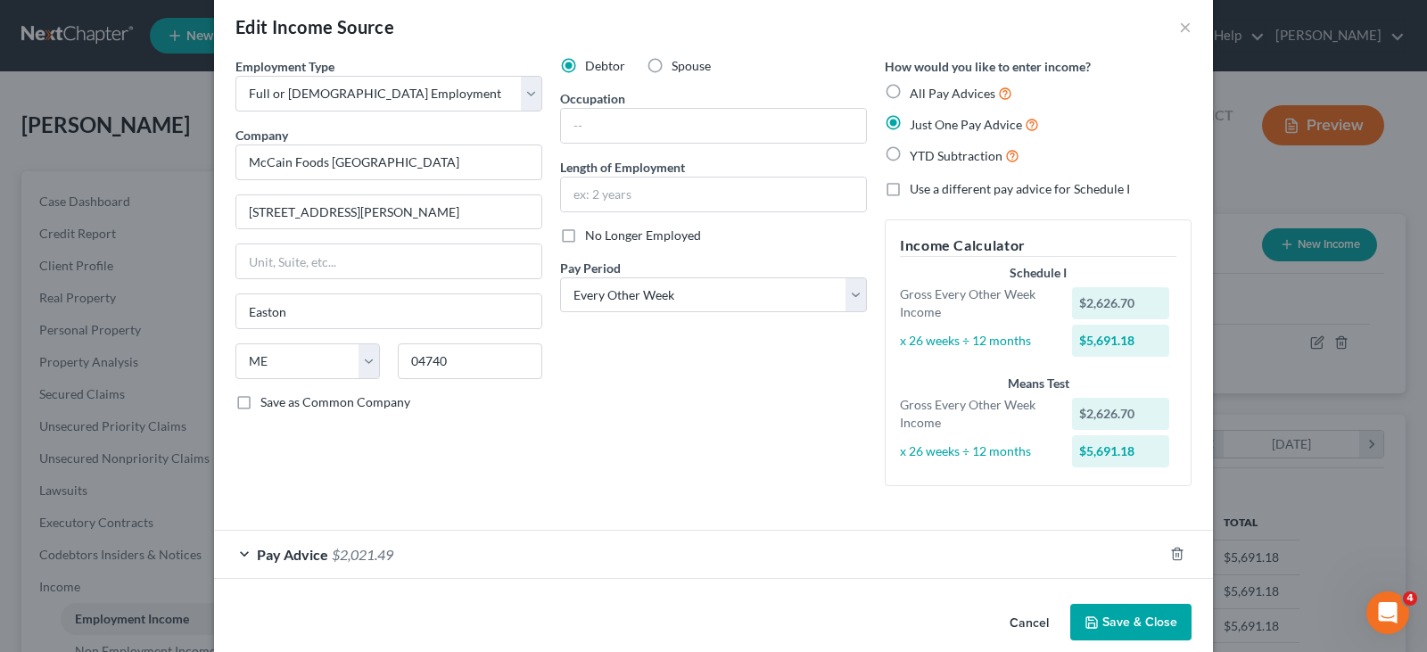
scroll to position [49, 0]
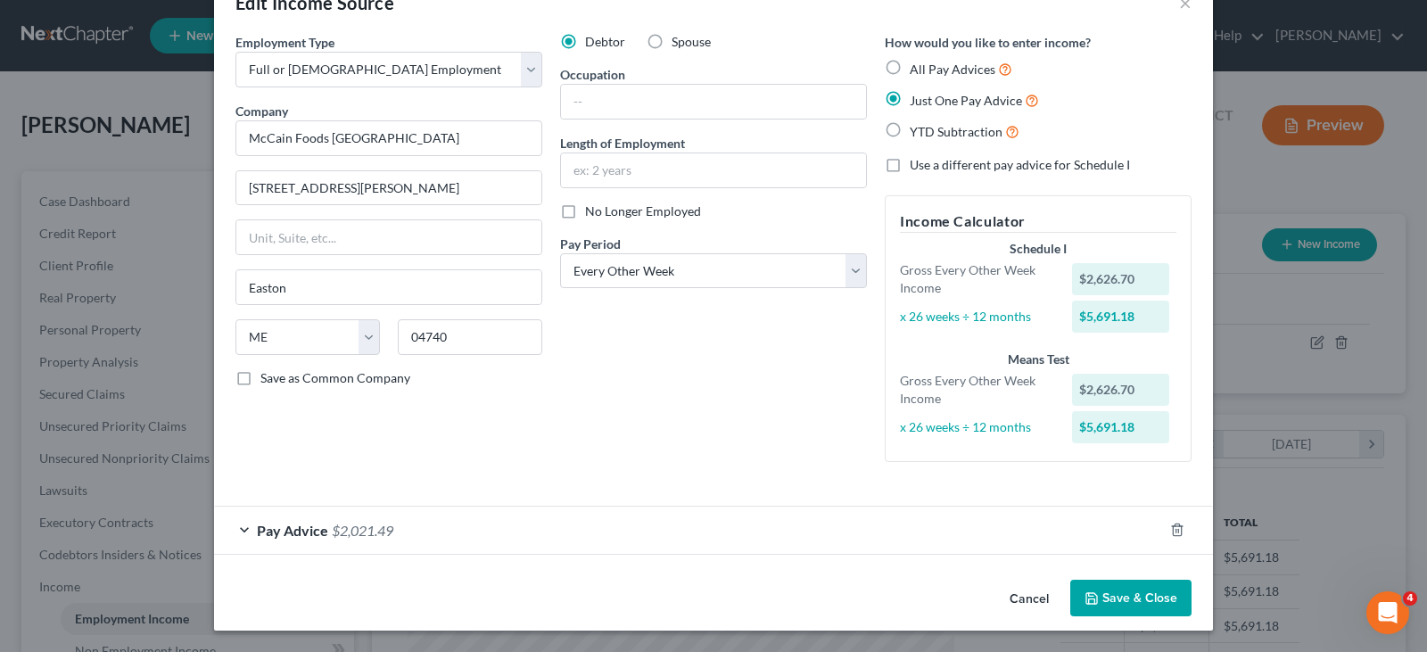
click at [397, 519] on div "Pay Advice $2,021.49" at bounding box center [688, 530] width 949 height 47
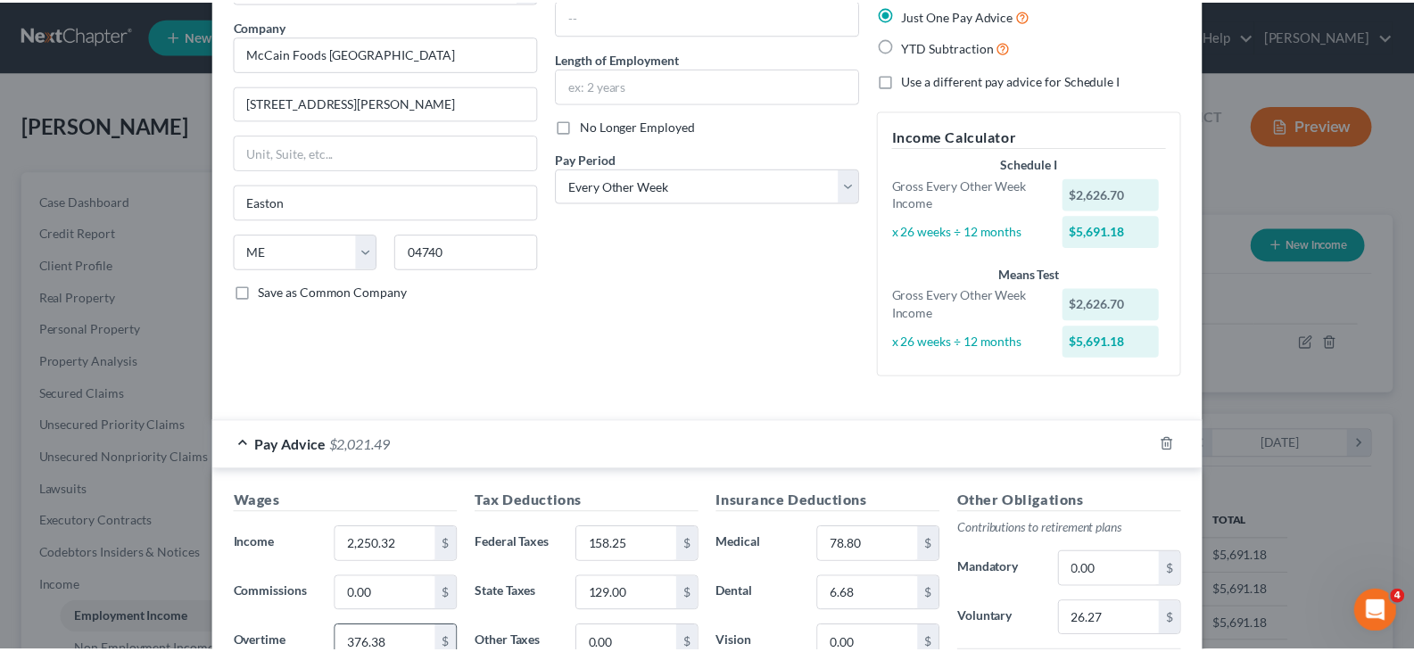
scroll to position [0, 0]
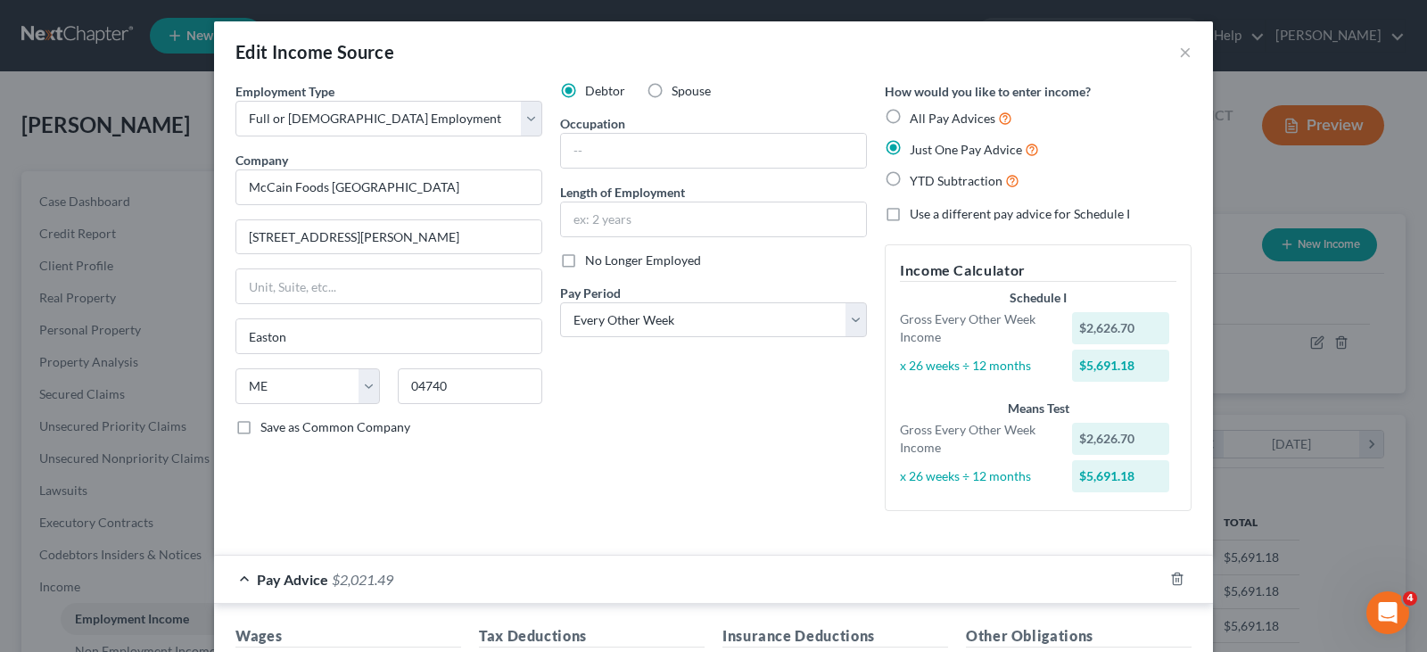
click at [1170, 54] on div "Edit Income Source ×" at bounding box center [713, 51] width 999 height 61
click at [1179, 55] on button "×" at bounding box center [1185, 51] width 12 height 21
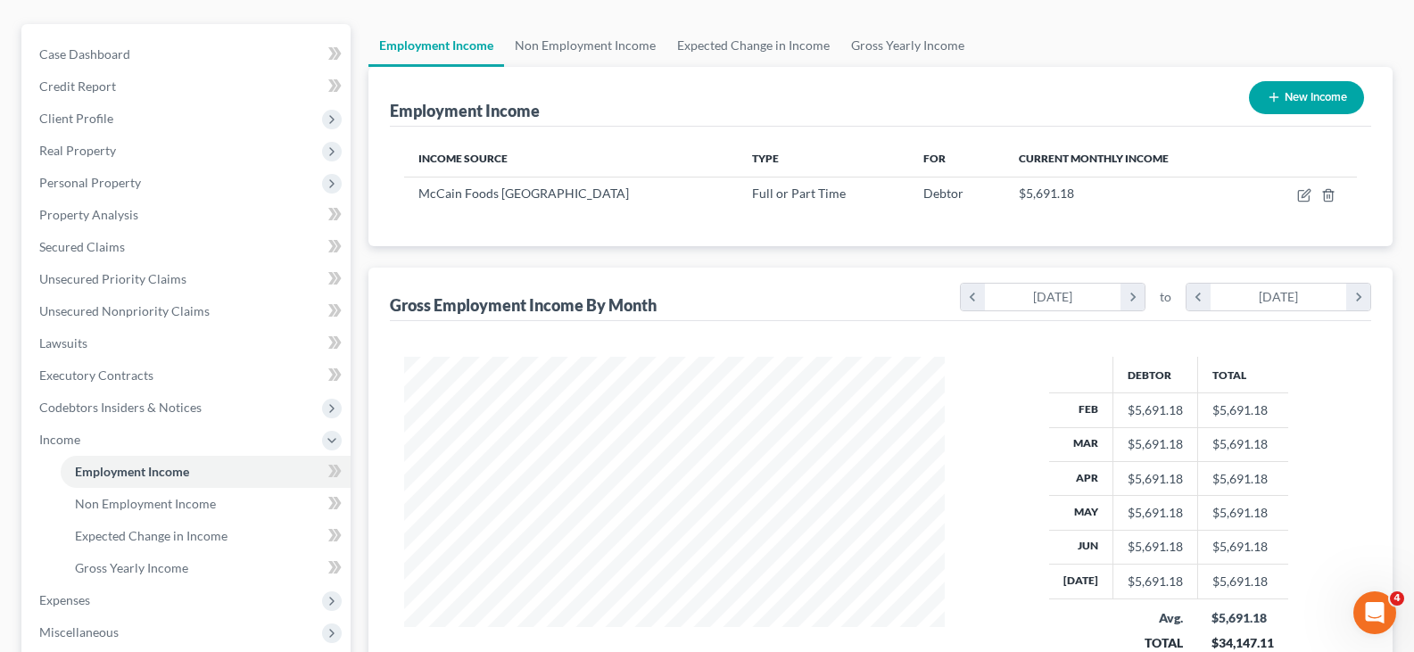
scroll to position [178, 0]
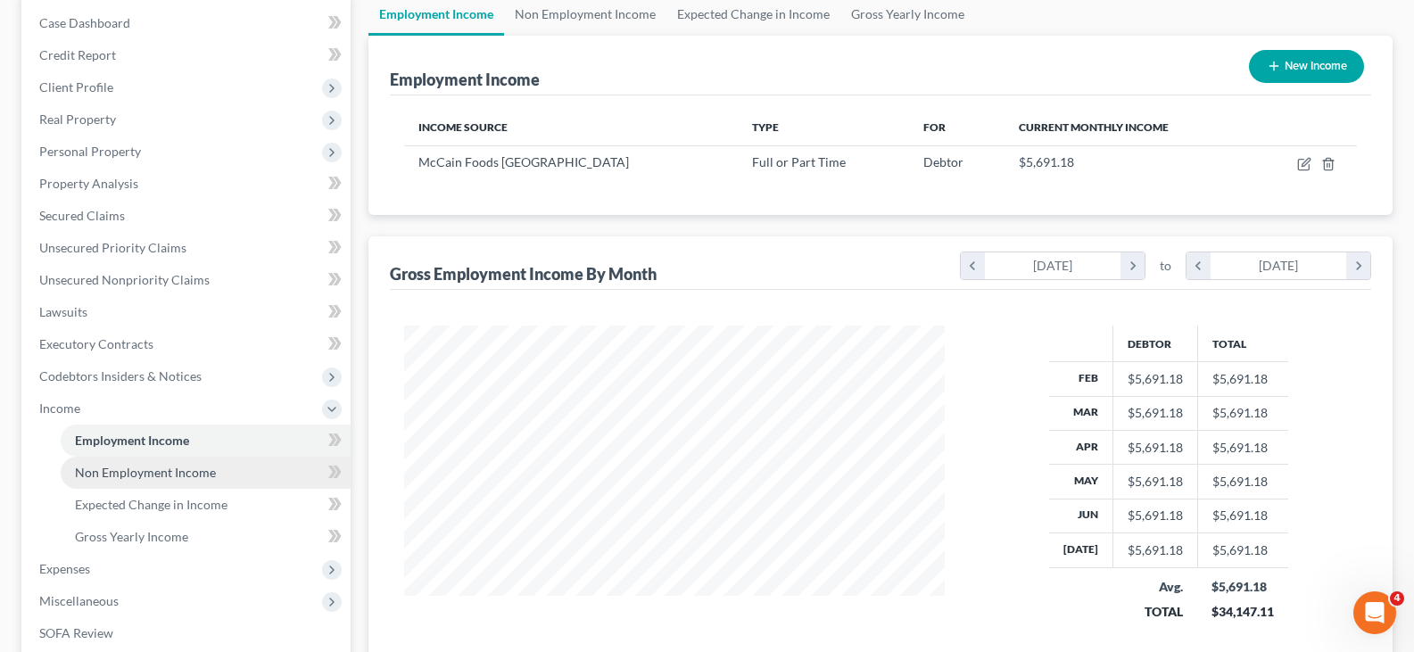
click at [208, 473] on span "Non Employment Income" at bounding box center [145, 472] width 141 height 15
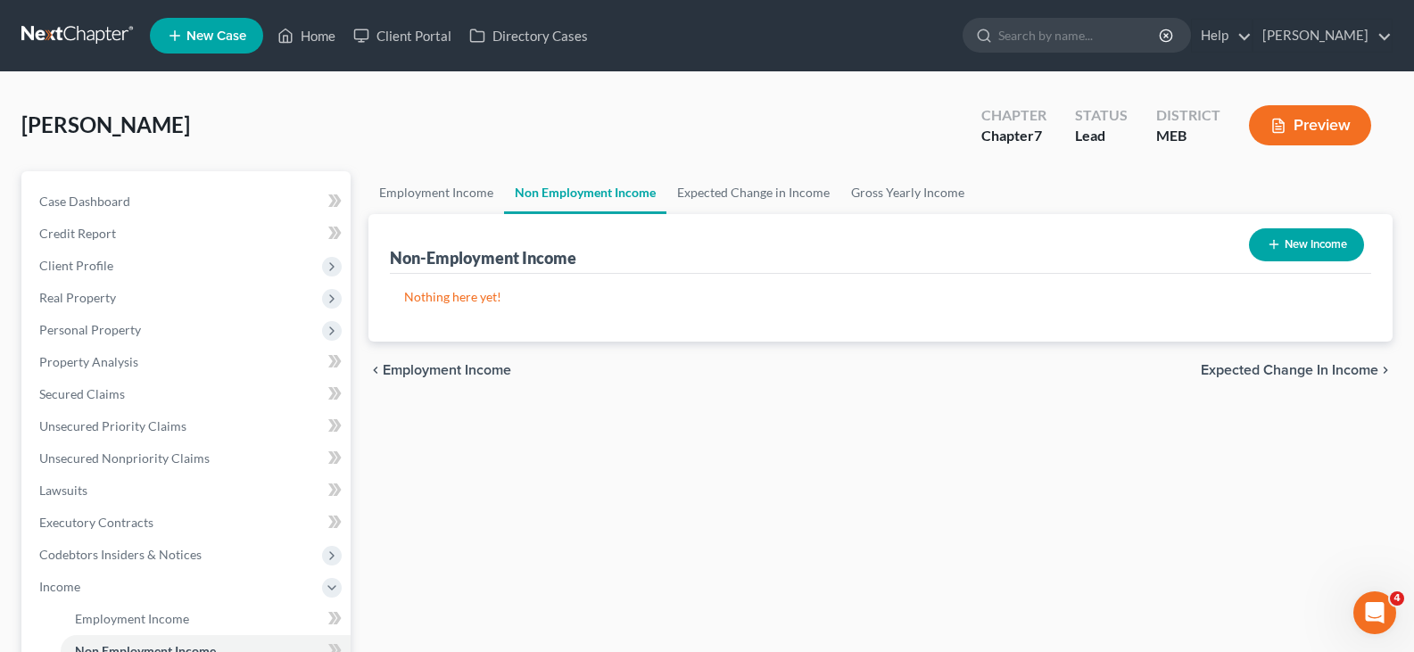
click at [367, 80] on div "Nelson, Tristan Upgraded Chapter Chapter 7 Status Lead District MEB Preview Pet…" at bounding box center [707, 558] width 1414 height 972
click at [569, 295] on p "Nothing here yet!" at bounding box center [880, 297] width 953 height 18
click at [550, 526] on div "Employment Income Non Employment Income Expected Change in Income Gross Yearly …" at bounding box center [881, 590] width 1042 height 838
